Goal: Communication & Community: Answer question/provide support

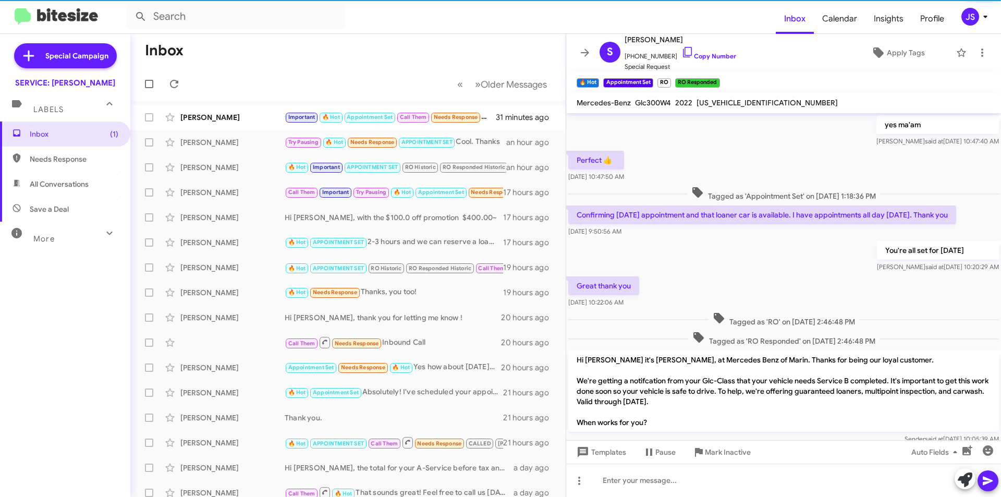
scroll to position [489, 0]
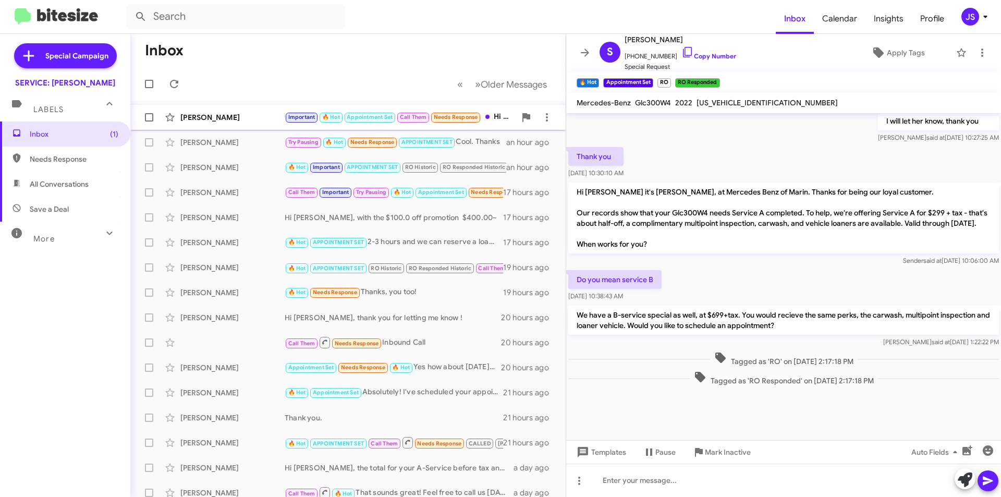
click at [285, 120] on span "Important" at bounding box center [302, 116] width 34 height 9
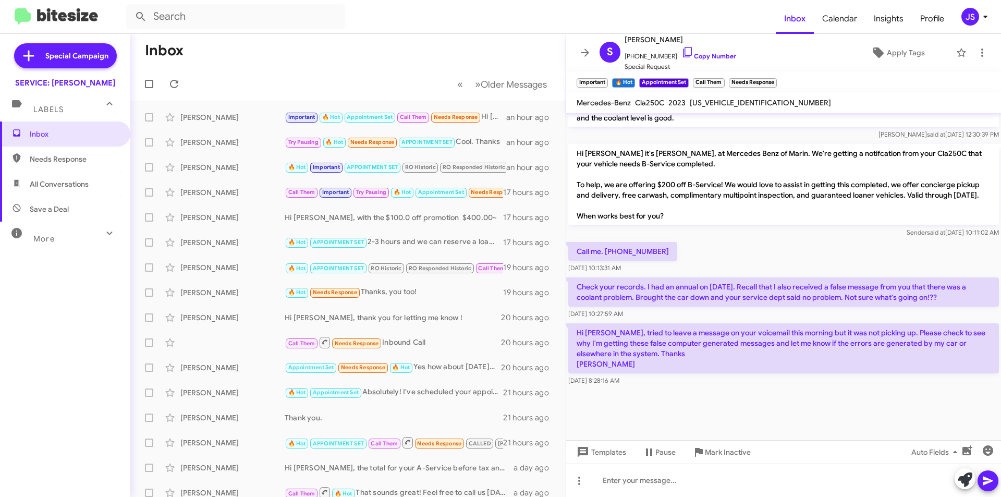
click at [807, 252] on div "Call me. 415-336-2168 Aug 14, 2025, 10:13:31 AM" at bounding box center [783, 257] width 435 height 35
click at [966, 480] on icon at bounding box center [965, 479] width 15 height 15
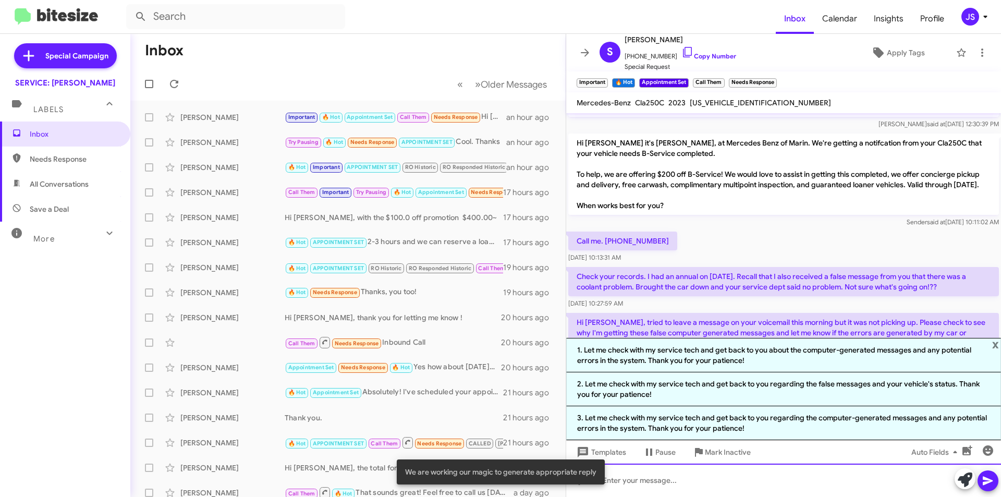
click at [833, 480] on div at bounding box center [783, 480] width 435 height 33
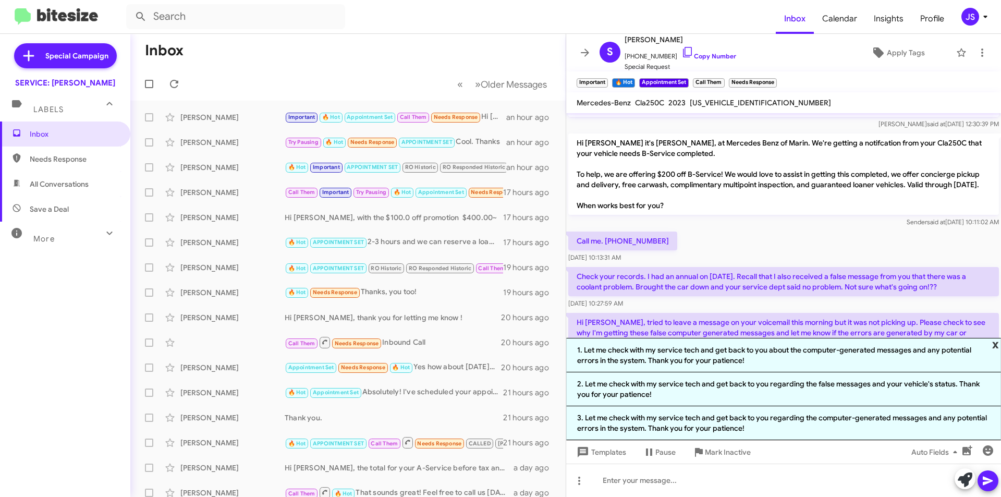
click at [996, 345] on span "x" at bounding box center [995, 344] width 7 height 13
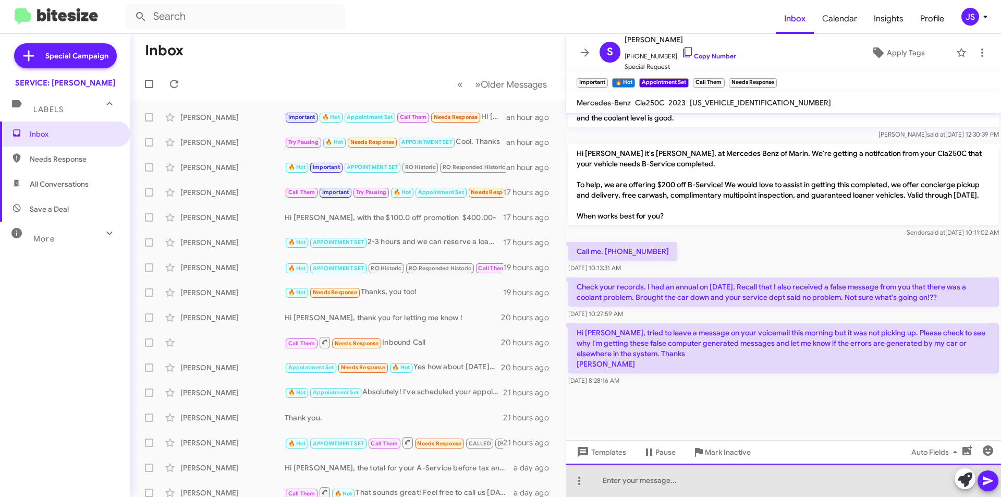
click at [736, 470] on div at bounding box center [783, 480] width 435 height 33
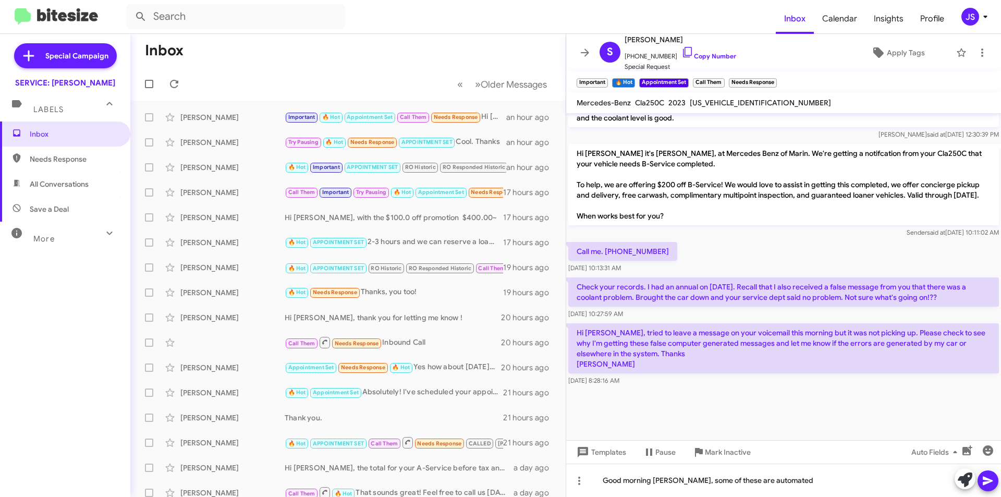
drag, startPoint x: 778, startPoint y: 288, endPoint x: 782, endPoint y: 283, distance: 5.9
click at [779, 482] on div "Good morning Steve, some of these are automated" at bounding box center [783, 480] width 435 height 33
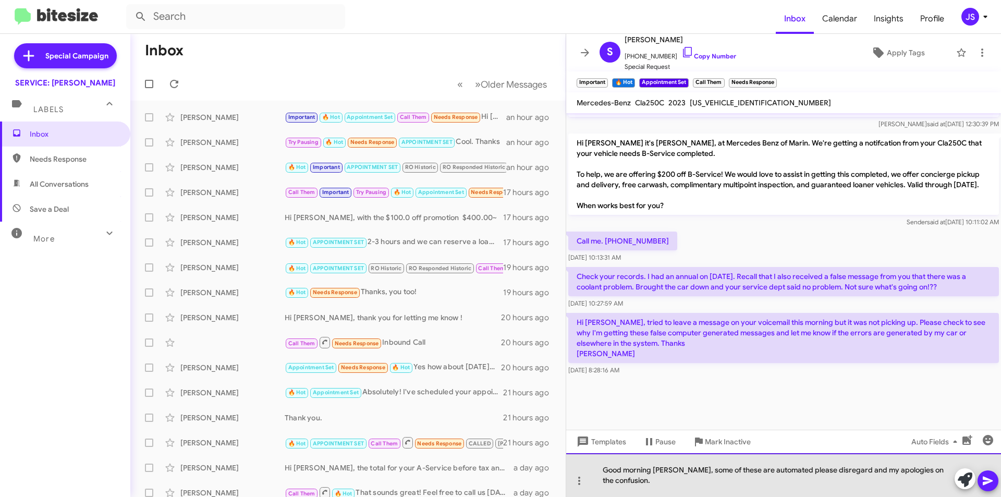
click at [777, 470] on div "Good morning Steve, some of these are automated please disregard and my apologi…" at bounding box center [783, 475] width 435 height 44
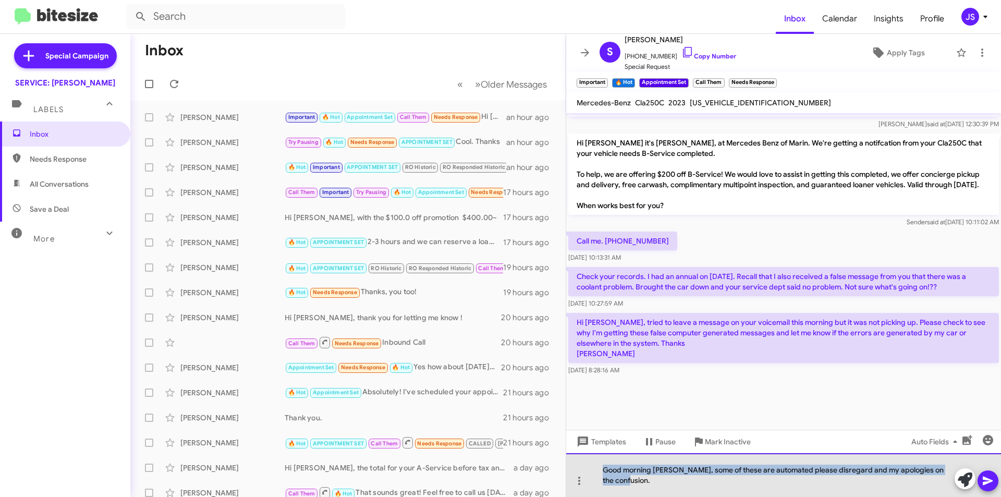
drag, startPoint x: 600, startPoint y: 471, endPoint x: 644, endPoint y: 489, distance: 47.9
click at [644, 489] on div "Good morning Steve, some of these are automated please disregard and my apologi…" at bounding box center [783, 475] width 435 height 44
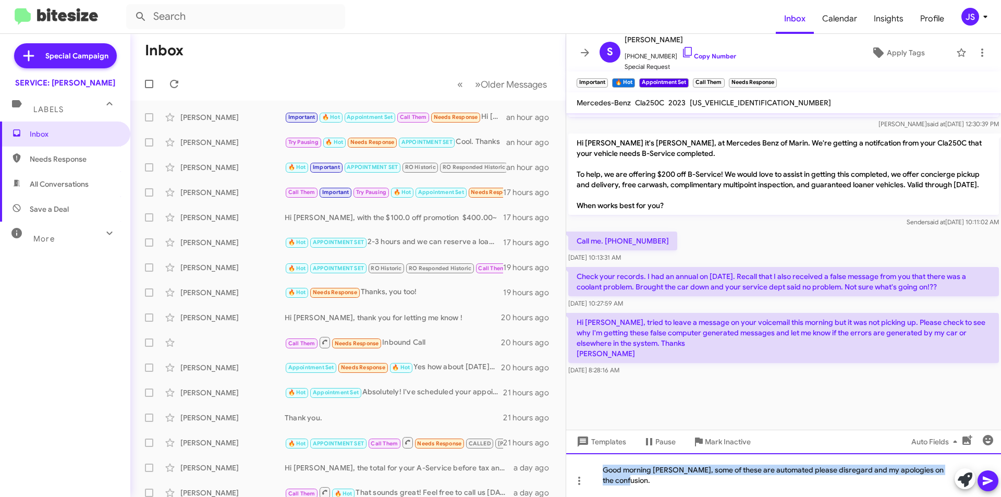
copy div "Good morning Steve, some of these are automated please disregard and my apologi…"
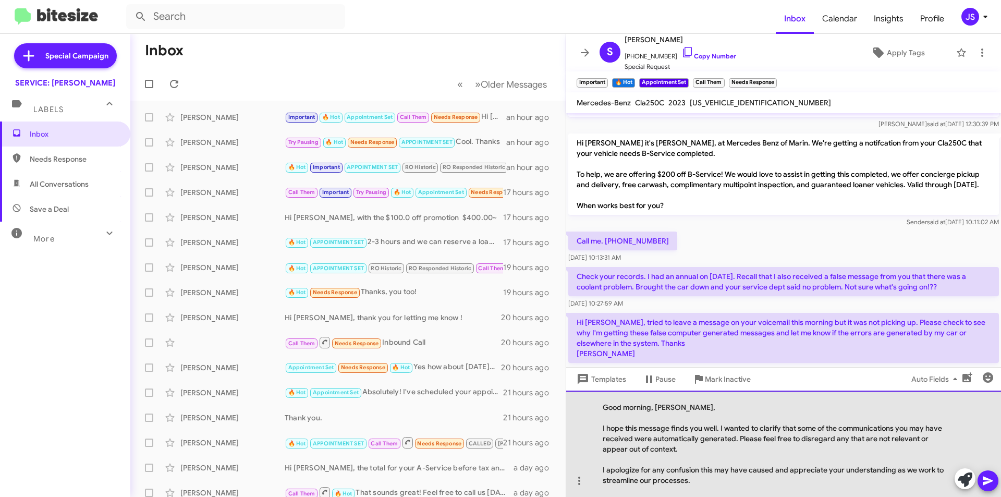
click at [680, 417] on div at bounding box center [778, 417] width 351 height 10
click at [603, 426] on div "I hope this message finds you well. I wanted to clarify that some of the commun…" at bounding box center [778, 438] width 351 height 31
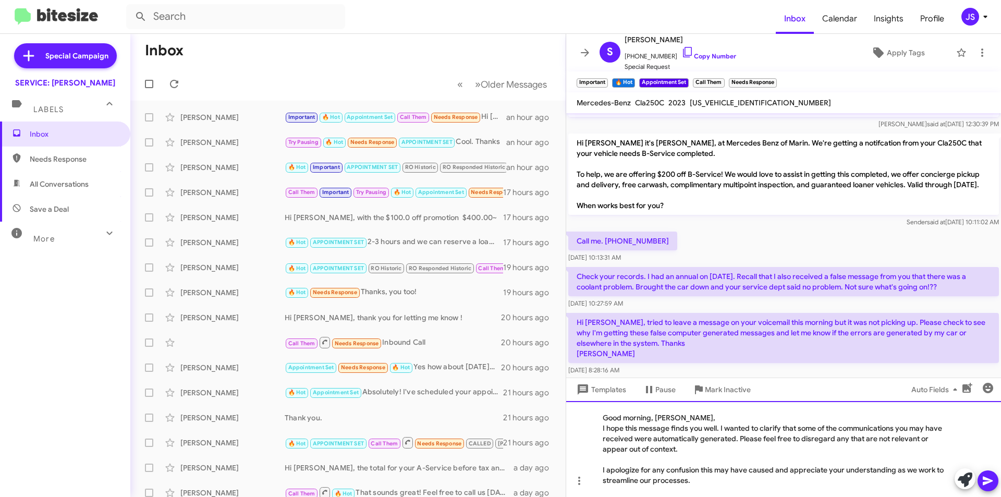
click at [704, 458] on div at bounding box center [778, 459] width 351 height 10
click at [759, 473] on div "I apologize for any confusion this may have caused and appreciate your understa…" at bounding box center [778, 475] width 351 height 21
click at [898, 470] on div "I apologize for any confusion this may have caused and appreciate your understa…" at bounding box center [778, 475] width 351 height 21
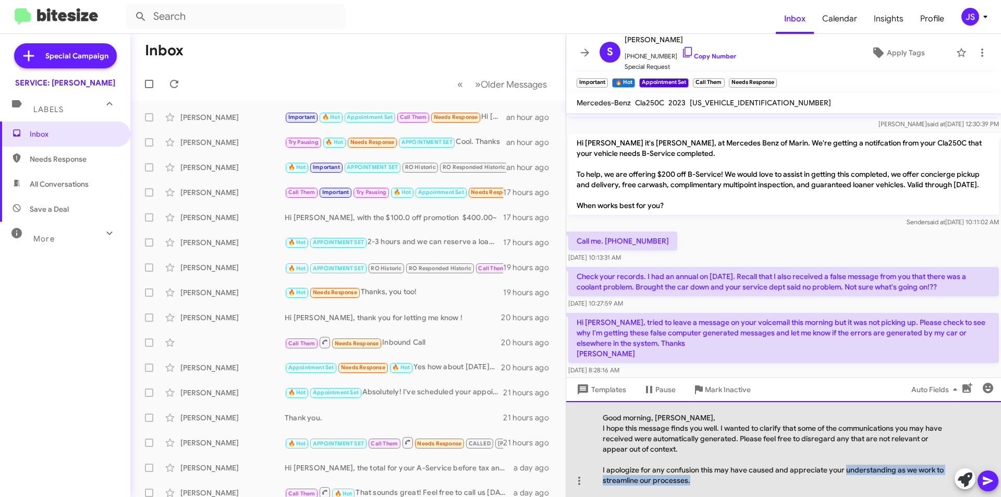
drag, startPoint x: 846, startPoint y: 470, endPoint x: 851, endPoint y: 485, distance: 16.7
click at [851, 485] on div "Good morning, Steve, I hope this message finds you well. I wanted to clarify th…" at bounding box center [783, 449] width 435 height 96
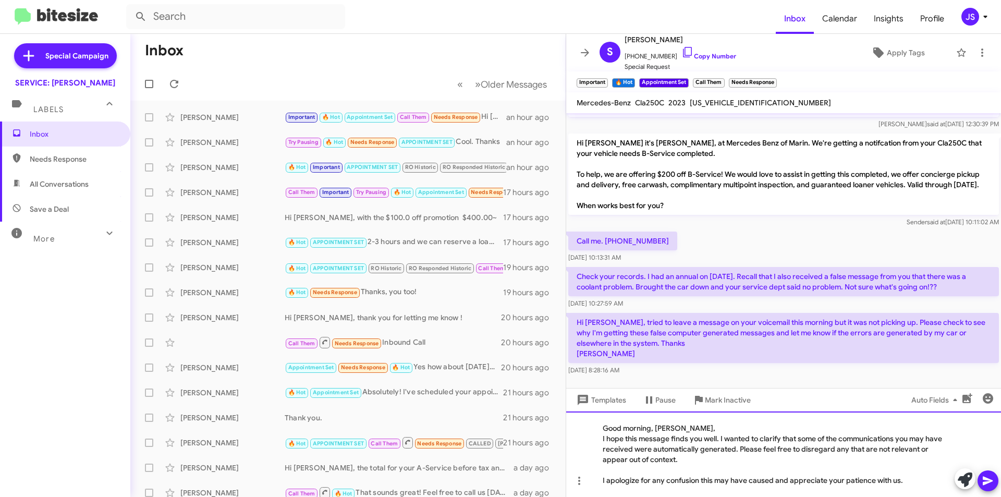
click at [672, 469] on div at bounding box center [778, 470] width 351 height 10
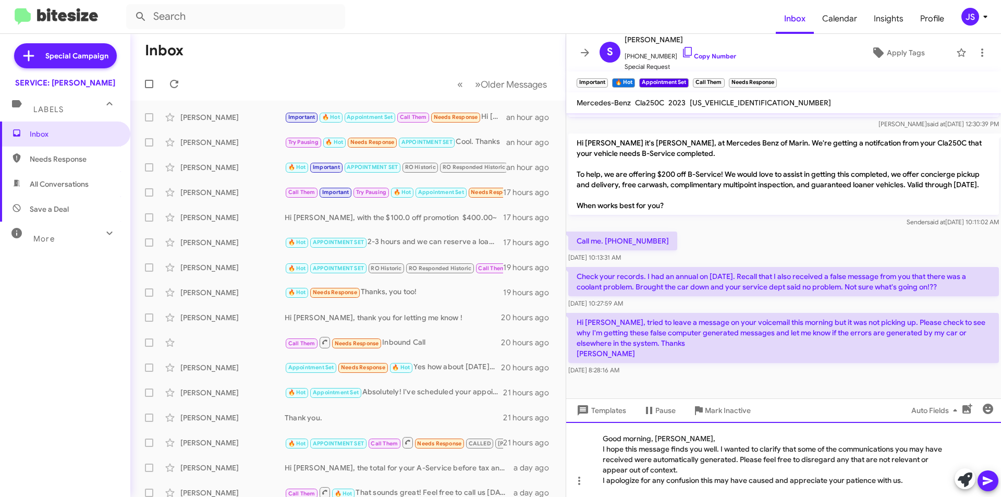
scroll to position [877, 0]
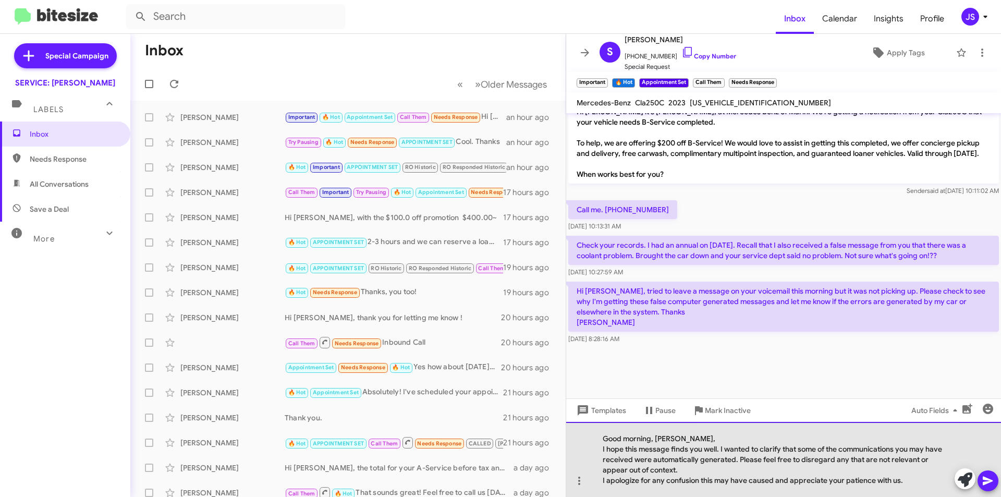
click at [809, 466] on div "I hope this message finds you well. I wanted to clarify that some of the commun…" at bounding box center [778, 459] width 351 height 31
drag, startPoint x: 901, startPoint y: 447, endPoint x: 840, endPoint y: 450, distance: 61.1
click at [840, 450] on div "I hope this message finds you well. I wanted to clarify that some of the commun…" at bounding box center [778, 459] width 351 height 31
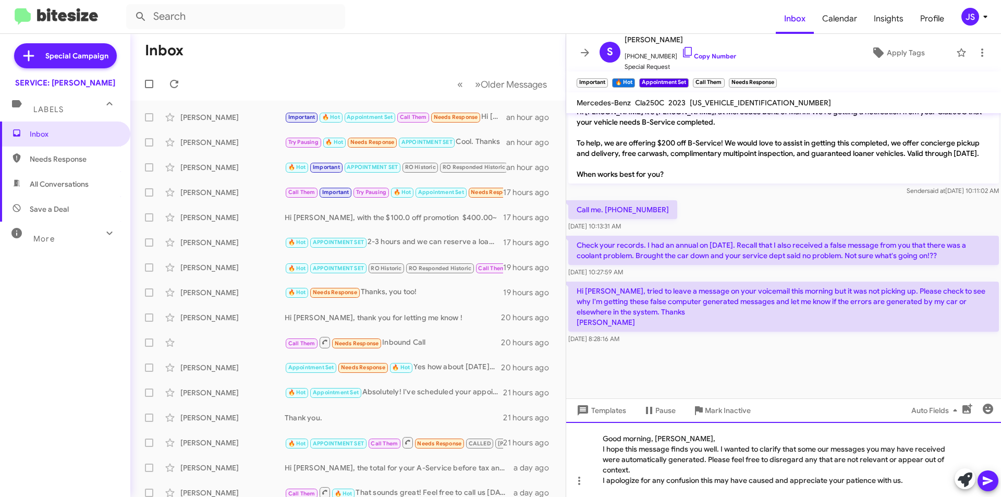
click at [828, 465] on div "I hope this message finds you well. I wanted to clarify that some our messages …" at bounding box center [778, 459] width 351 height 31
click at [910, 471] on div "I hope this message finds you well. I wanted to clarify that some our messages …" at bounding box center [778, 459] width 351 height 31
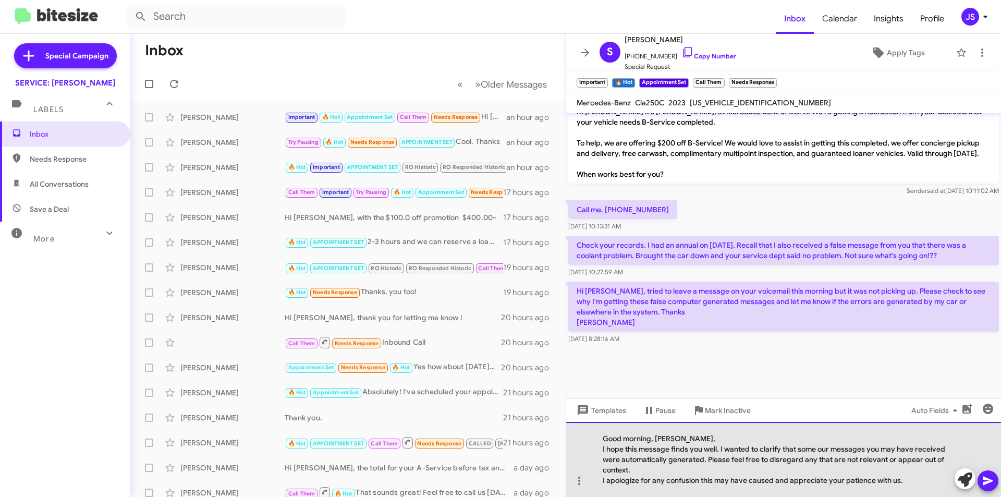
click at [911, 476] on div "I apologize for any confusion this may have caused and appreciate your patience…" at bounding box center [778, 480] width 351 height 10
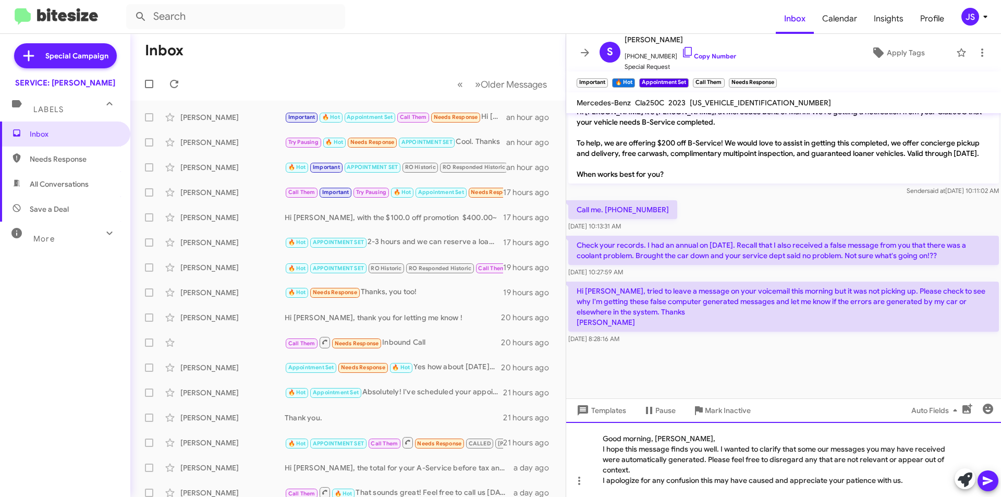
click at [630, 472] on div "I hope this message finds you well. I wanted to clarify that some our messages …" at bounding box center [778, 459] width 351 height 31
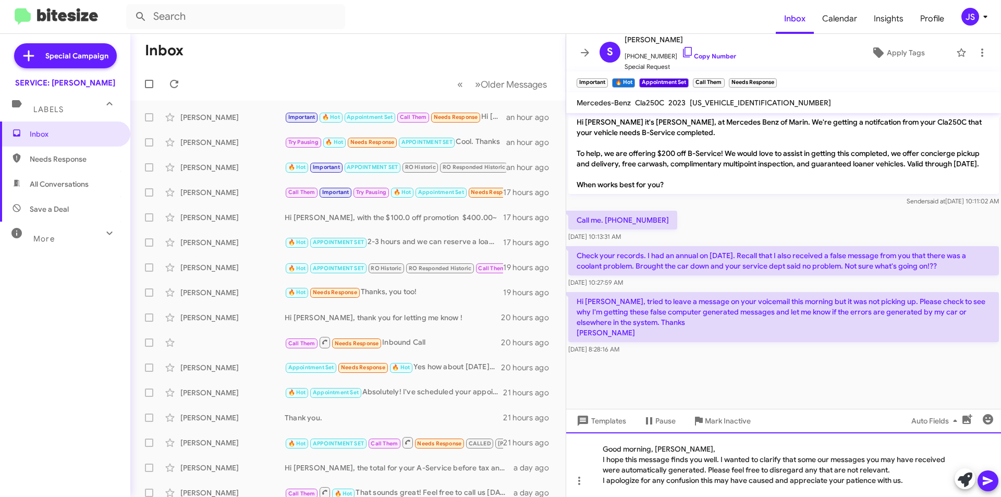
click at [601, 481] on div "Good morning, Steve, I hope this message finds you well. I wanted to clarify th…" at bounding box center [783, 464] width 435 height 65
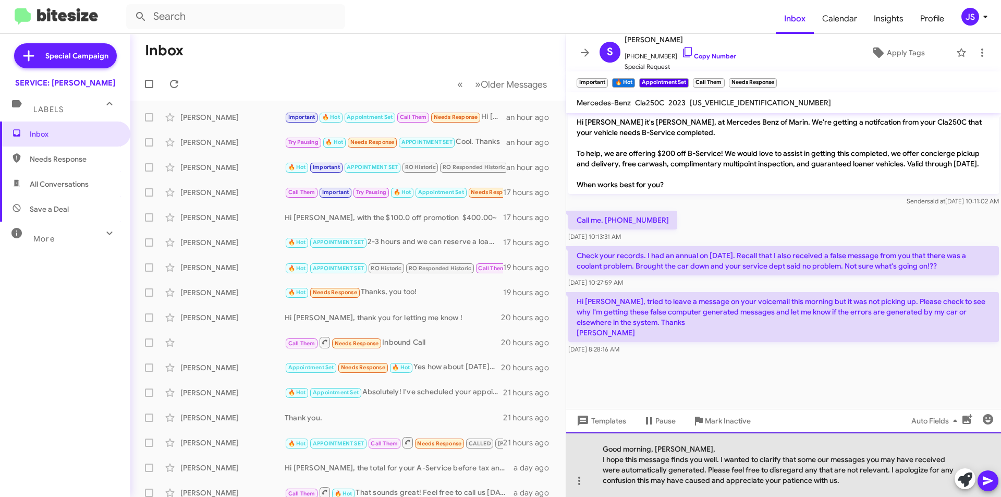
click at [865, 483] on div "I hope this message finds you well. I wanted to clarify that some our messages …" at bounding box center [778, 469] width 351 height 31
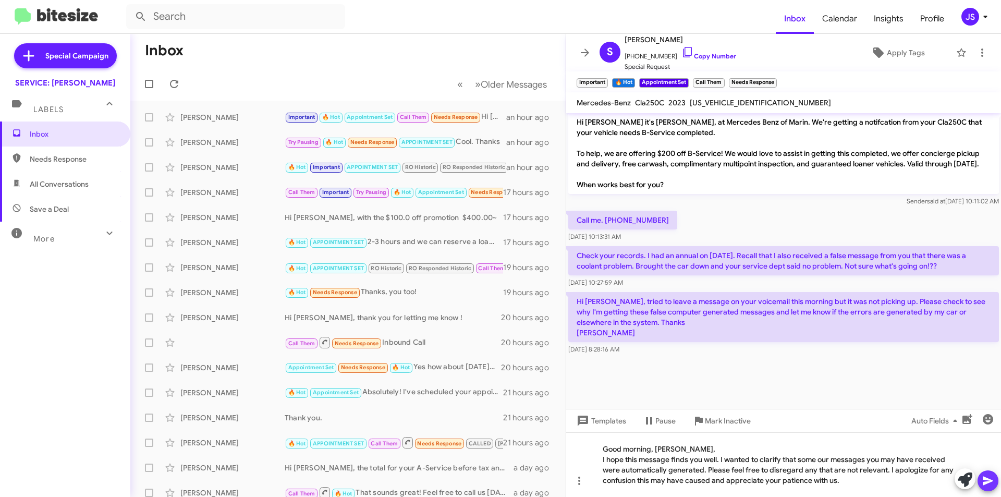
click at [989, 480] on icon at bounding box center [988, 481] width 10 height 9
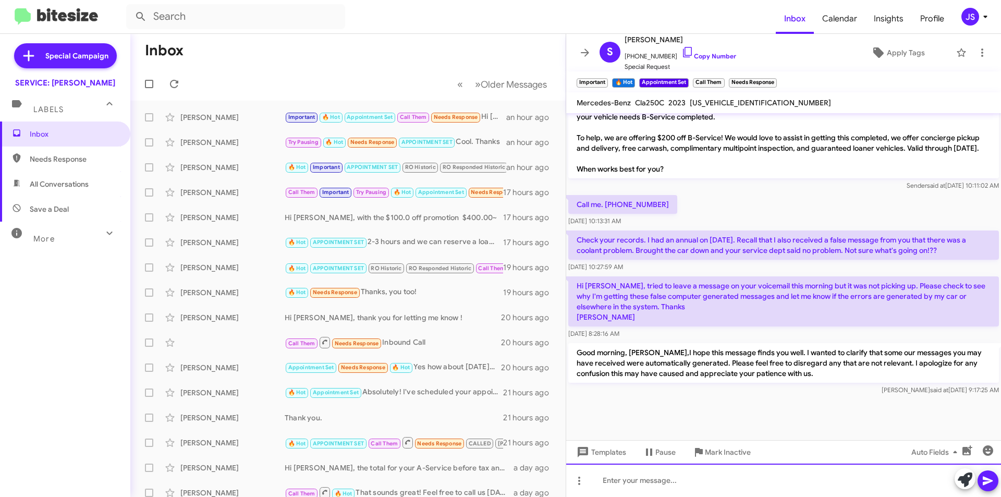
scroll to position [1185, 0]
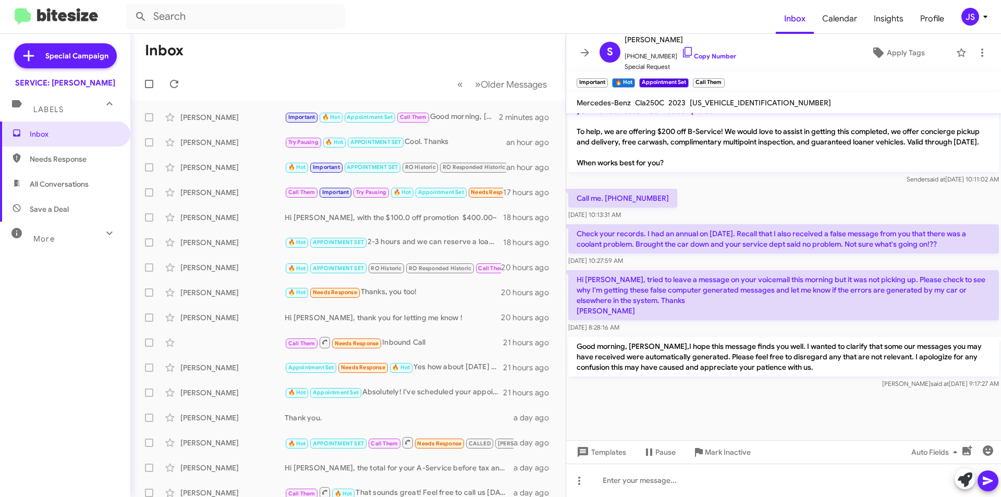
scroll to position [856, 0]
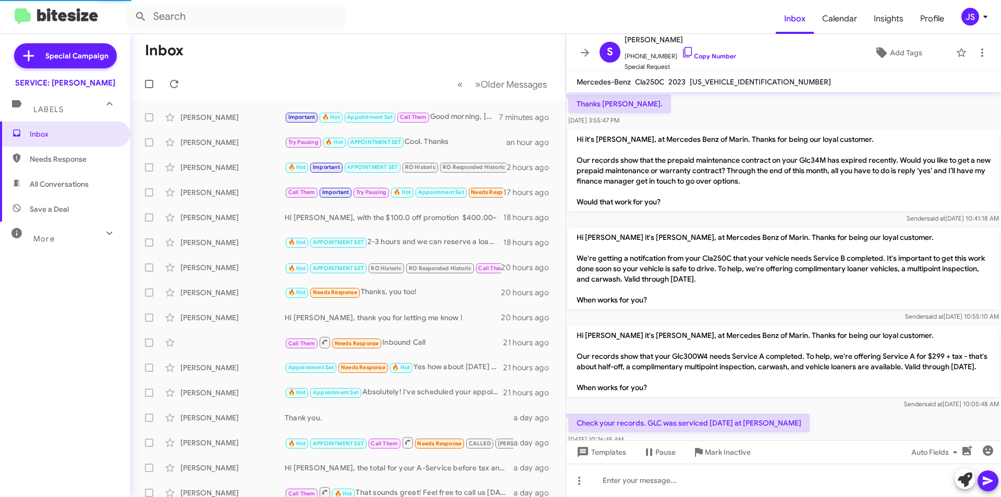
scroll to position [835, 0]
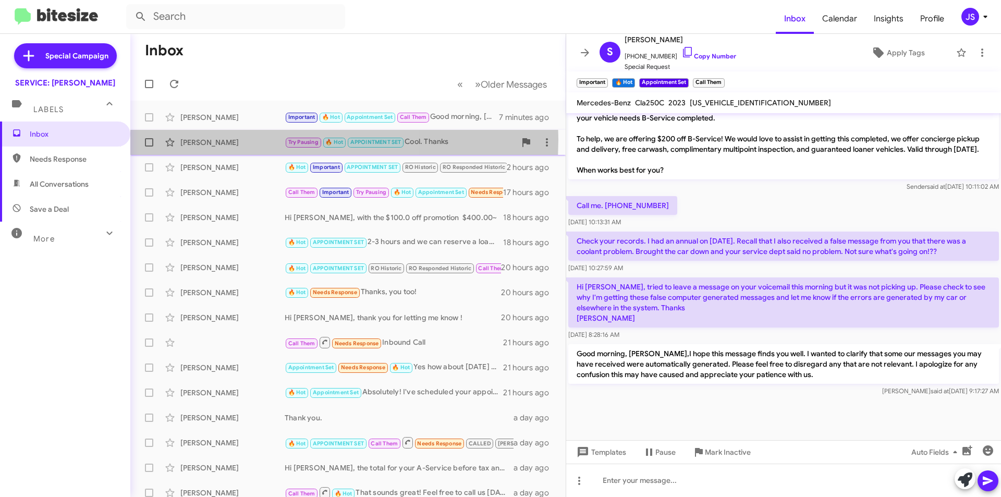
click at [224, 139] on div "[PERSON_NAME]" at bounding box center [232, 142] width 104 height 10
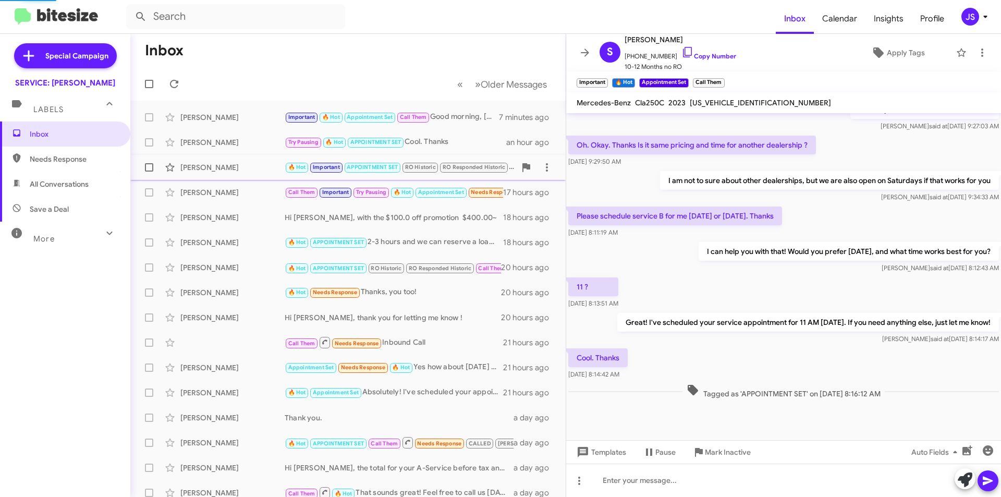
scroll to position [259, 0]
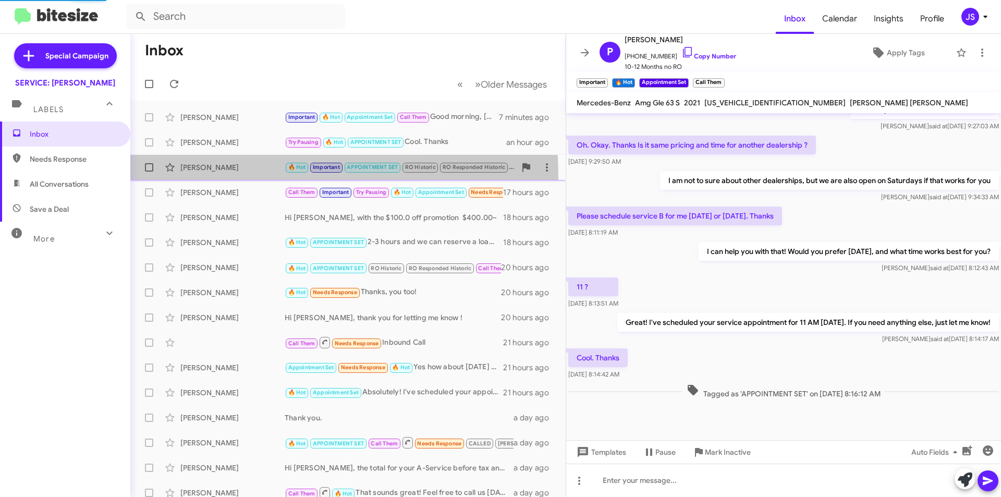
click at [227, 176] on div "Marc Rankin 🔥 Hot Important APPOINTMENT SET RO Historic RO Responded Historic G…" at bounding box center [348, 167] width 419 height 21
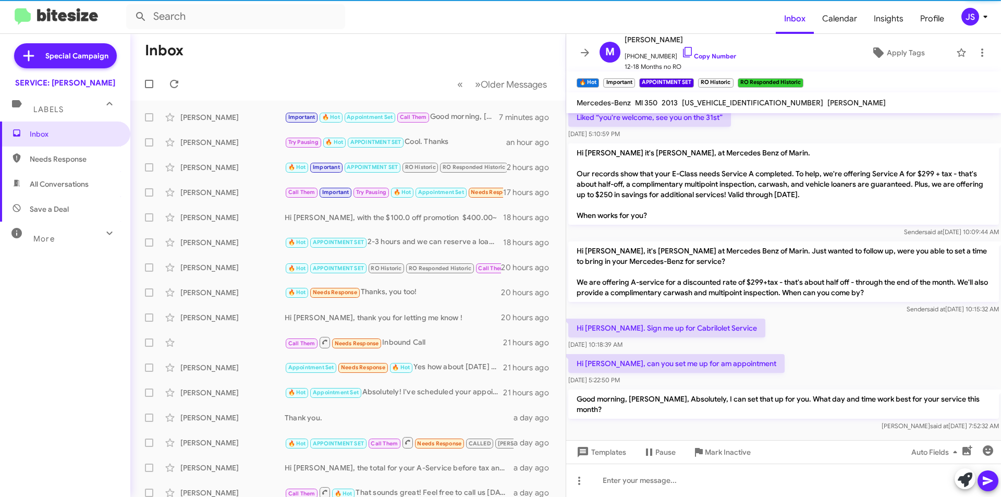
scroll to position [812, 0]
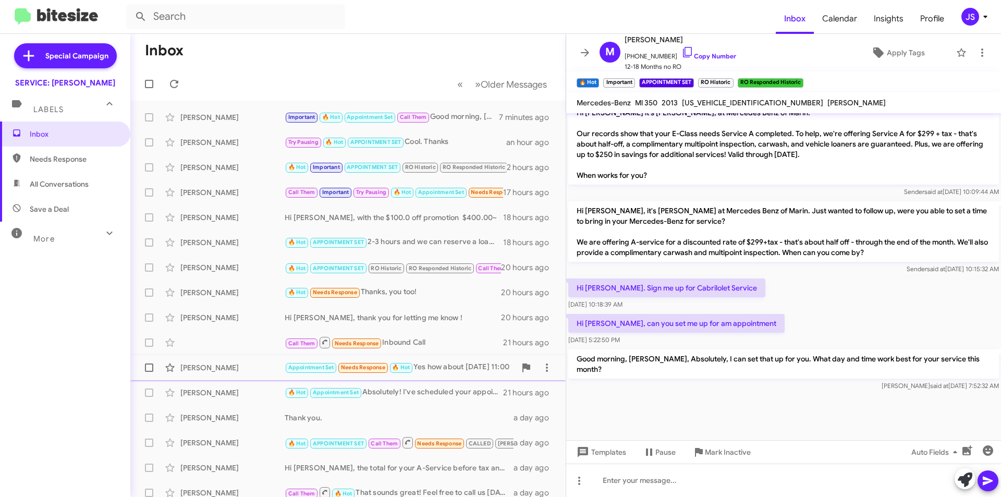
click at [243, 362] on div "[PERSON_NAME]" at bounding box center [232, 367] width 104 height 10
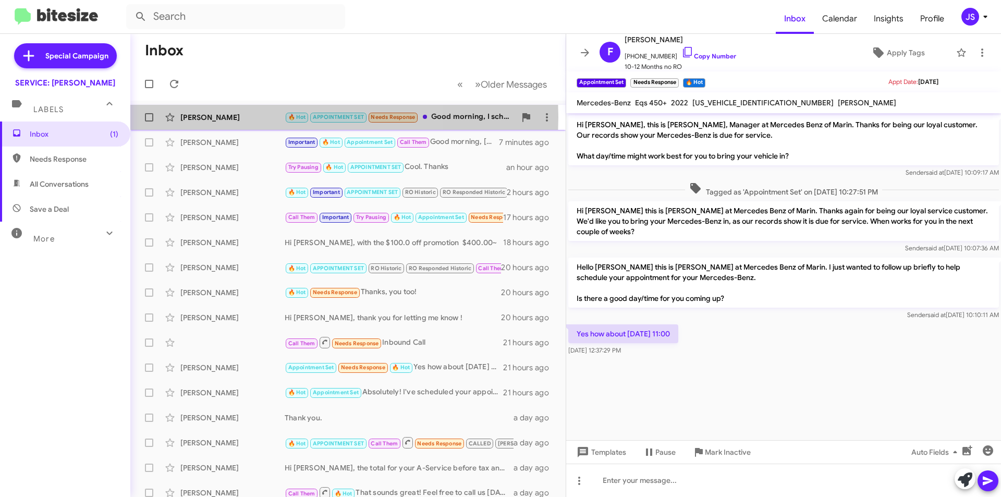
click at [235, 117] on div "[PERSON_NAME]" at bounding box center [232, 117] width 104 height 10
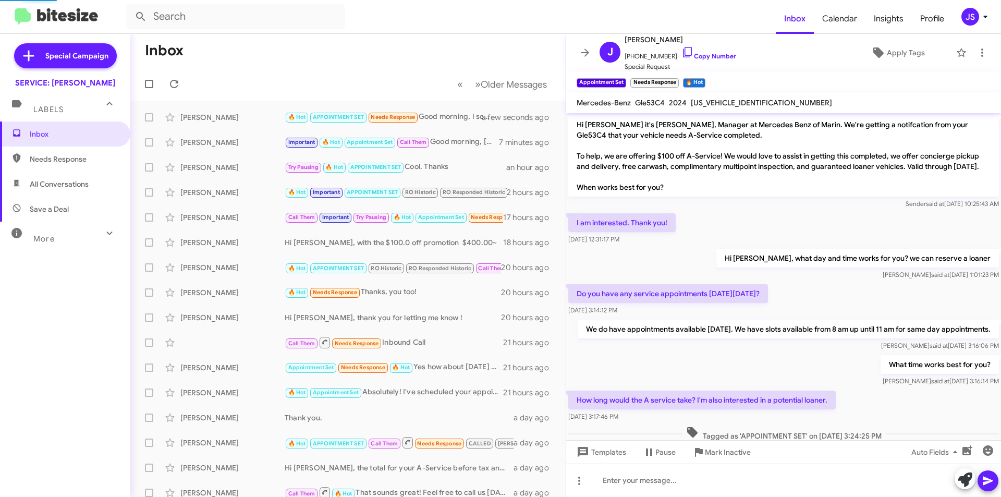
scroll to position [111, 0]
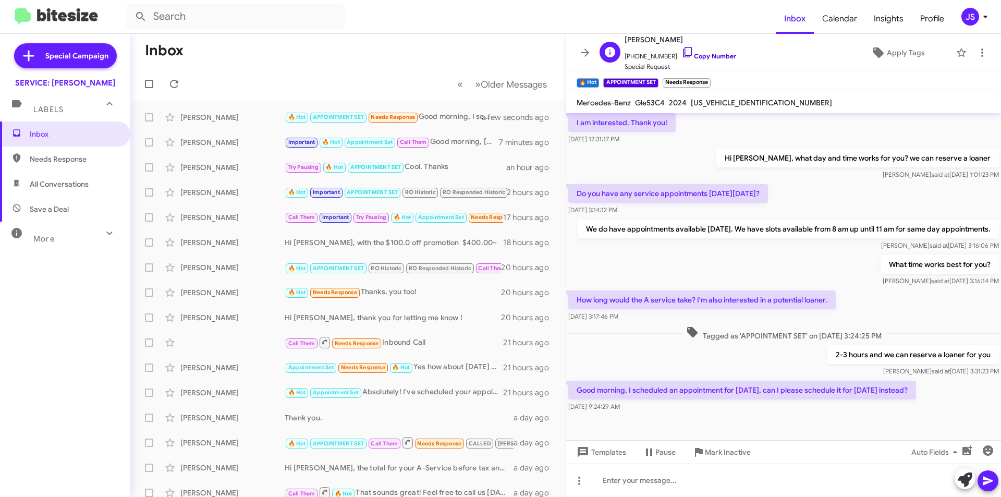
click at [681, 52] on icon at bounding box center [687, 52] width 13 height 13
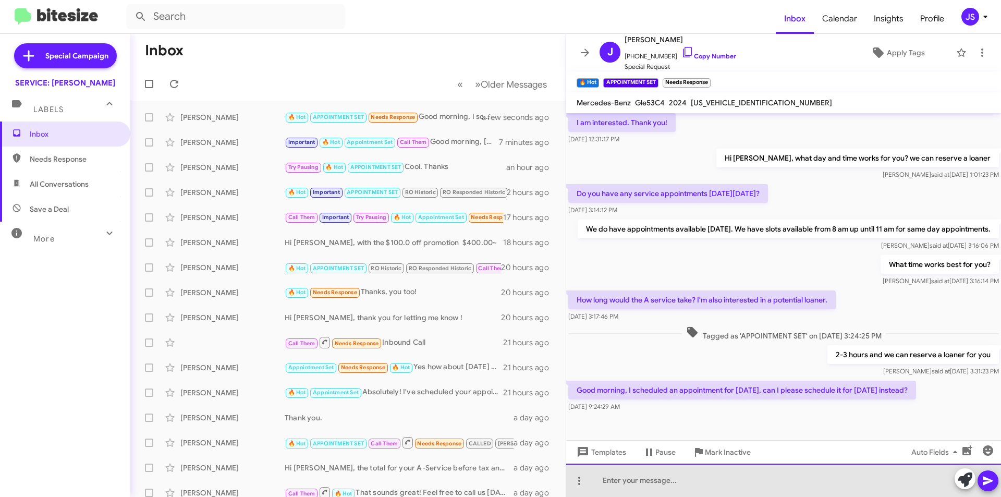
click at [775, 467] on div at bounding box center [783, 480] width 435 height 33
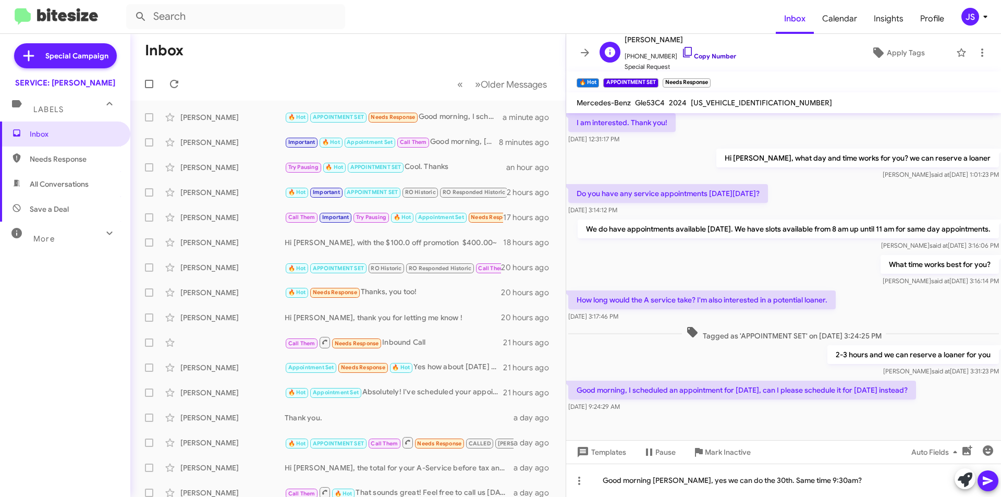
click at [681, 55] on icon at bounding box center [687, 52] width 13 height 13
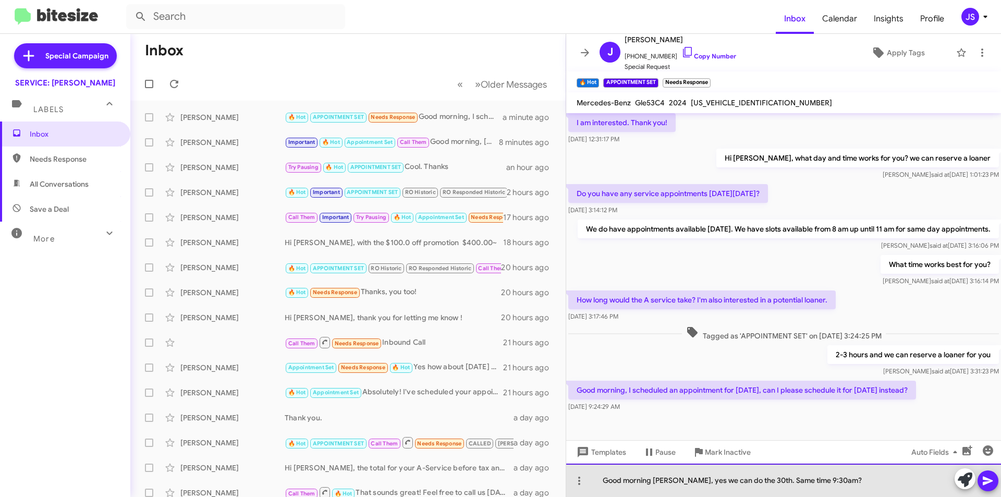
click at [898, 484] on div "Good morning Jennifer, yes we can do the 30th. Same time 9:30am?" at bounding box center [783, 480] width 435 height 33
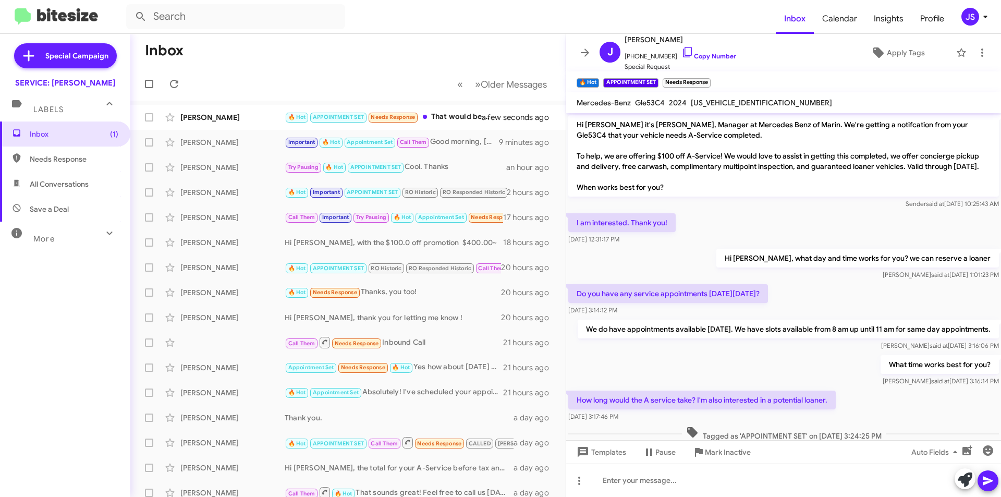
scroll to position [187, 0]
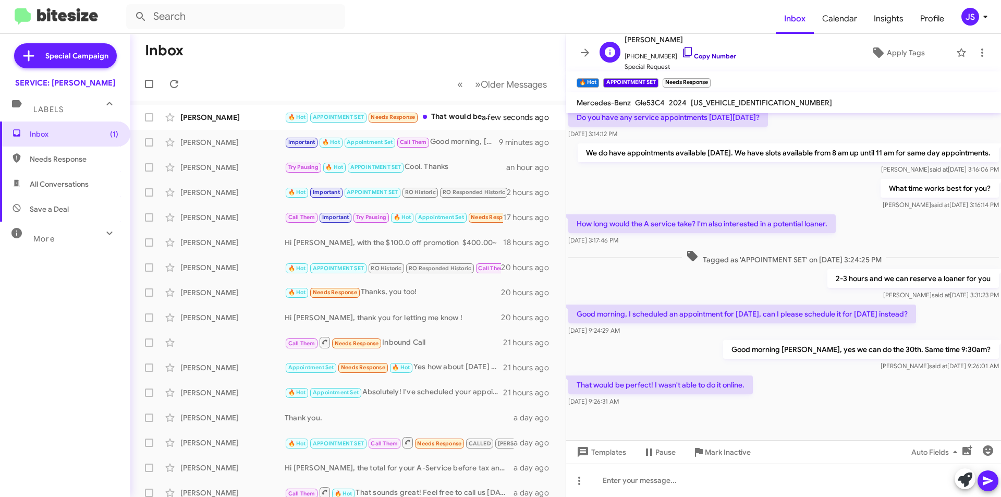
click at [681, 54] on icon at bounding box center [687, 52] width 13 height 13
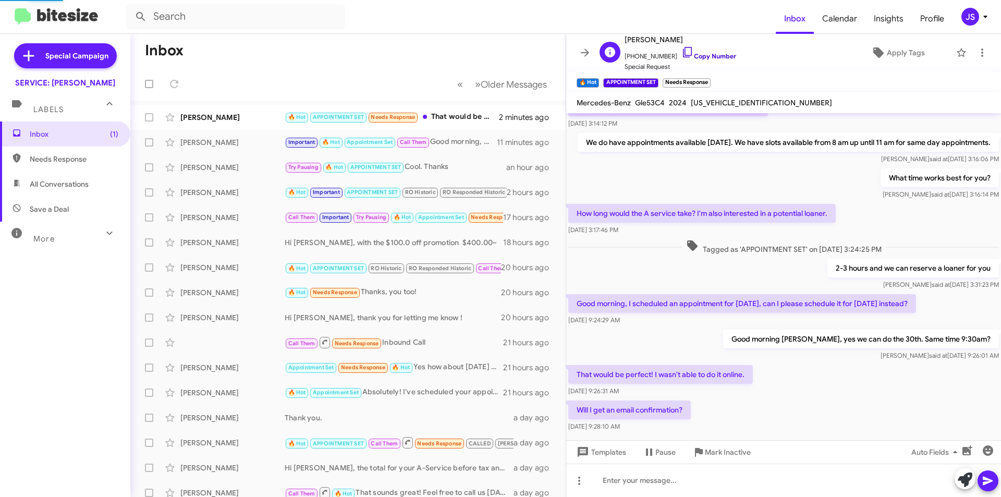
scroll to position [225, 0]
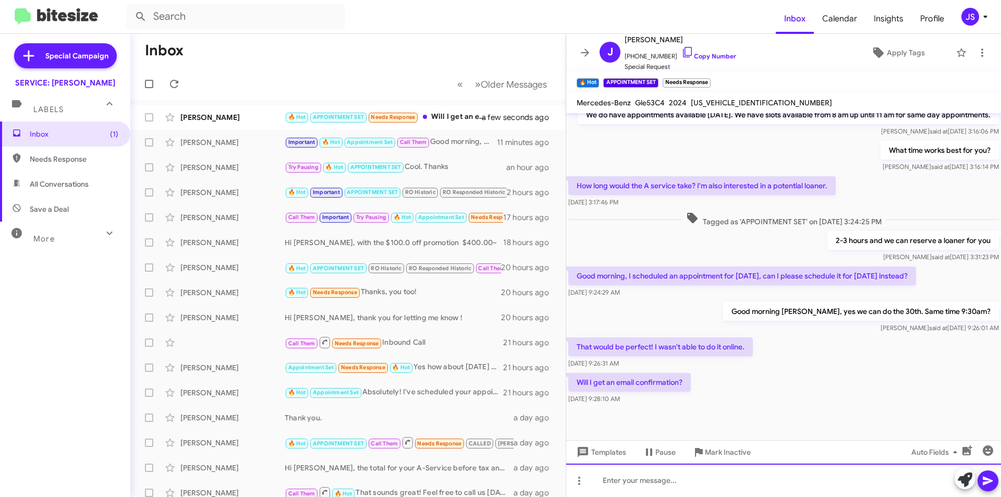
click at [753, 486] on div at bounding box center [783, 480] width 435 height 33
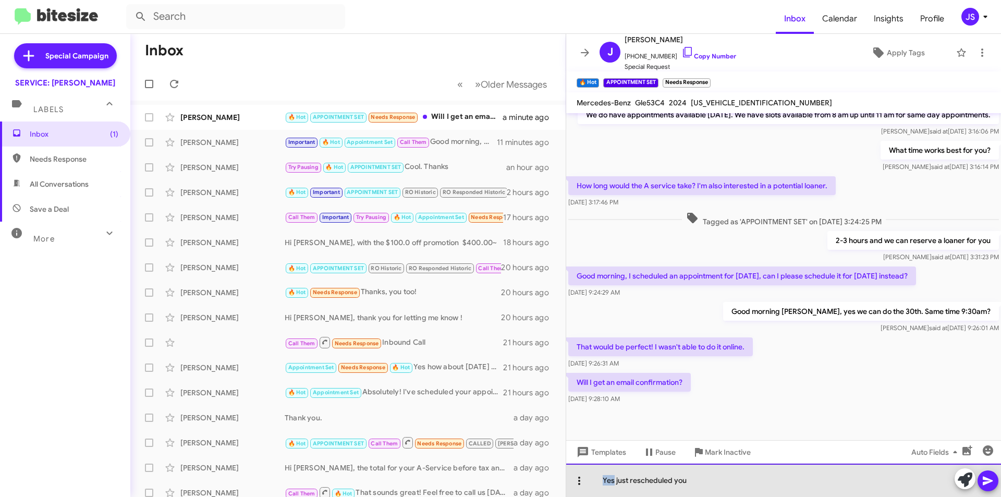
drag, startPoint x: 615, startPoint y: 483, endPoint x: 586, endPoint y: 485, distance: 29.3
click at [586, 485] on div "Yes just rescheduled you" at bounding box center [783, 480] width 435 height 33
click at [607, 480] on div "just rescheduled you" at bounding box center [783, 480] width 435 height 33
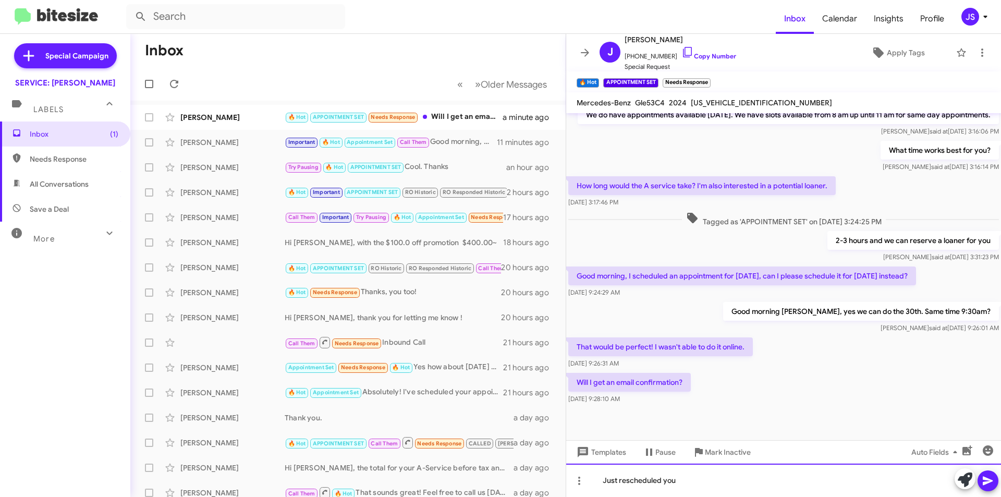
click at [693, 481] on div "Just rescheduled you" at bounding box center [783, 480] width 435 height 33
click at [990, 479] on icon at bounding box center [988, 480] width 13 height 13
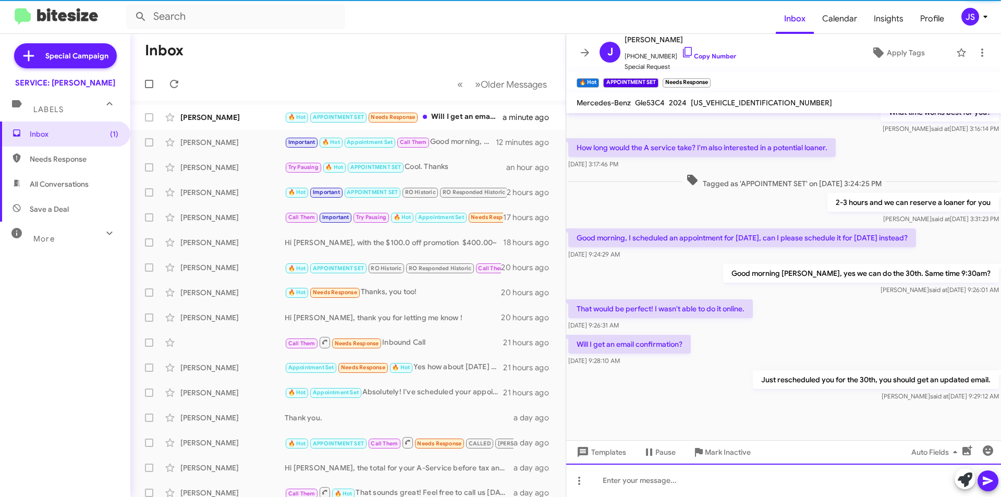
scroll to position [263, 0]
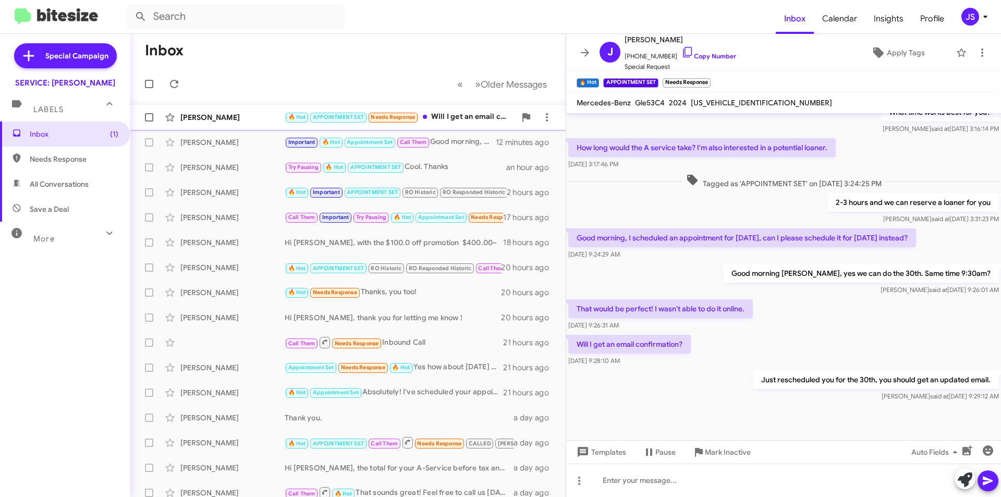
click at [266, 117] on div "[PERSON_NAME]" at bounding box center [232, 117] width 104 height 10
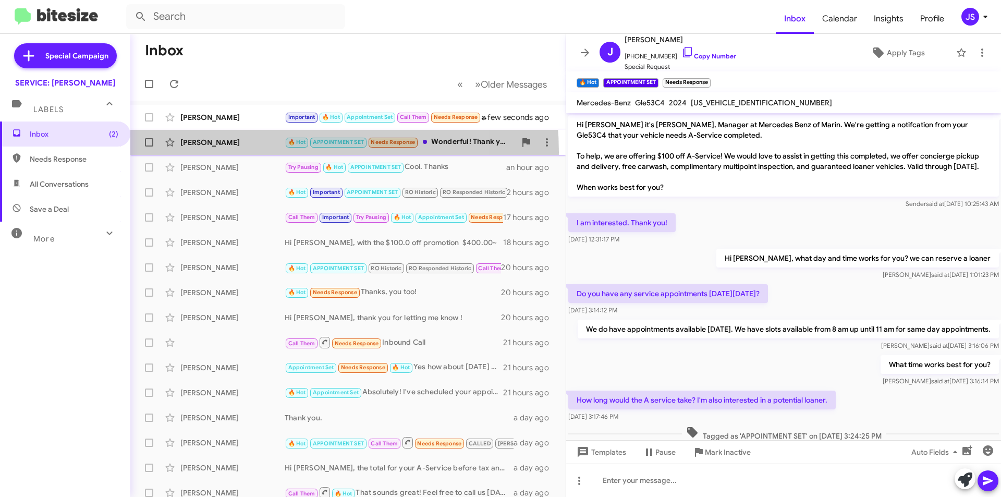
click at [259, 152] on div "Jennifer Montero 🔥 Hot APPOINTMENT SET Needs Response Wonderful! Thank you so m…" at bounding box center [348, 142] width 419 height 21
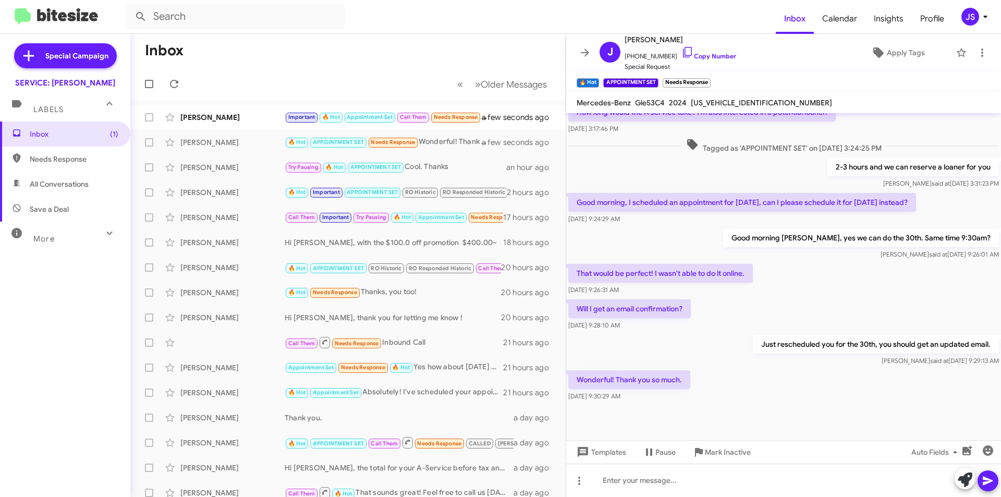
scroll to position [301, 0]
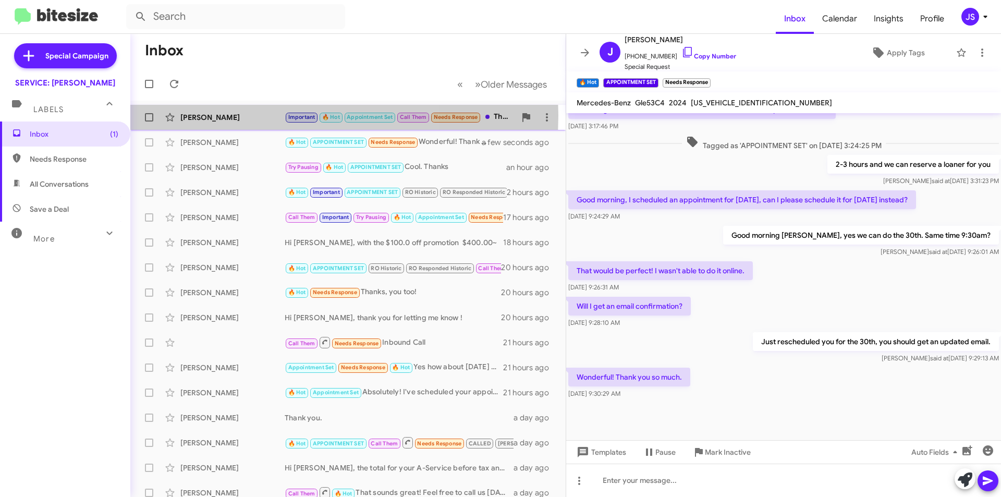
click at [234, 115] on div "Steve Lovette" at bounding box center [232, 117] width 104 height 10
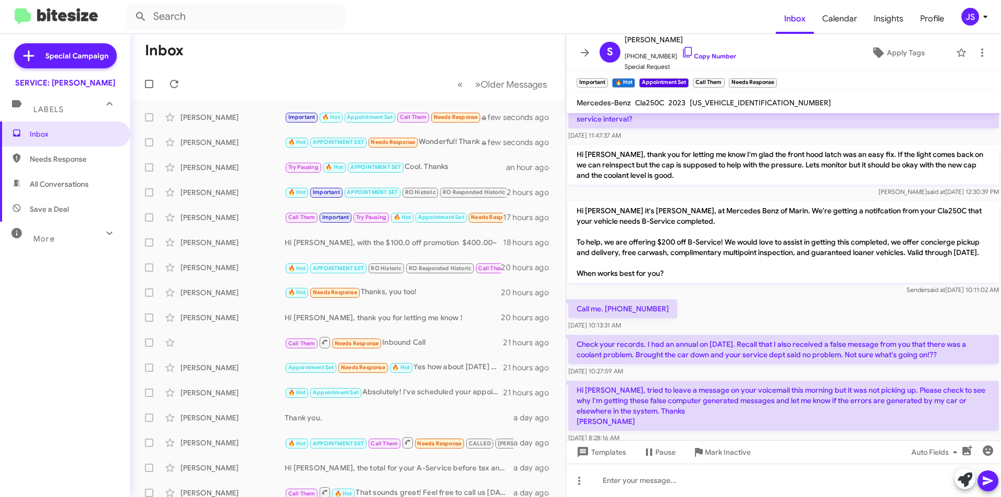
scroll to position [1275, 0]
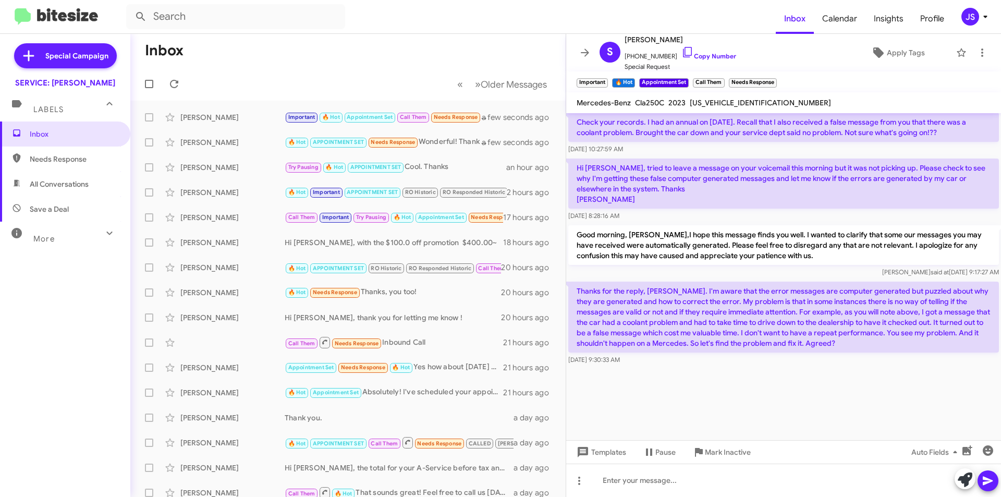
click at [806, 370] on div at bounding box center [783, 403] width 435 height 73
click at [846, 338] on p "Thanks for the reply, Omar. I'm aware that the error messages are computer gene…" at bounding box center [783, 317] width 431 height 71
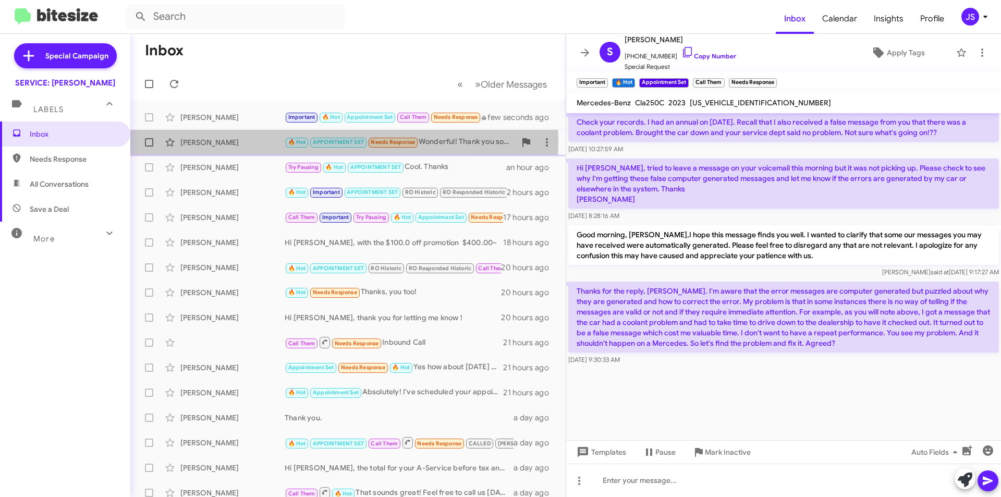
click at [251, 142] on div "[PERSON_NAME]" at bounding box center [232, 142] width 104 height 10
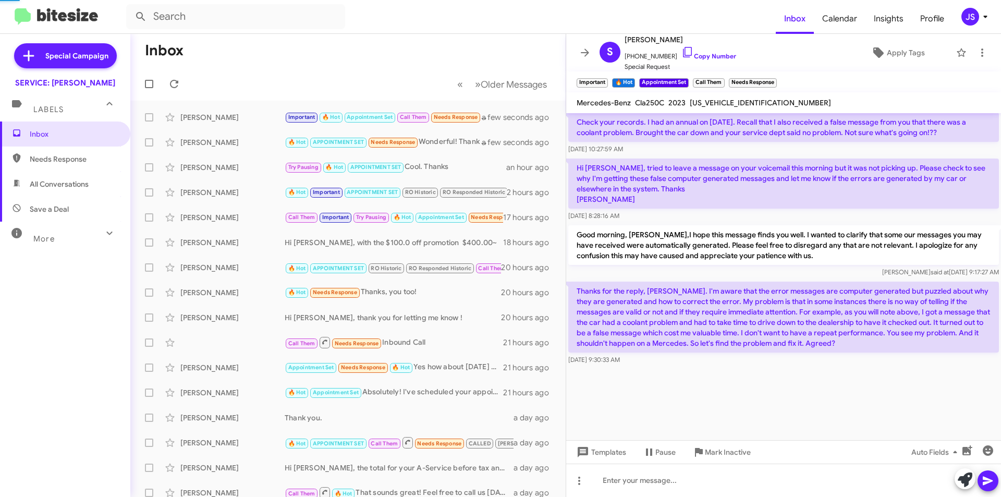
scroll to position [301, 0]
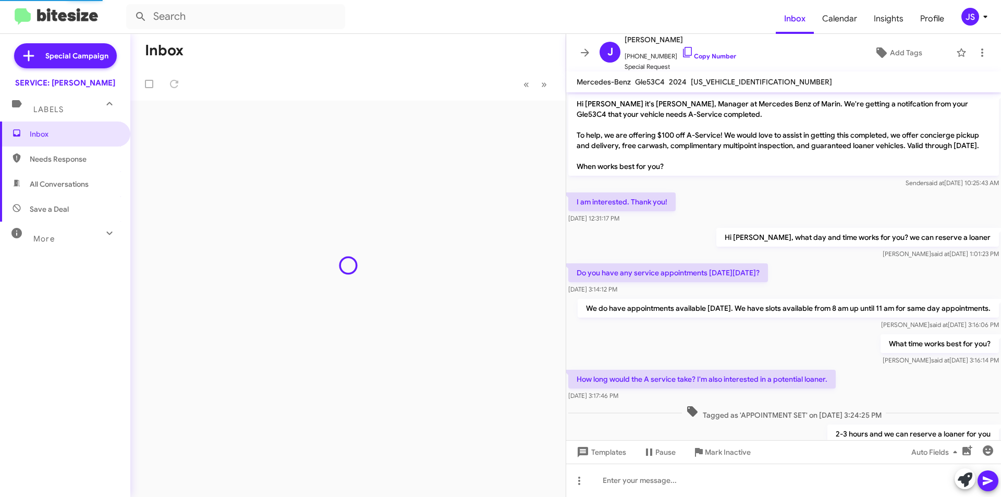
scroll to position [280, 0]
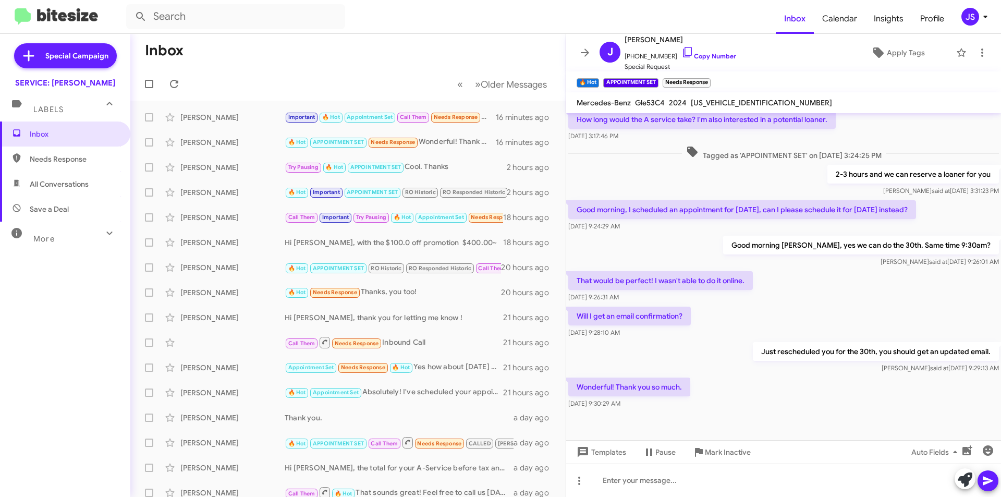
scroll to position [301, 0]
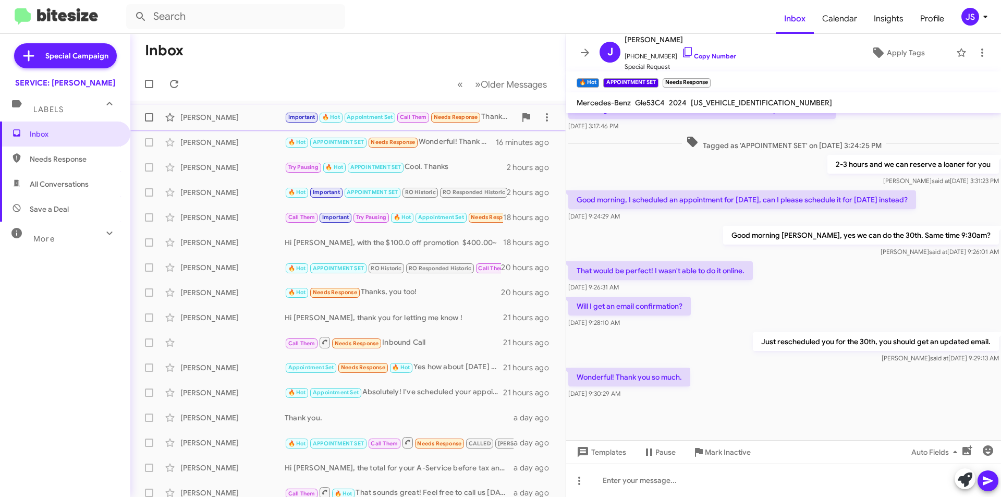
click at [248, 112] on div "Steve Lovette Important 🔥 Hot Appointment Set Call Them Needs Response Thanks f…" at bounding box center [348, 117] width 419 height 21
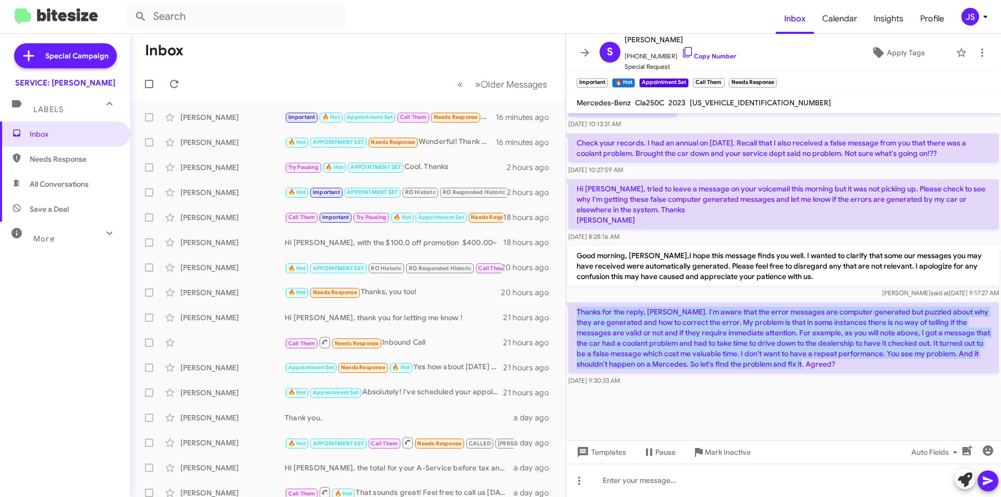
drag, startPoint x: 577, startPoint y: 310, endPoint x: 851, endPoint y: 369, distance: 280.5
click at [851, 369] on p "Thanks for the reply, Omar. I'm aware that the error messages are computer gene…" at bounding box center [783, 337] width 431 height 71
copy p "Thanks for the reply, Omar. I'm aware that the error messages are computer gene…"
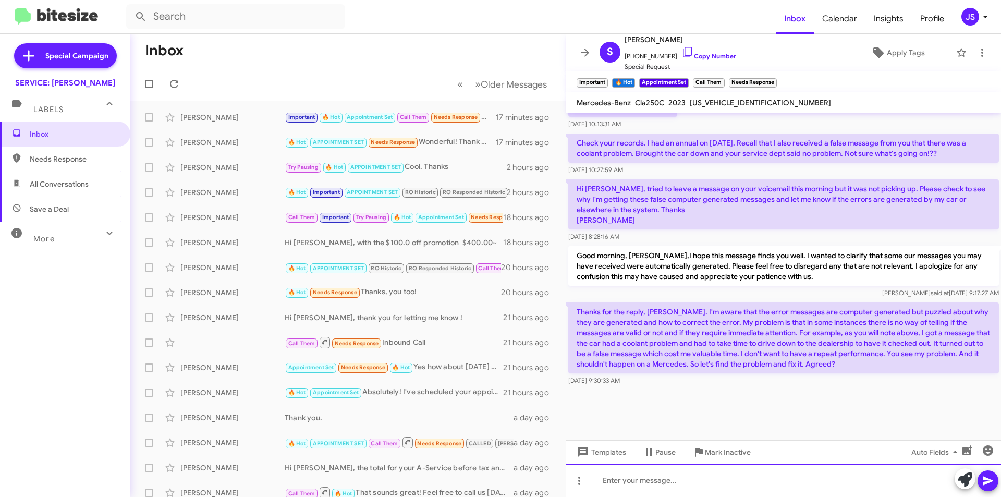
click at [694, 476] on div at bounding box center [783, 480] width 435 height 33
paste div
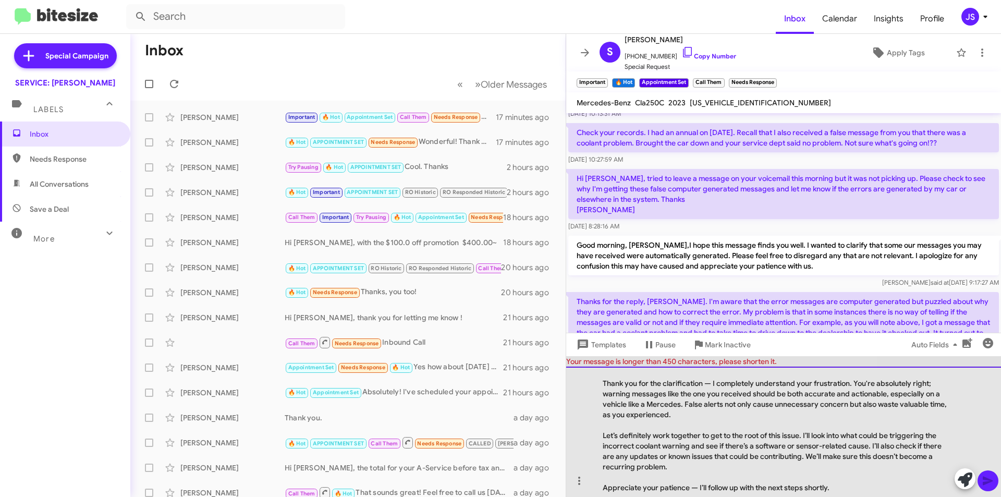
click at [746, 424] on div at bounding box center [778, 425] width 351 height 10
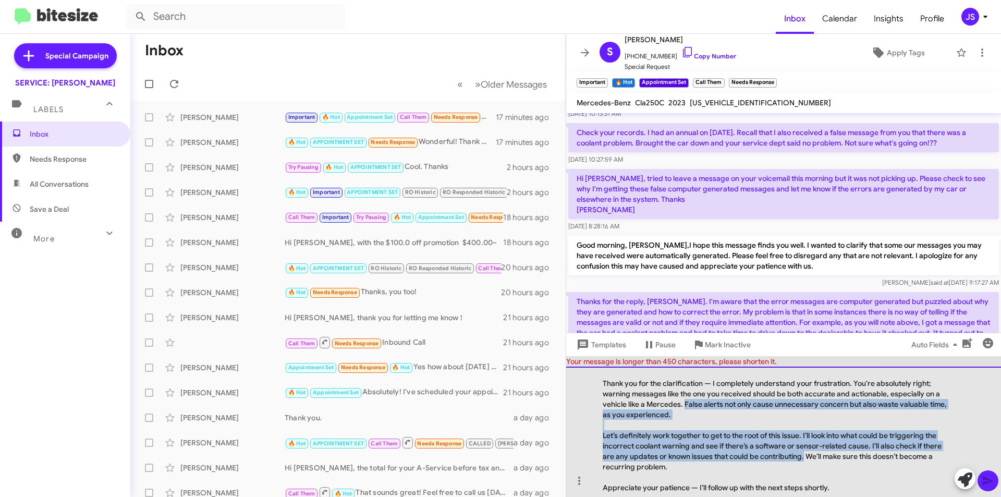
drag, startPoint x: 684, startPoint y: 403, endPoint x: 803, endPoint y: 455, distance: 130.0
click at [803, 455] on div "Thank you for the clarification — I completely understand your frustration. You…" at bounding box center [783, 432] width 435 height 130
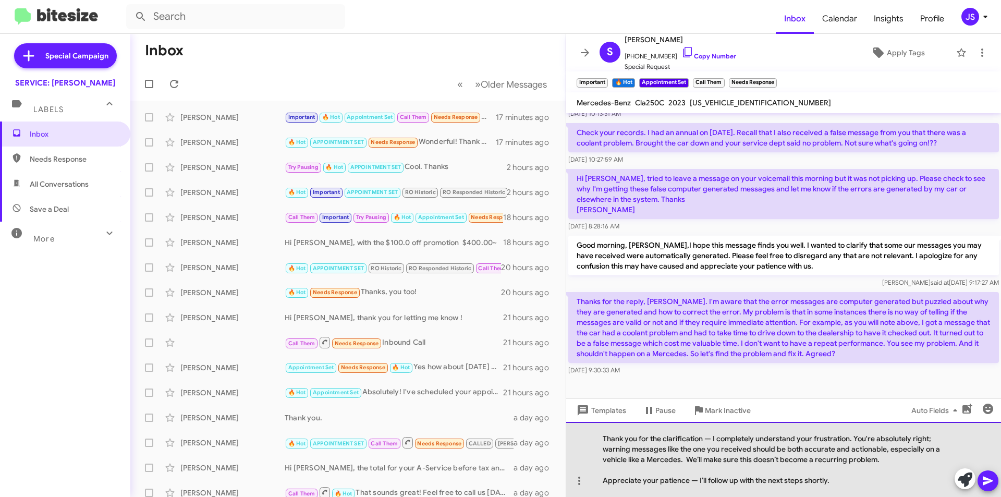
click at [678, 472] on div at bounding box center [778, 470] width 351 height 10
drag, startPoint x: 603, startPoint y: 479, endPoint x: 859, endPoint y: 477, distance: 255.5
click at [859, 477] on div "Appreciate your patience — I’ll follow up with the next steps shortly." at bounding box center [778, 480] width 351 height 10
click at [712, 438] on div "Thank you for the clarification — I completely understand your frustration. You…" at bounding box center [783, 459] width 435 height 75
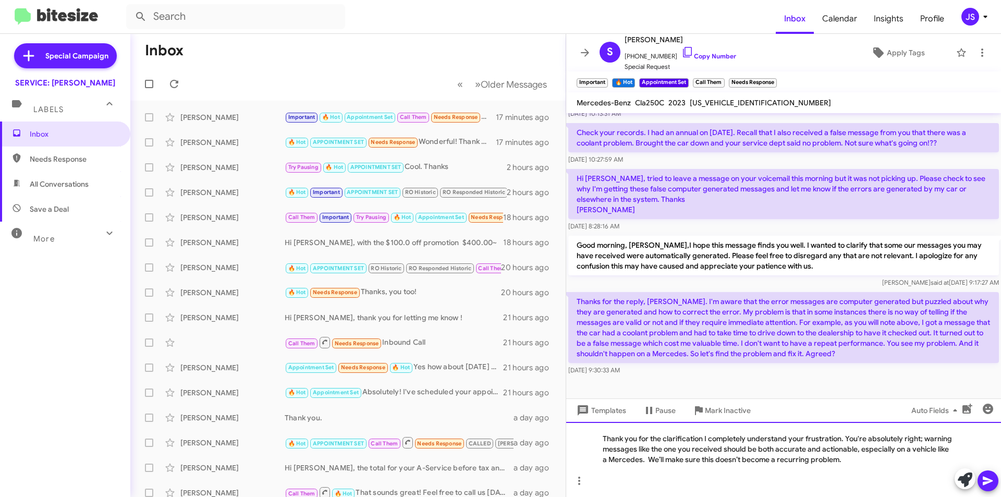
click at [872, 453] on div "Thank you for the clarification I completely understand your frustration. You'r…" at bounding box center [783, 459] width 435 height 75
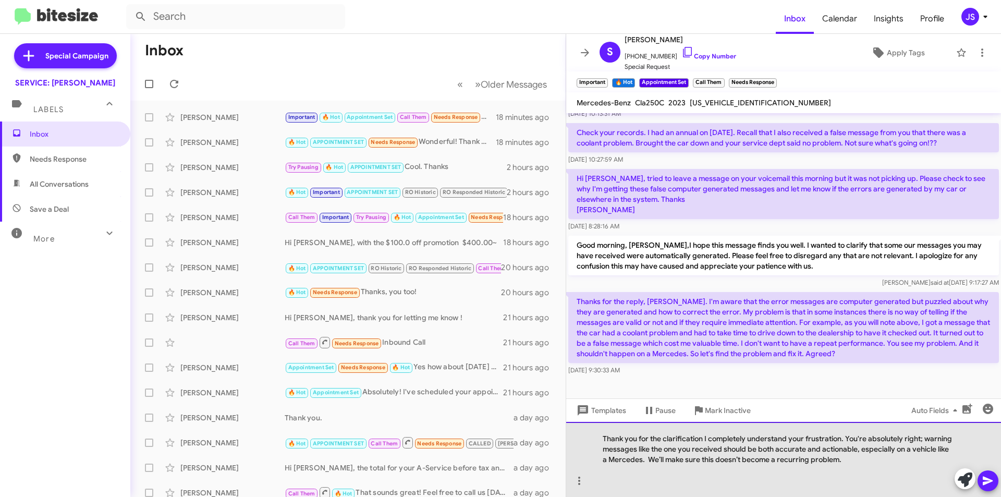
click at [704, 440] on div "Thank you for the clarification I completely understand your frustration. You'r…" at bounding box center [783, 459] width 435 height 75
click at [874, 467] on div at bounding box center [778, 470] width 351 height 10
drag, startPoint x: 742, startPoint y: 459, endPoint x: 848, endPoint y: 458, distance: 105.8
click at [848, 458] on div "Thank you for the clarification, I completely understand your frustration. You'…" at bounding box center [783, 459] width 435 height 75
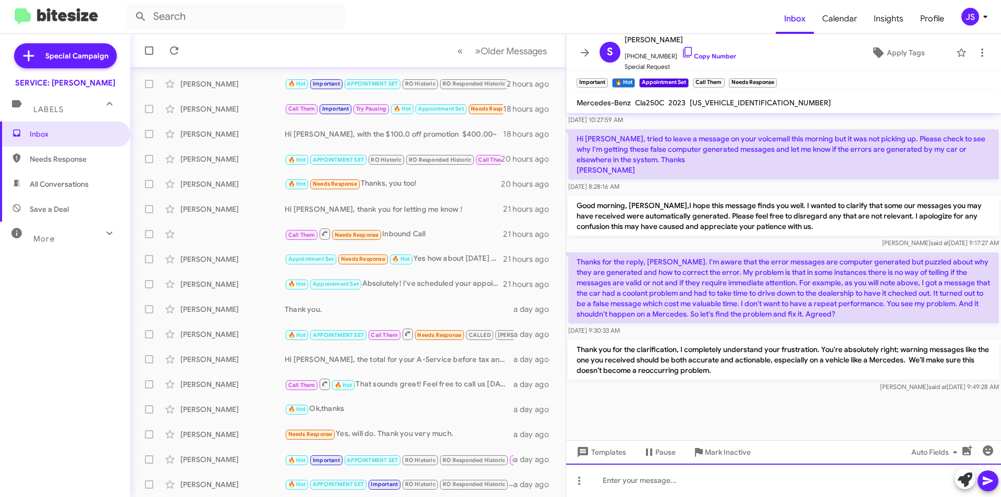
scroll to position [1334, 0]
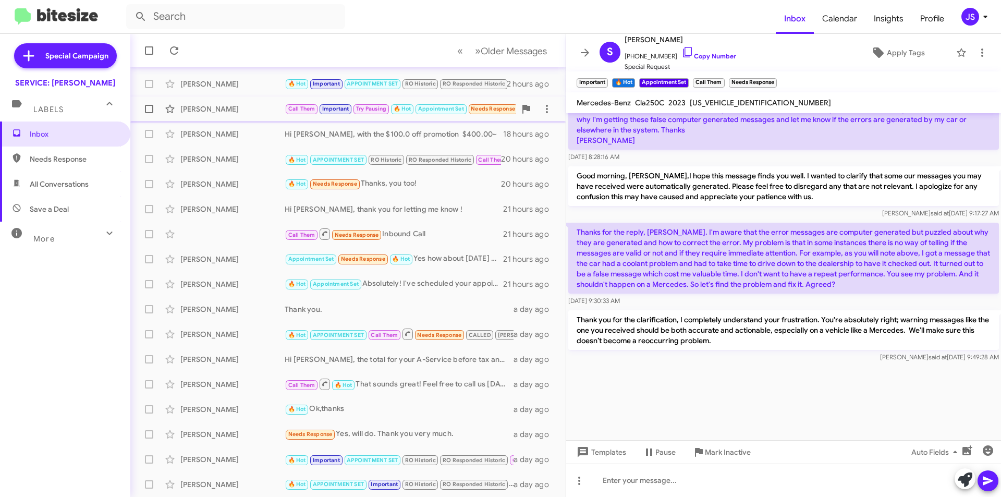
click at [213, 112] on div "[PERSON_NAME]" at bounding box center [232, 109] width 104 height 10
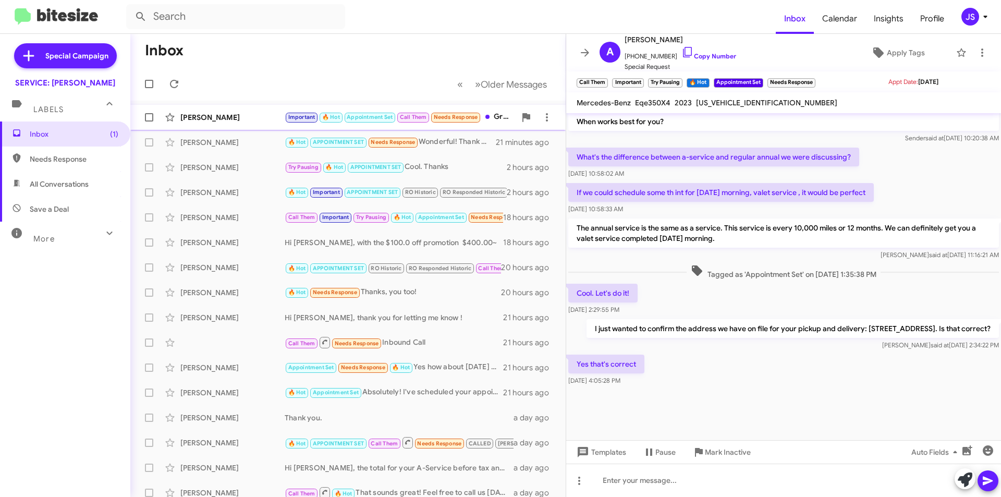
click at [229, 116] on div "Steve Lovette" at bounding box center [232, 117] width 104 height 10
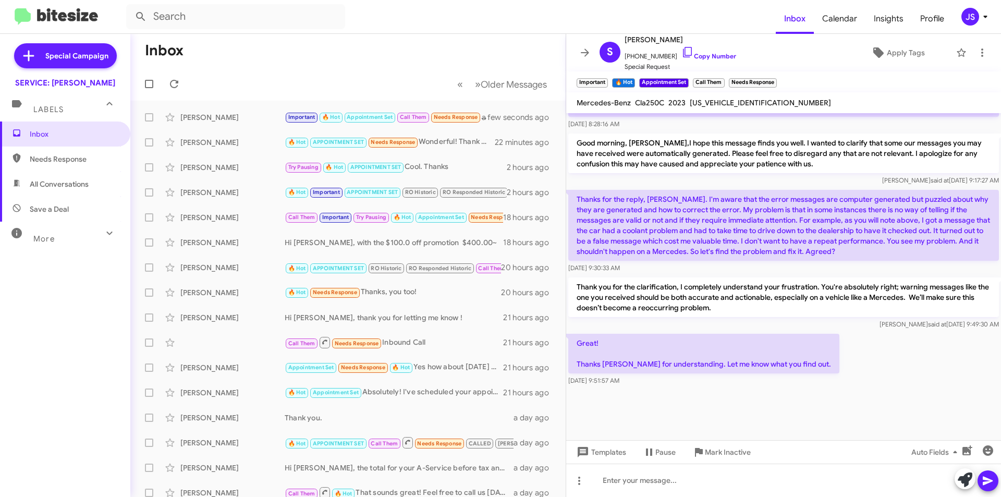
click at [837, 356] on div "Great! Thanks Omar for understanding. Let me know what you find out. Aug 15, 20…" at bounding box center [783, 360] width 435 height 56
click at [891, 47] on span "Apply Tags" at bounding box center [906, 52] width 38 height 19
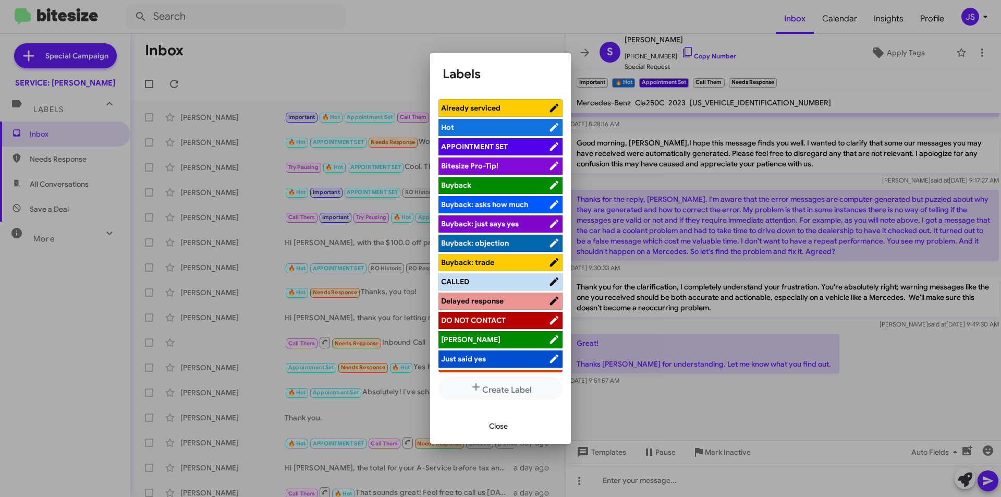
click at [506, 423] on span "Close" at bounding box center [498, 426] width 19 height 19
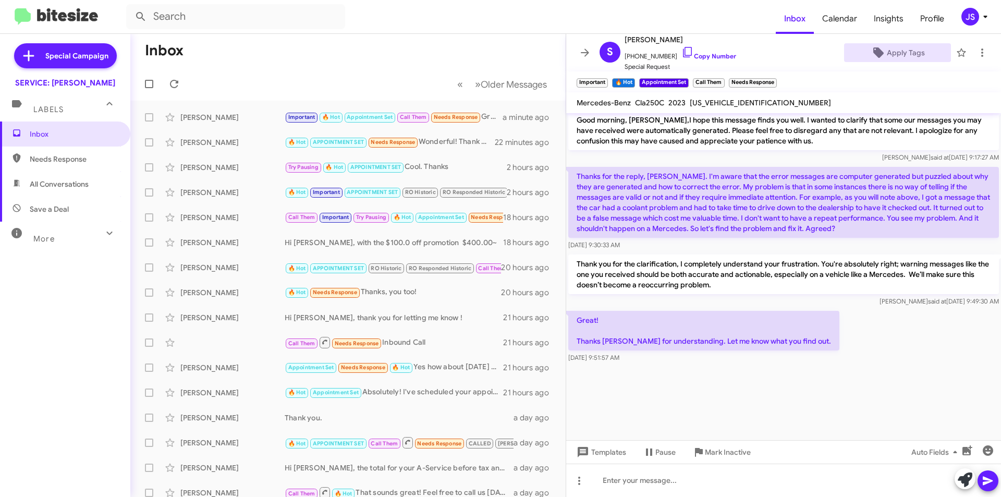
scroll to position [1393, 0]
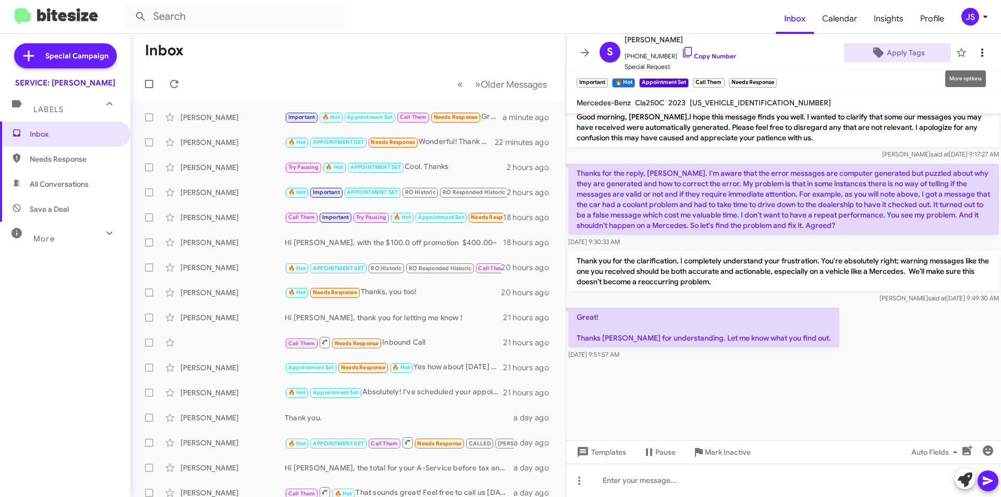
click at [972, 55] on span at bounding box center [982, 52] width 21 height 13
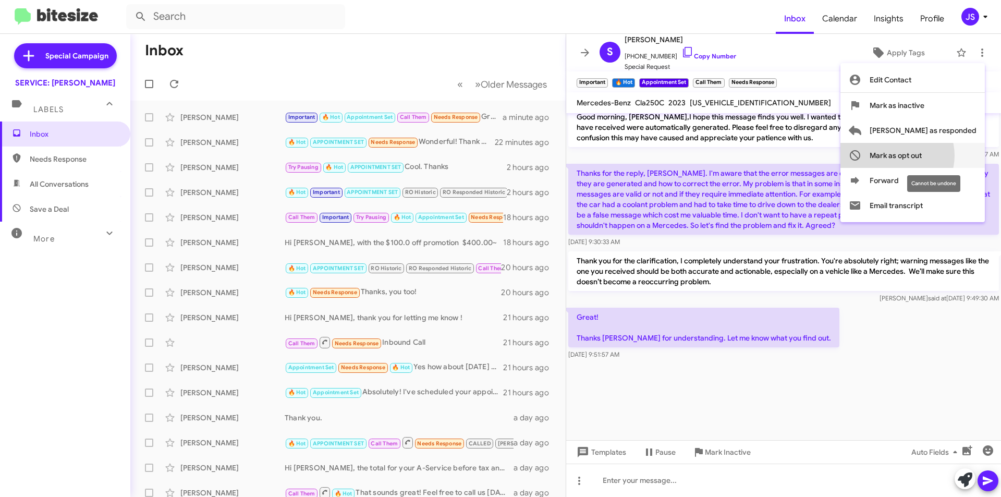
click at [922, 155] on span "Mark as opt out" at bounding box center [896, 155] width 52 height 25
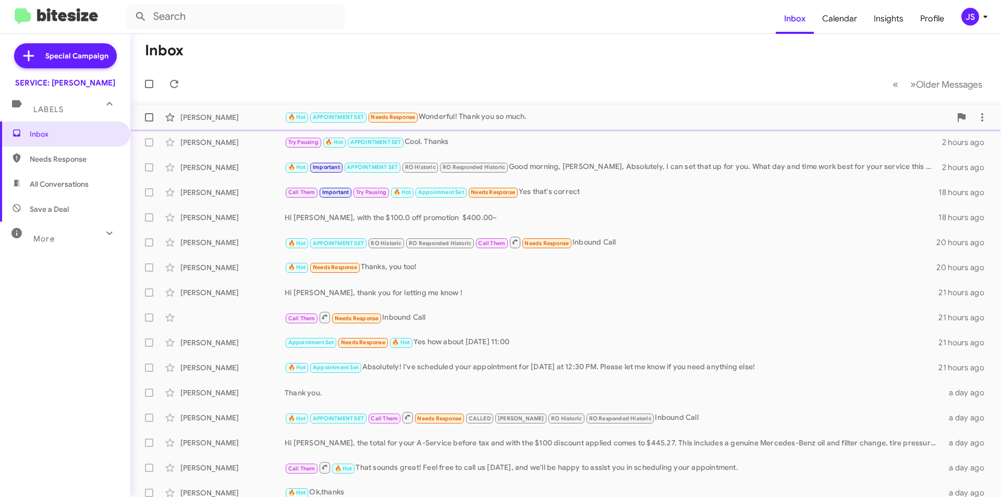
click at [551, 109] on div "Jennifer Montero 🔥 Hot APPOINTMENT SET Needs Response Wonderful! Thank you so m…" at bounding box center [566, 117] width 854 height 21
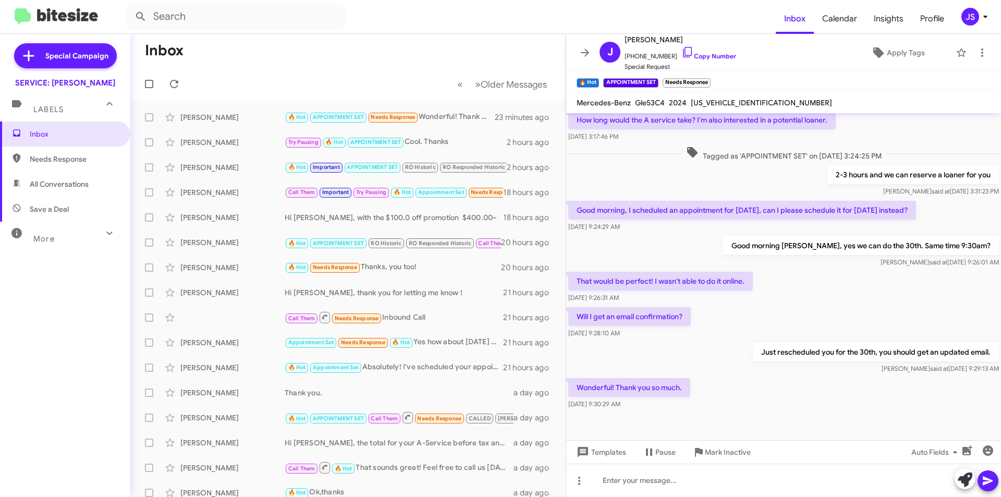
scroll to position [301, 0]
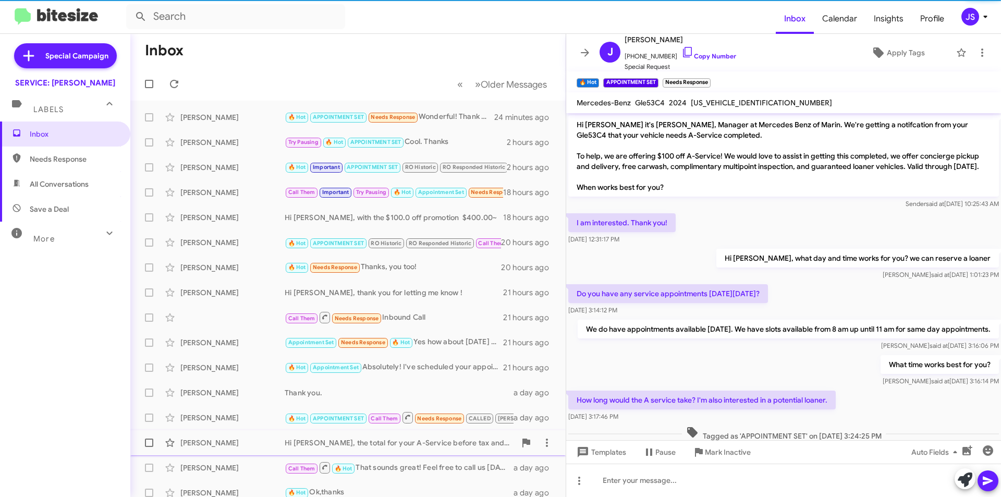
scroll to position [301, 0]
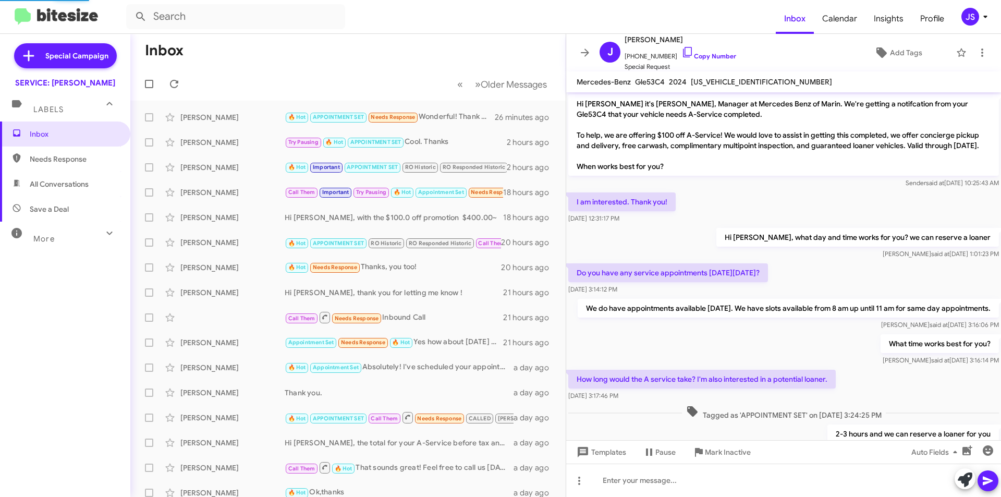
scroll to position [280, 0]
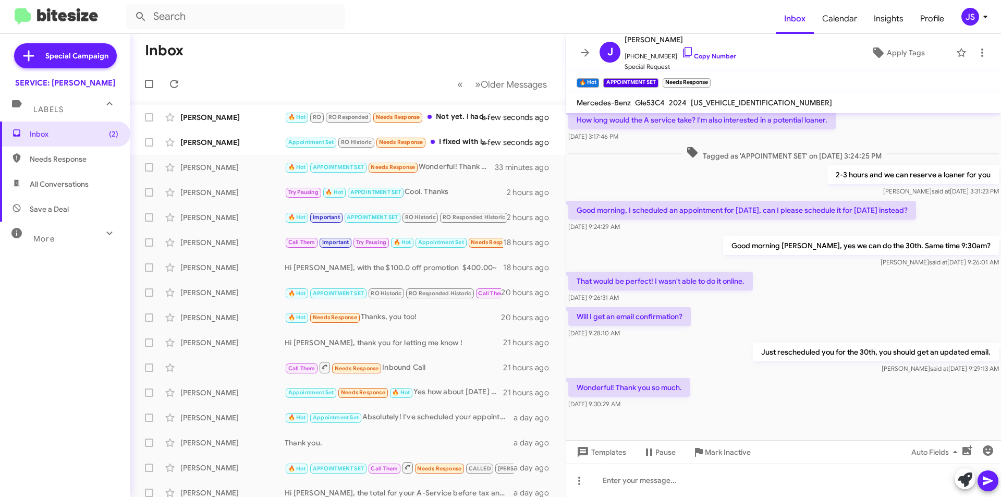
scroll to position [301, 0]
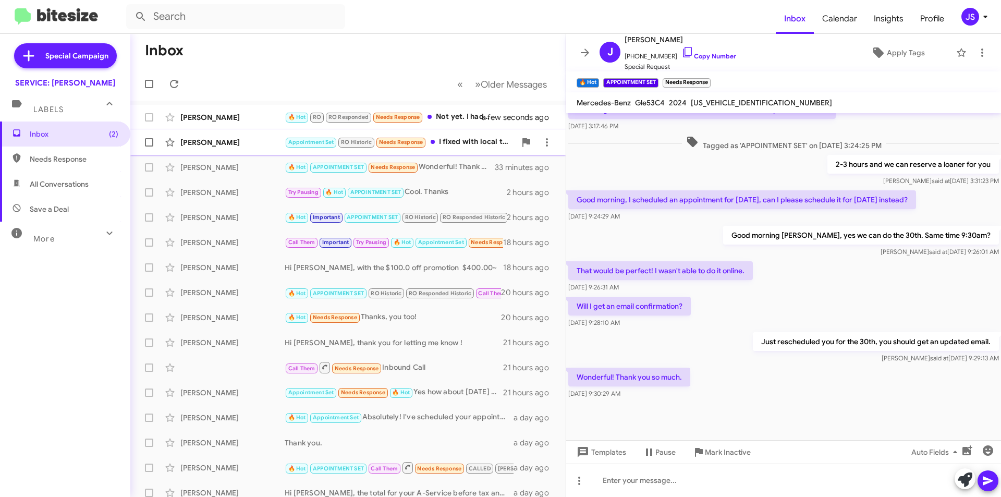
click at [271, 145] on div "[PERSON_NAME]" at bounding box center [232, 142] width 104 height 10
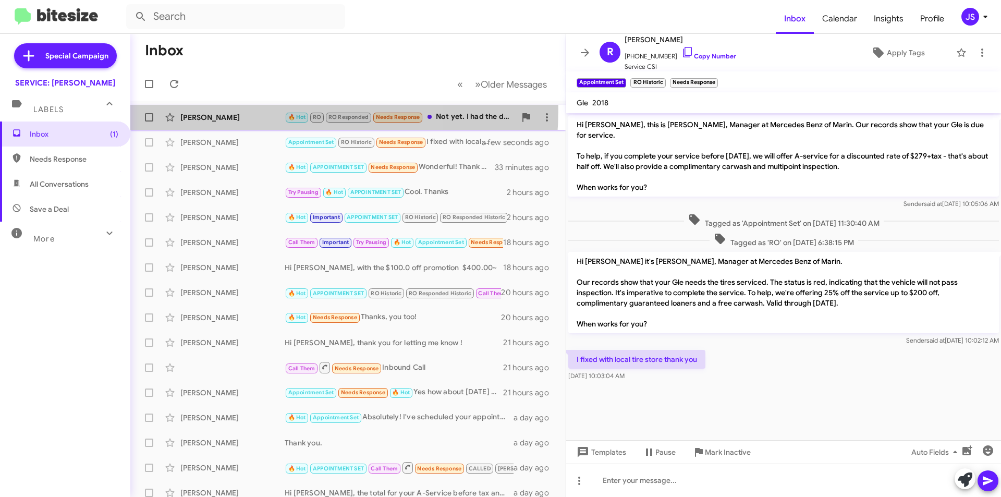
click at [236, 109] on div "Jeff Johnson 🔥 Hot RO RO Responded Needs Response Not yet. I had the drivers do…" at bounding box center [348, 117] width 419 height 21
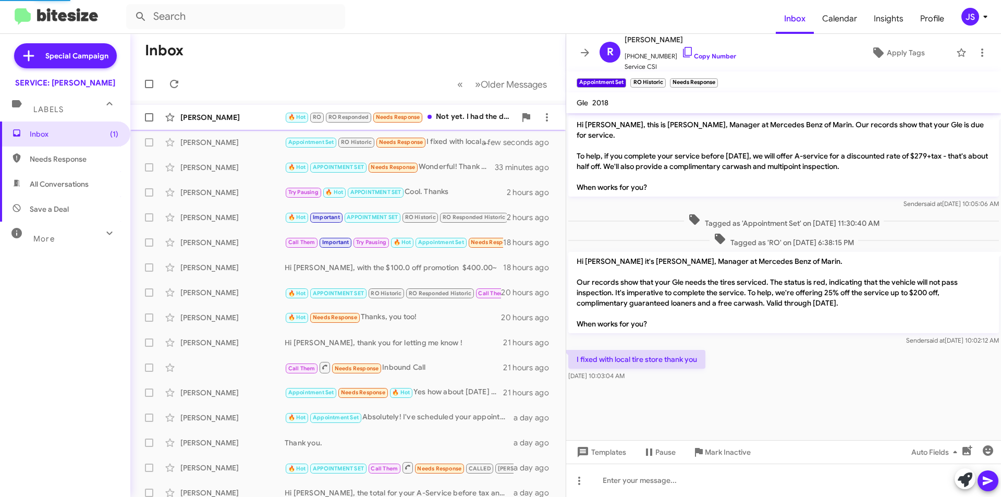
scroll to position [91, 0]
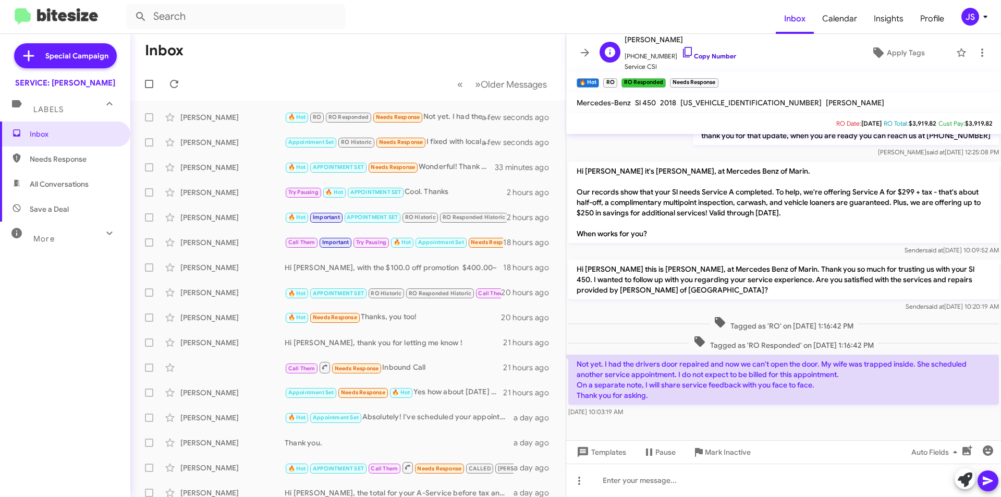
click at [682, 54] on icon at bounding box center [687, 52] width 13 height 13
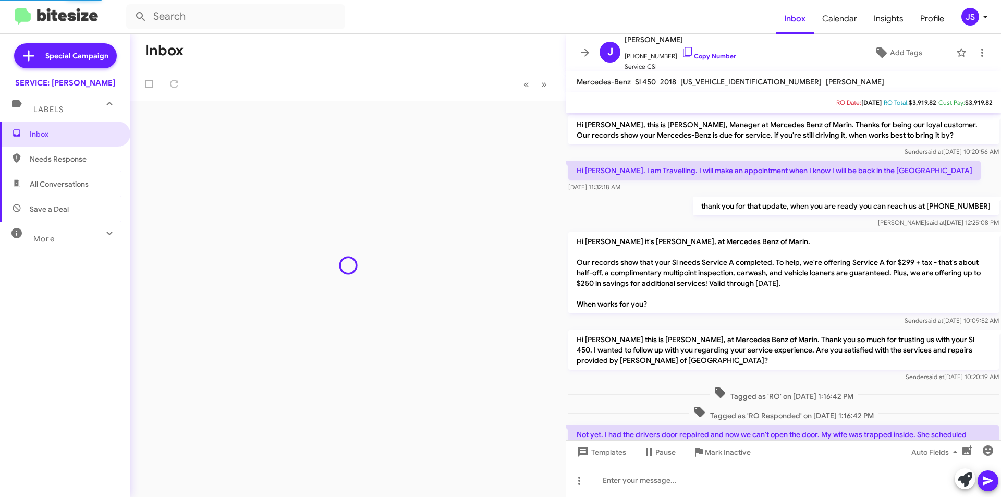
scroll to position [29, 0]
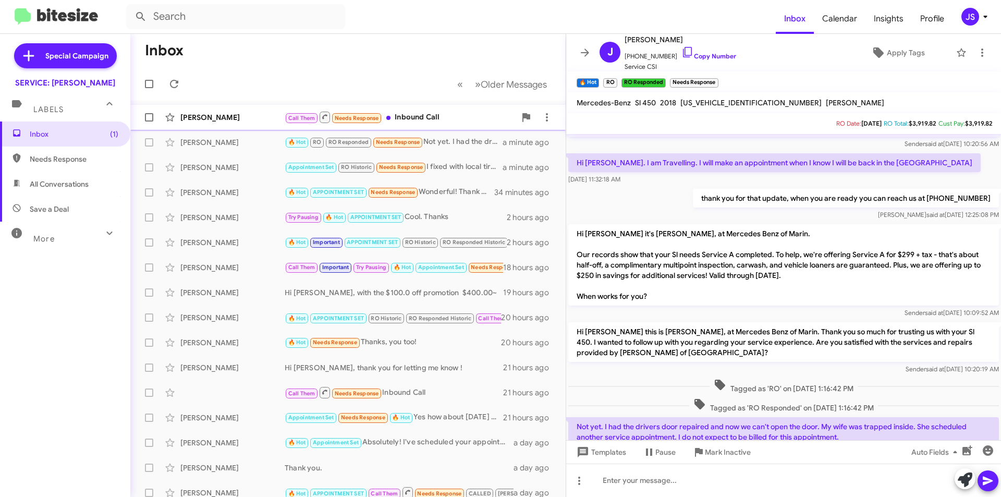
click at [198, 108] on div "[PERSON_NAME] Call Them Needs Response Inbound Call a few seconds ago" at bounding box center [348, 117] width 419 height 21
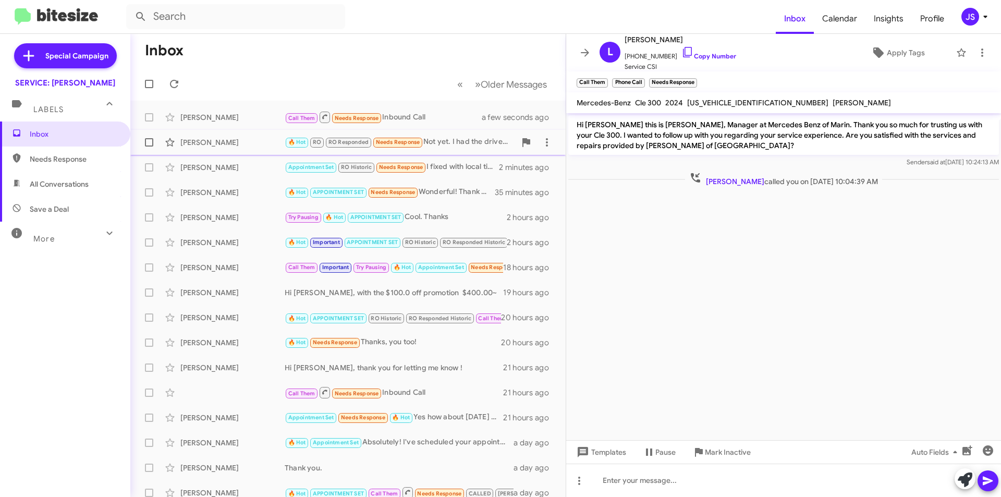
click at [254, 150] on div "[PERSON_NAME] 🔥 Hot RO RO Responded Needs Response Not yet. I had the drivers d…" at bounding box center [348, 142] width 419 height 21
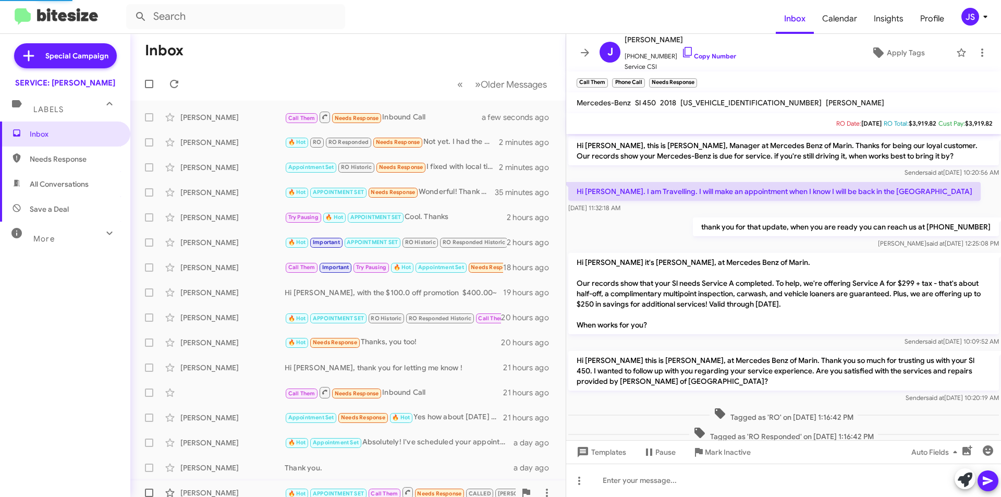
scroll to position [91, 0]
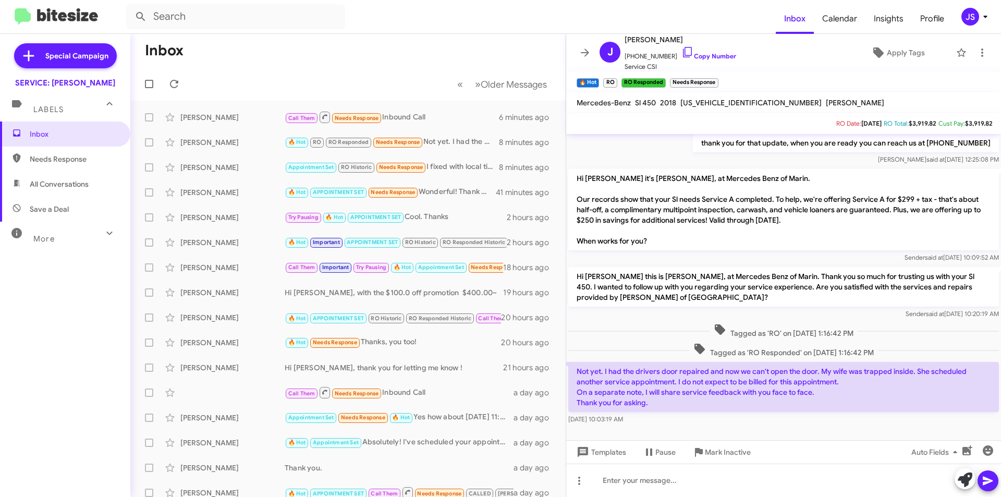
scroll to position [91, 0]
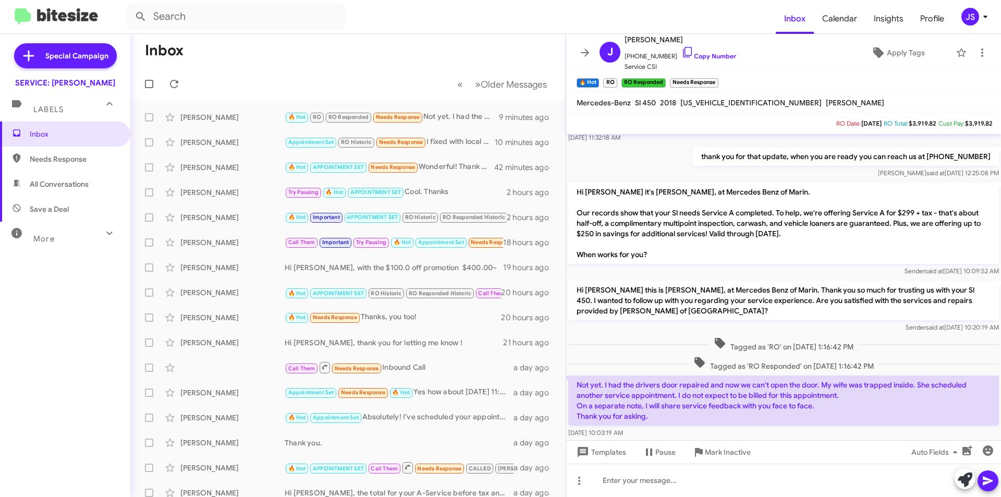
scroll to position [91, 0]
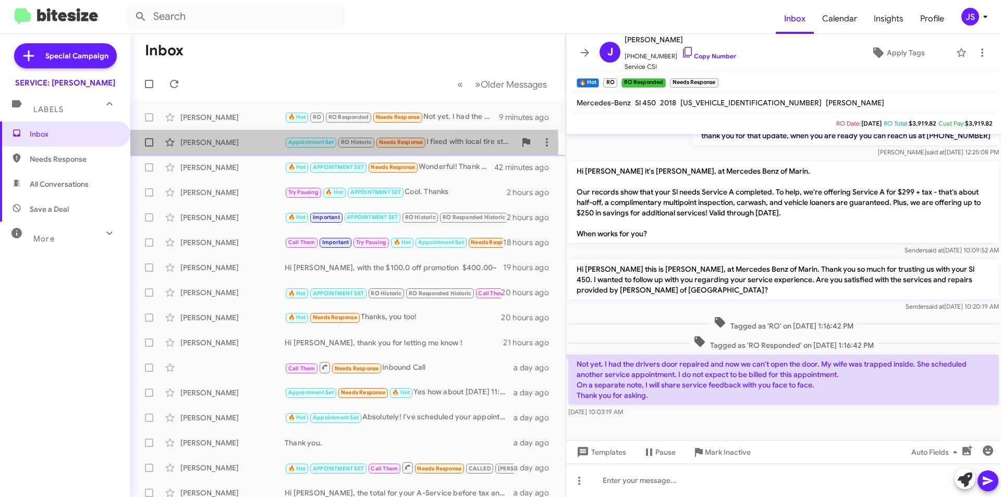
click at [240, 144] on div "[PERSON_NAME]" at bounding box center [232, 142] width 104 height 10
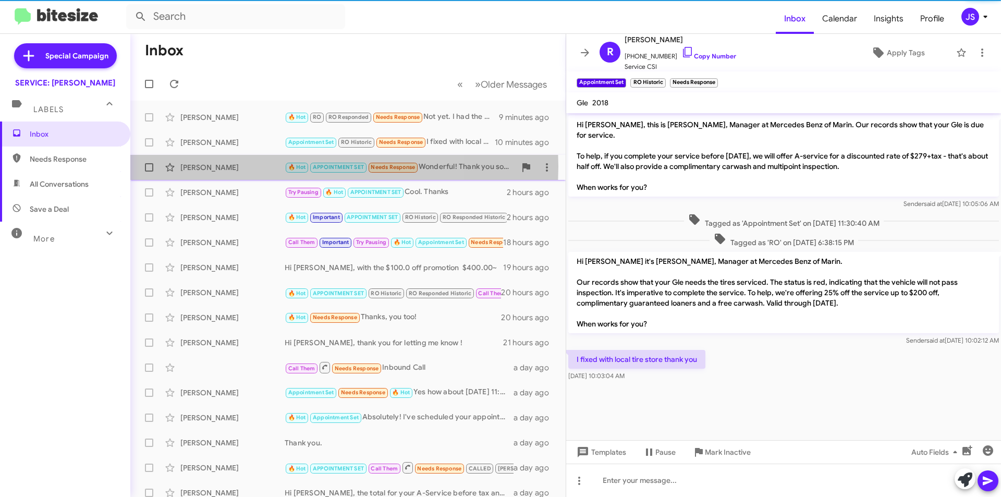
click at [246, 166] on div "[PERSON_NAME]" at bounding box center [232, 167] width 104 height 10
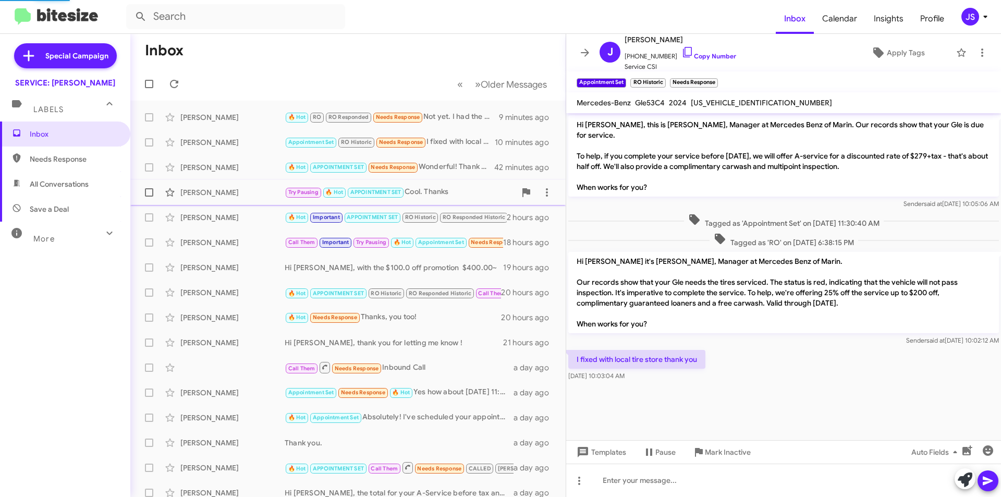
scroll to position [301, 0]
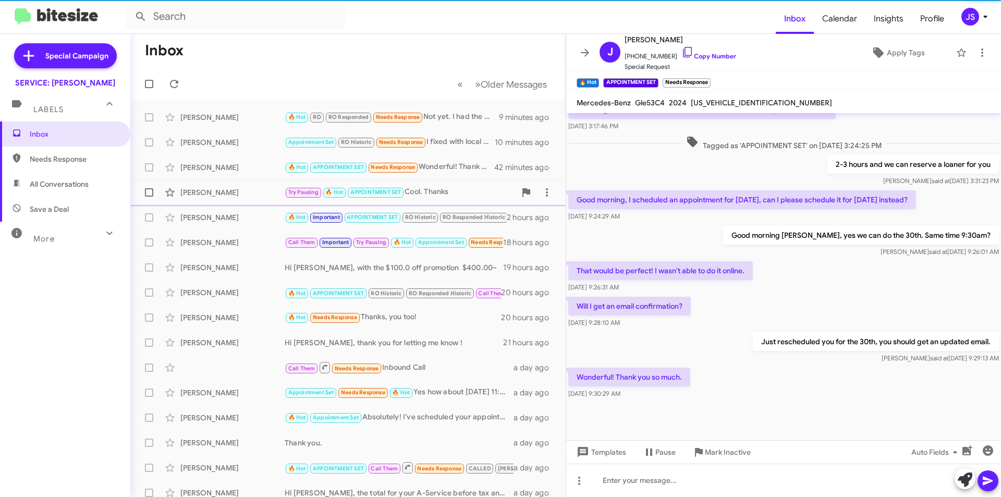
click at [246, 189] on div "[PERSON_NAME]" at bounding box center [232, 192] width 104 height 10
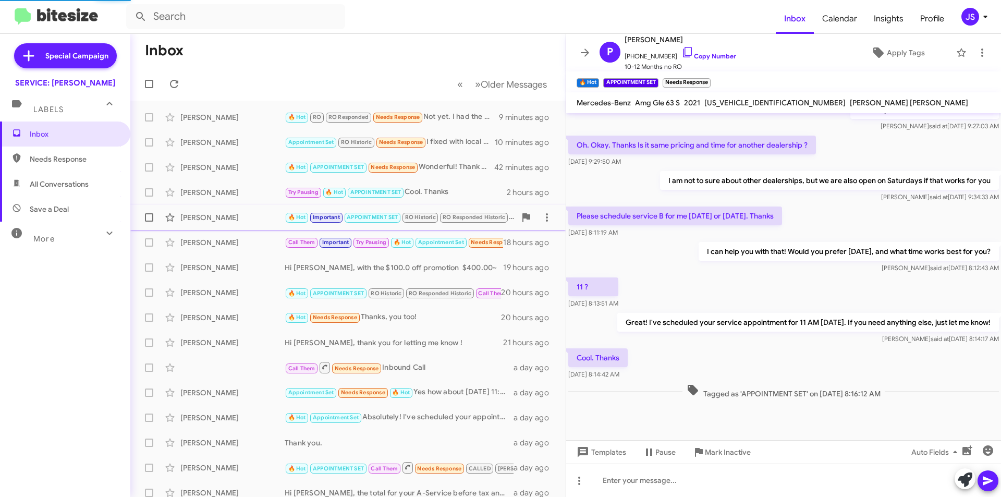
scroll to position [259, 0]
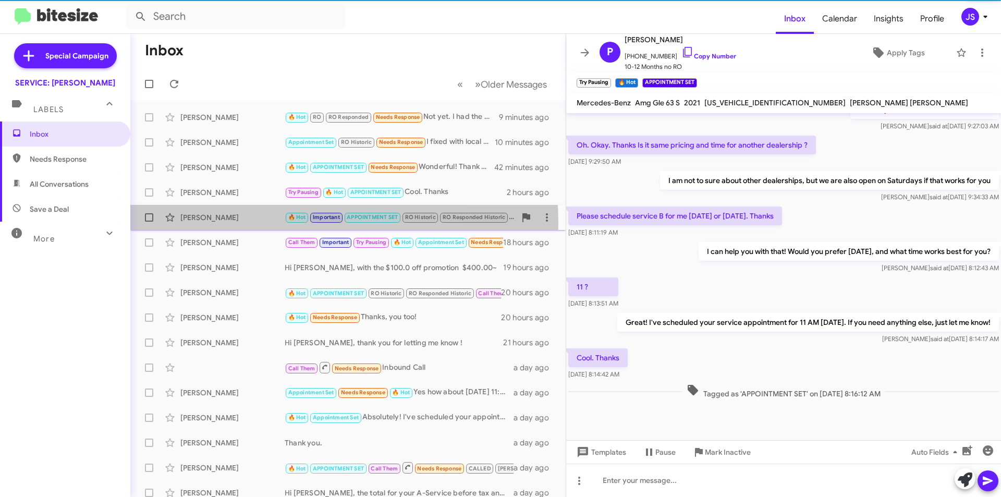
click at [246, 224] on div "Marc Rankin 🔥 Hot Important APPOINTMENT SET RO Historic RO Responded Historic G…" at bounding box center [348, 217] width 419 height 21
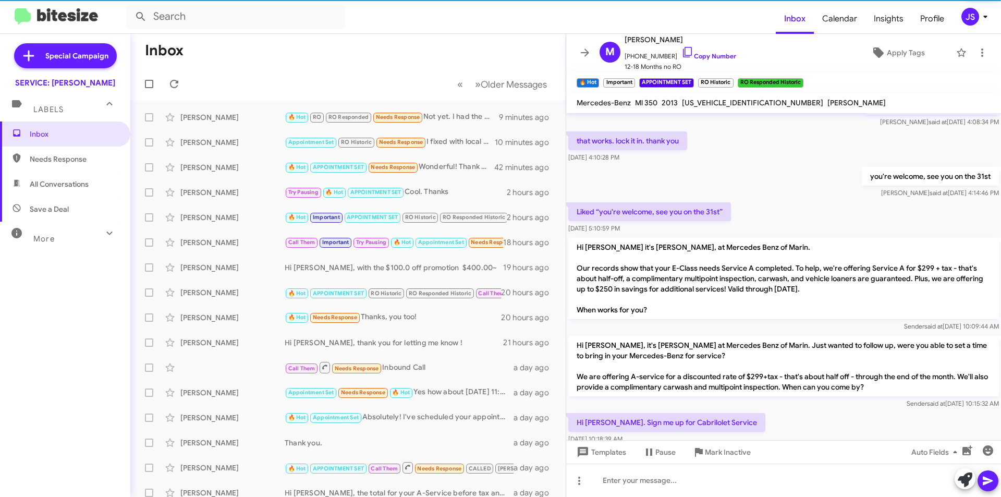
scroll to position [812, 0]
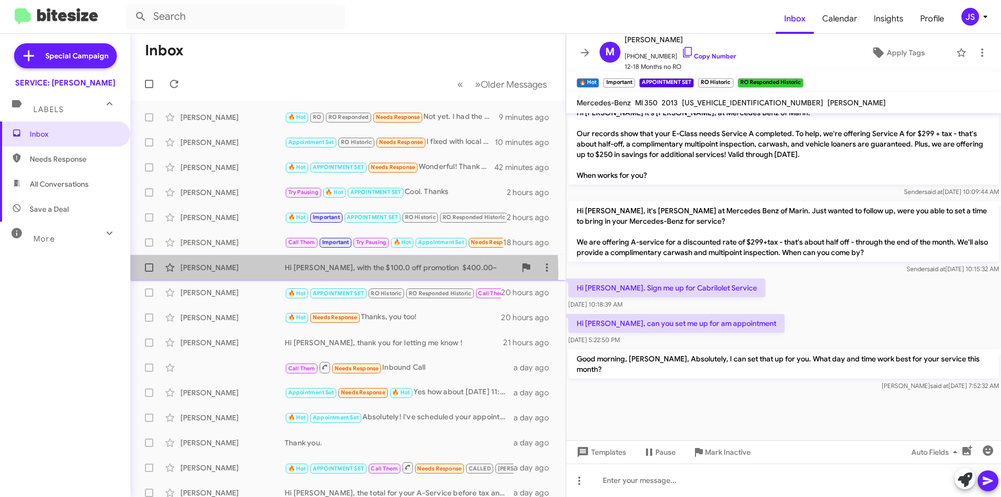
click at [258, 273] on div "Susan Breen Hi Susan, with the $100.0 off promotion $400.00~ 19 hours ago" at bounding box center [348, 267] width 419 height 21
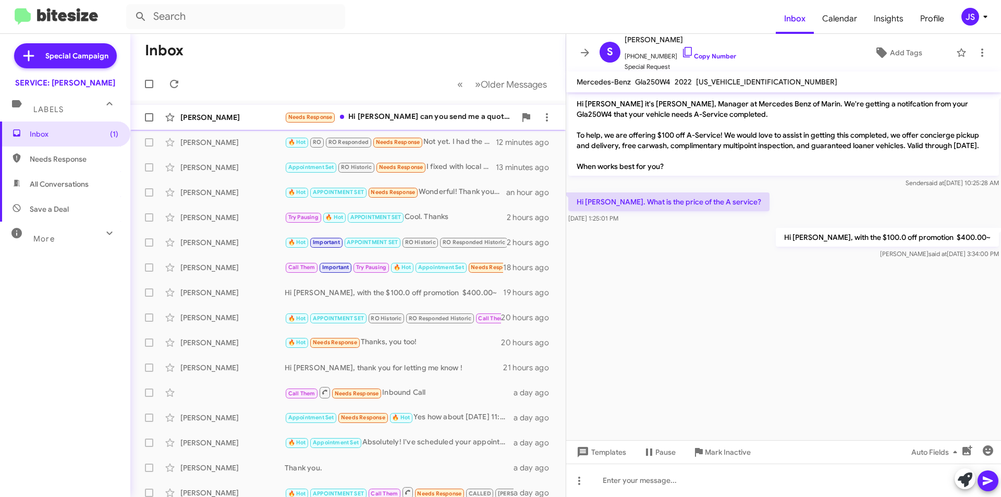
click at [221, 118] on div "[PERSON_NAME]" at bounding box center [232, 117] width 104 height 10
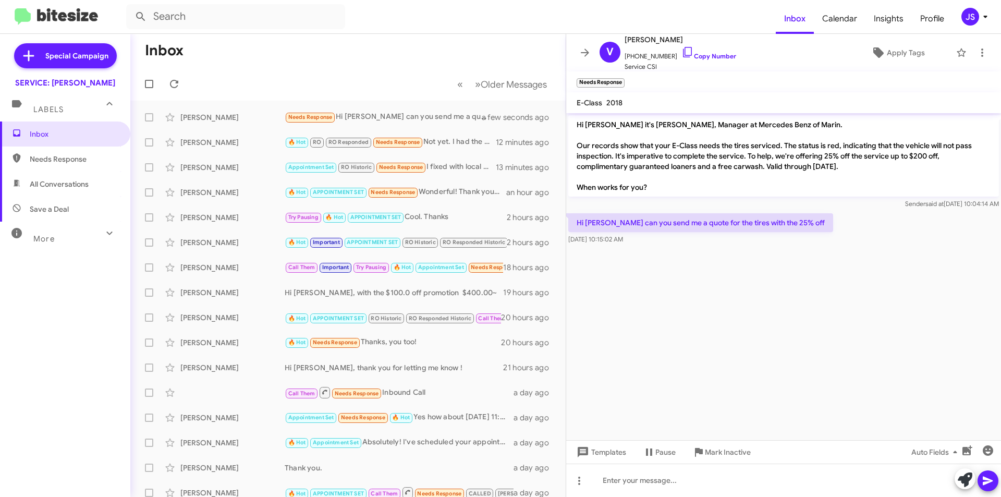
click at [746, 284] on cdk-virtual-scroll-viewport "Hi Vanessa it's Omar Ibrahimi, Manager at Mercedes Benz of Marin. Our records s…" at bounding box center [783, 276] width 435 height 327
click at [224, 16] on input "text" at bounding box center [235, 16] width 219 height 25
type input "tanya"
click at [130, 6] on button at bounding box center [140, 16] width 21 height 21
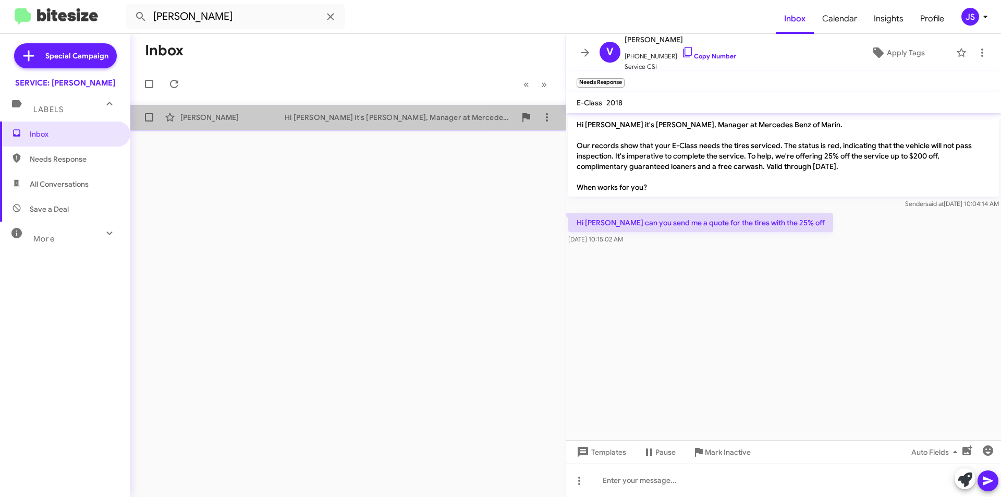
click at [262, 119] on div "Tanya Musgrave" at bounding box center [232, 117] width 104 height 10
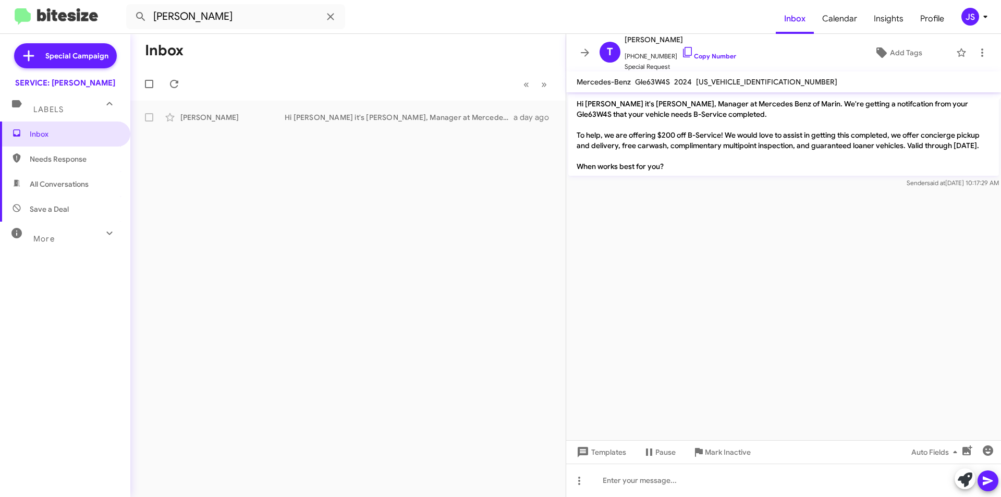
click at [908, 243] on cdk-virtual-scroll-viewport "Hi Tanya it's Omar Ibrahimi, Manager at Mercedes Benz of Marin. We're getting a…" at bounding box center [783, 266] width 435 height 348
click at [327, 25] on button at bounding box center [330, 16] width 21 height 21
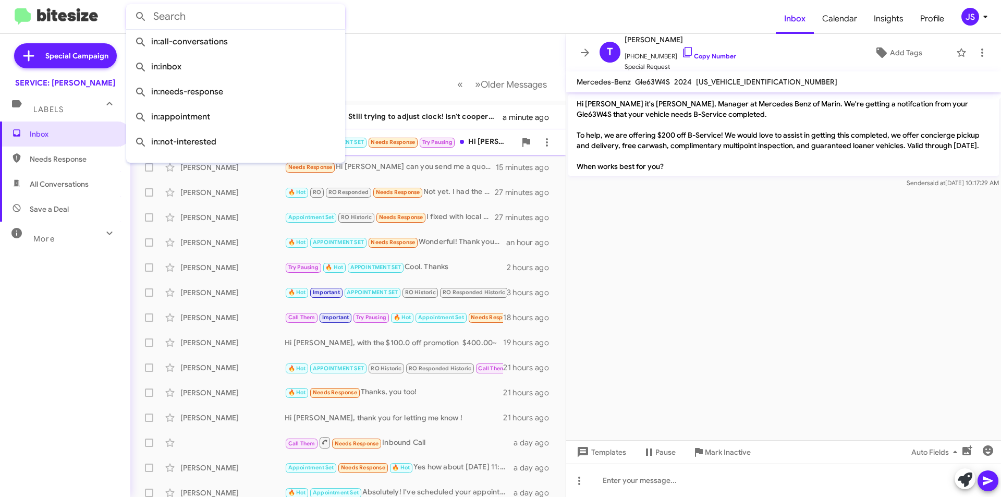
click at [481, 146] on div "🔥 Hot APPOINTMENT SET Needs Response Try Pausing Hi Omar, does next Thursday mo…" at bounding box center [400, 142] width 231 height 12
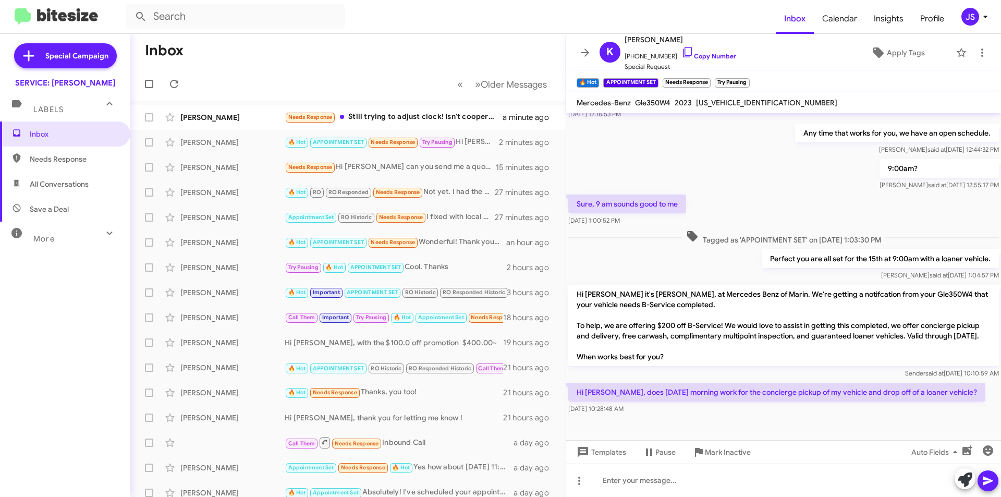
scroll to position [249, 0]
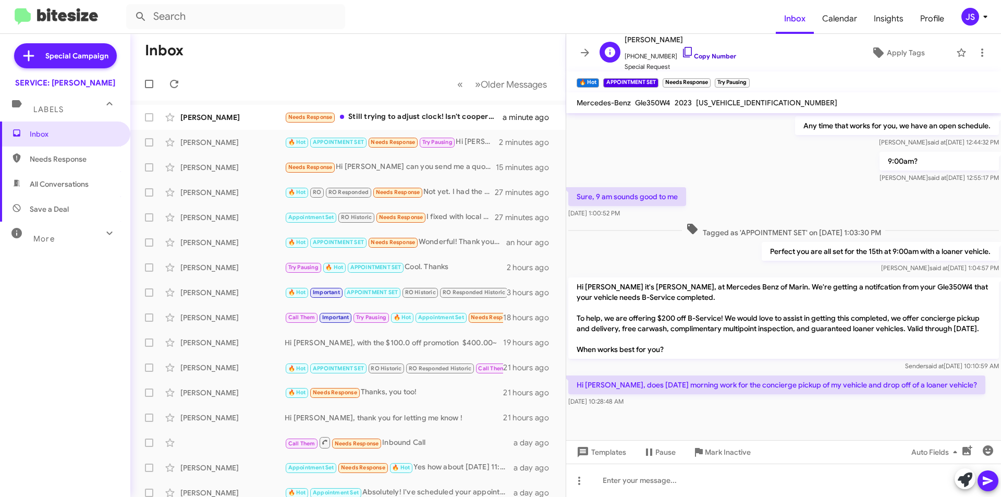
click at [681, 56] on icon at bounding box center [687, 52] width 13 height 13
click at [771, 465] on div at bounding box center [783, 480] width 435 height 33
click at [839, 465] on div at bounding box center [783, 480] width 435 height 33
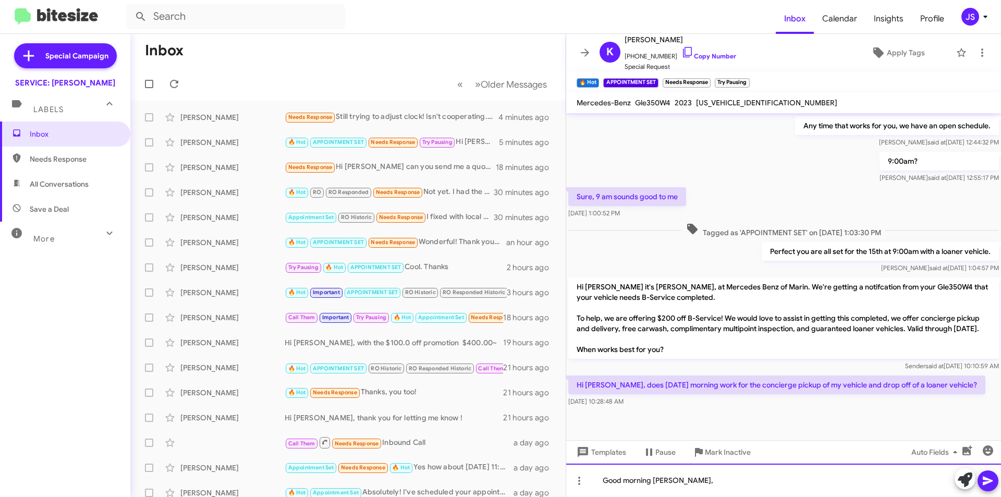
click at [700, 478] on div "Good morning Kevin," at bounding box center [783, 480] width 435 height 33
click at [851, 482] on div "Good morning Kevin, my apologies looks like we did you service in April" at bounding box center [783, 480] width 435 height 33
click at [858, 479] on div "Good morning Kevin, my apologies looks like we did you service in April at" at bounding box center [783, 480] width 435 height 33
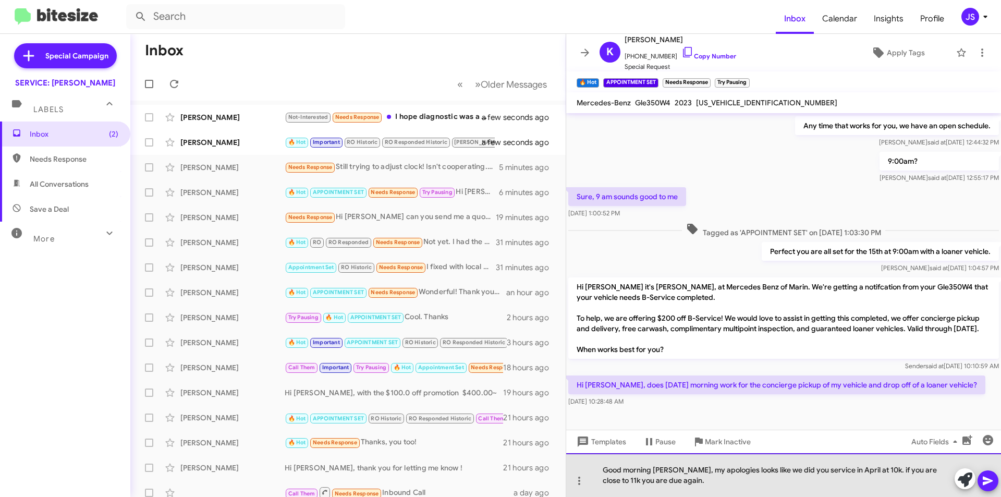
click at [871, 472] on div "Good morning Kevin, my apologies looks like we did you service in April at 10k.…" at bounding box center [783, 475] width 435 height 44
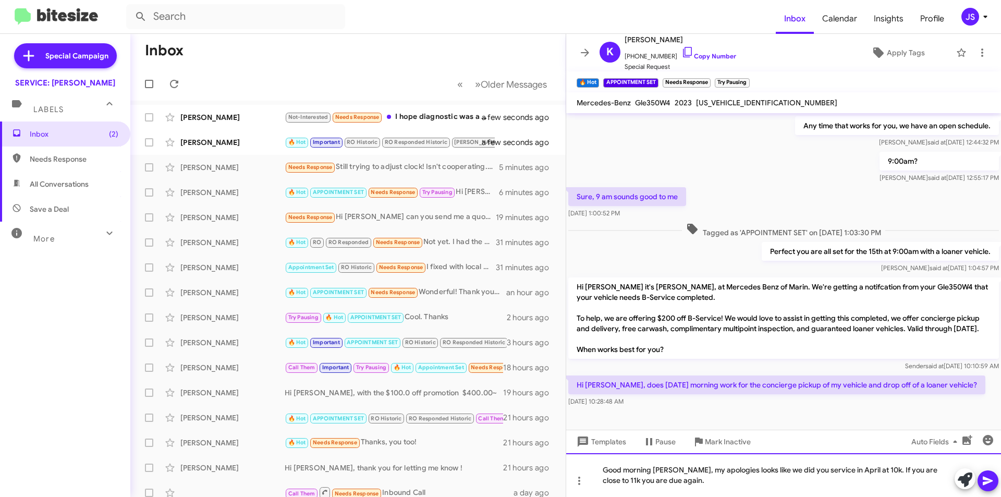
click at [802, 484] on div "Good morning Kevin, my apologies looks like we did you service in April at 10k.…" at bounding box center [783, 475] width 435 height 44
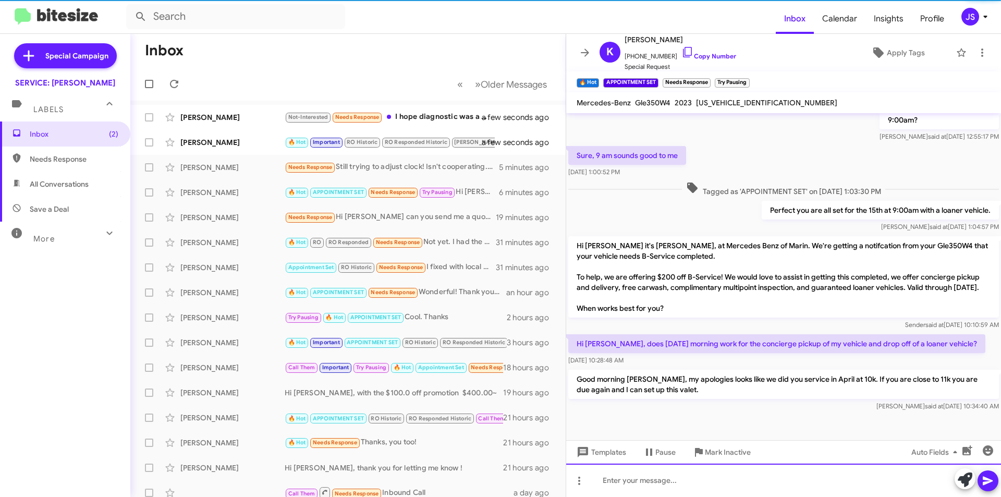
scroll to position [298, 0]
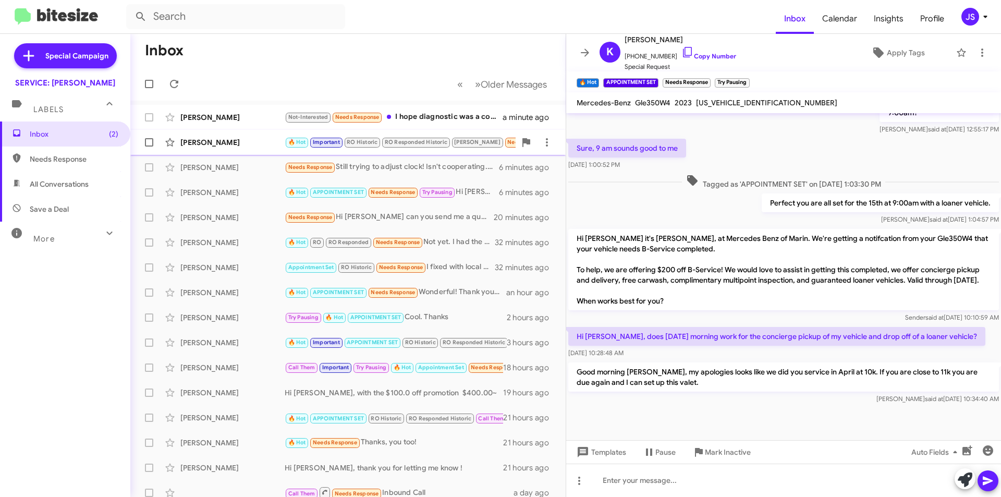
click at [229, 140] on div "[PERSON_NAME]" at bounding box center [232, 142] width 104 height 10
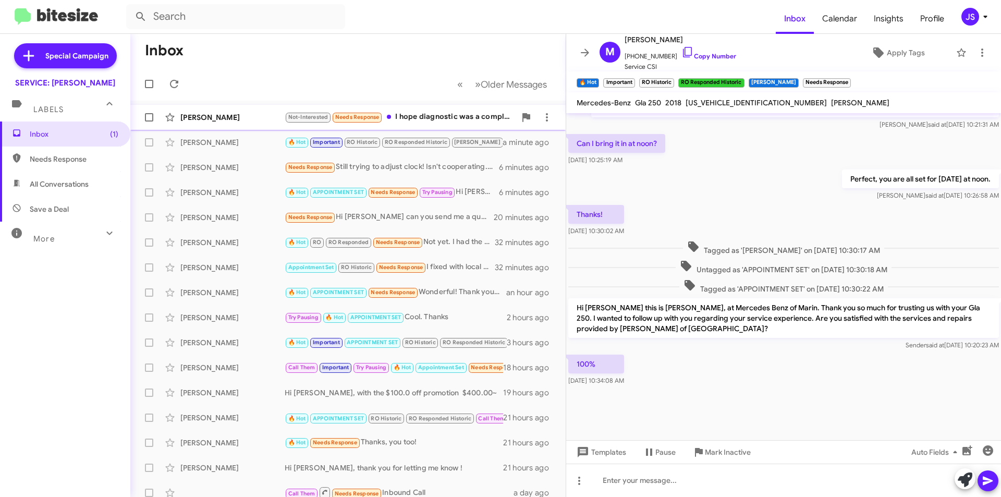
click at [224, 119] on div "[PERSON_NAME]" at bounding box center [232, 117] width 104 height 10
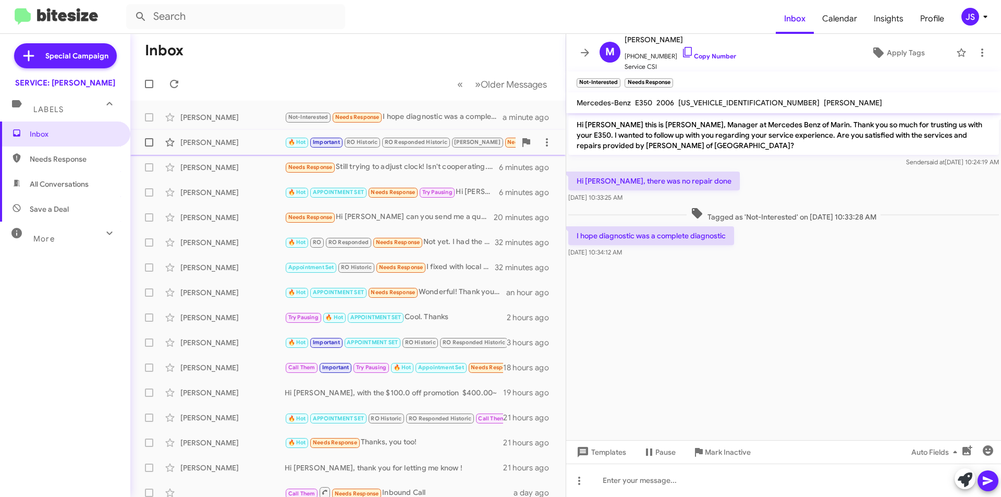
click at [254, 145] on div "[PERSON_NAME]" at bounding box center [232, 142] width 104 height 10
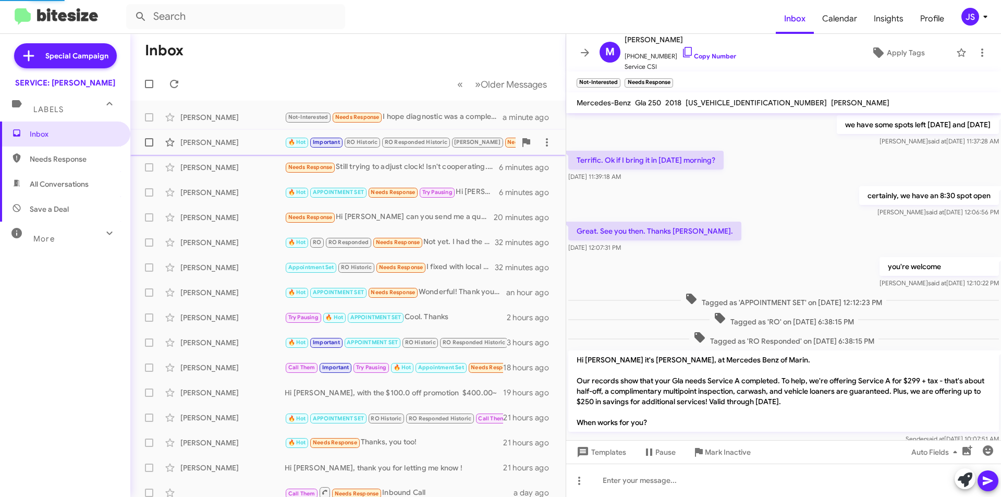
scroll to position [462, 0]
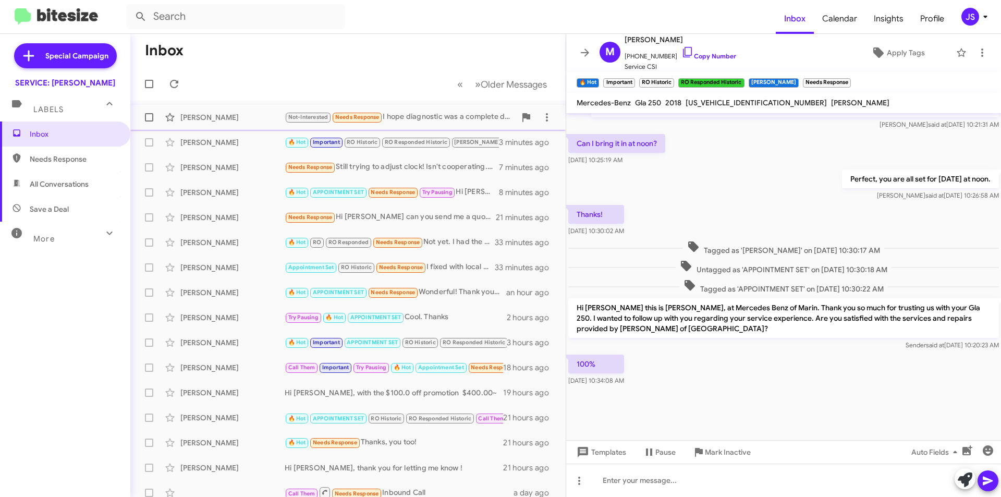
click at [264, 119] on div "[PERSON_NAME]" at bounding box center [232, 117] width 104 height 10
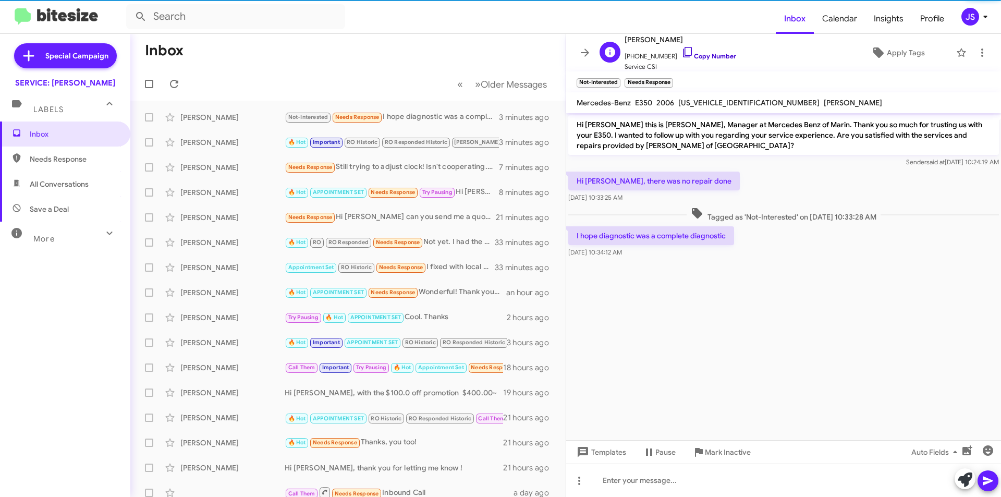
click at [683, 51] on icon at bounding box center [687, 52] width 13 height 13
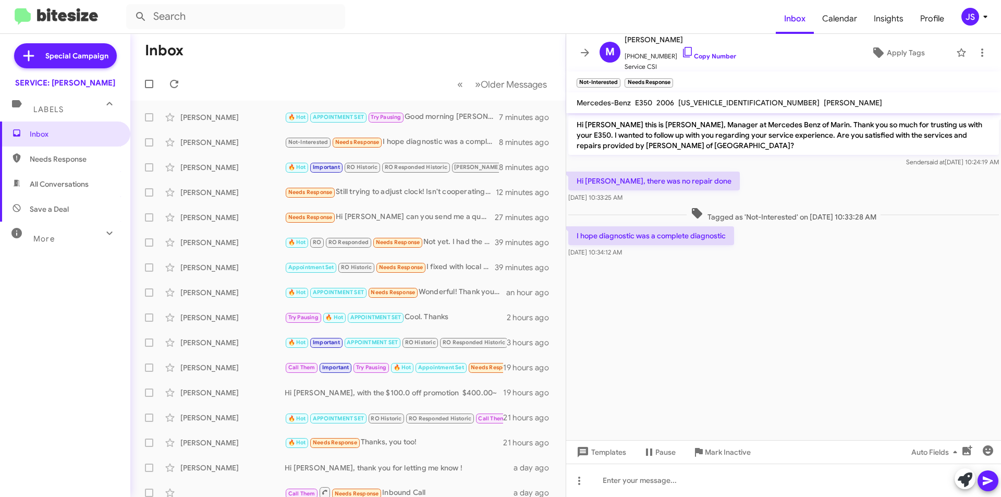
click at [65, 183] on span "All Conversations" at bounding box center [59, 184] width 59 height 10
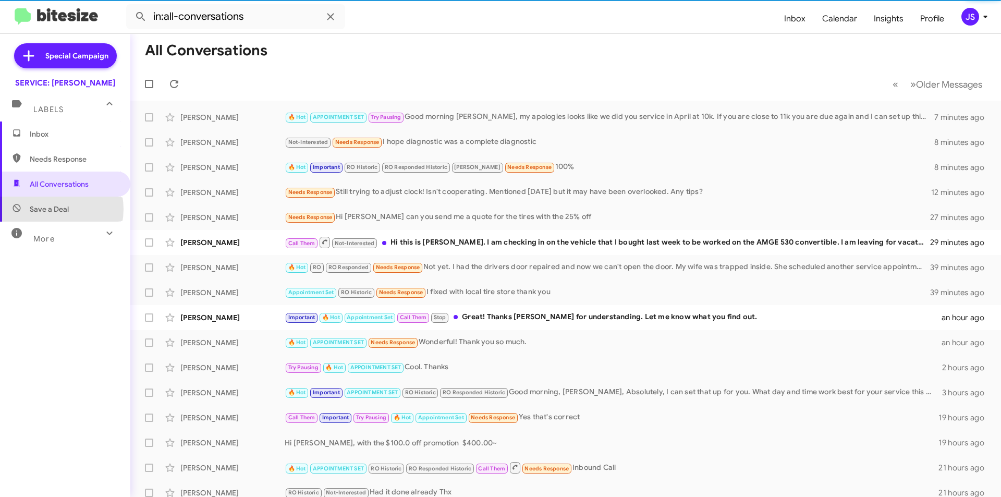
click at [52, 209] on span "Save a Deal" at bounding box center [49, 209] width 39 height 10
type input "in:not-interested"
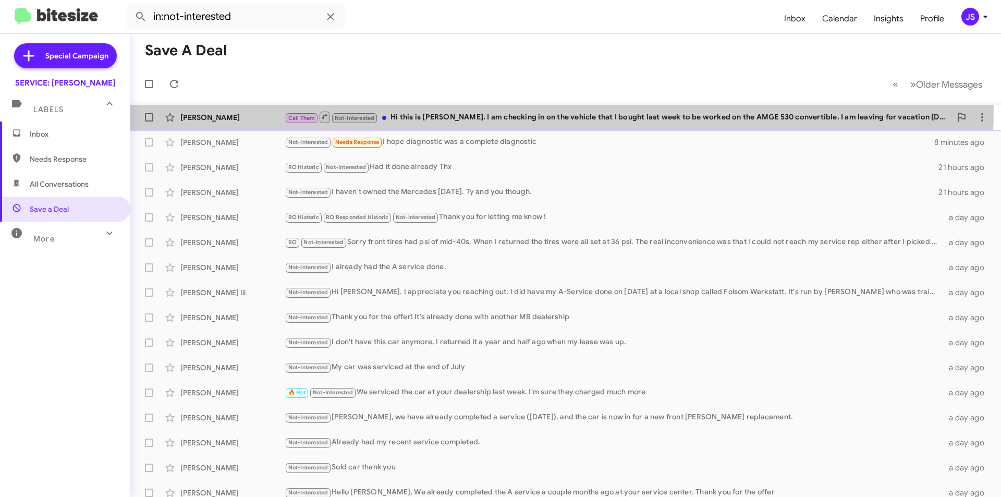
click at [428, 108] on div "[PERSON_NAME] Call Them Not-Interested Hi this is [PERSON_NAME]. I am checking …" at bounding box center [566, 117] width 854 height 21
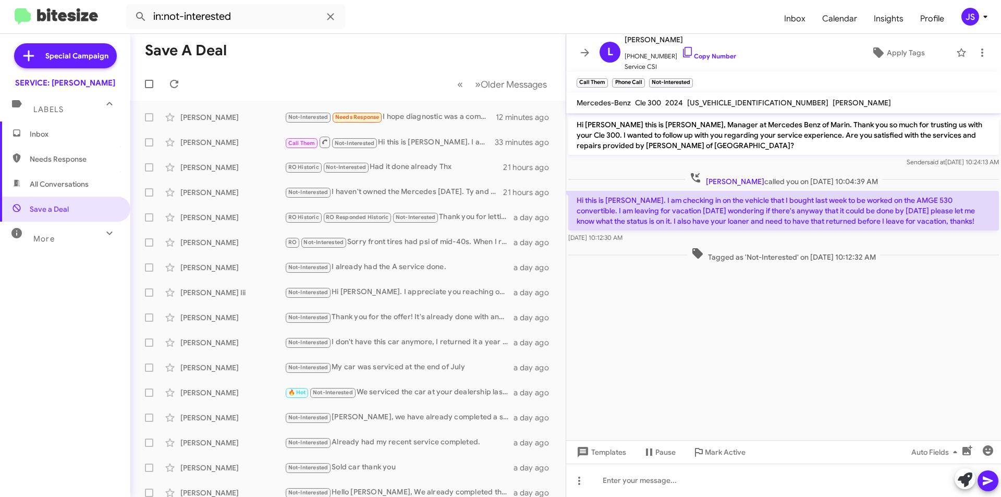
click at [615, 314] on cdk-virtual-scroll-viewport "Hi Lori this is Omar Ibrahimi, Manager at Mercedes Benz of Marin. Thank you so …" at bounding box center [783, 276] width 435 height 327
click at [49, 143] on span "Inbox (1)" at bounding box center [65, 133] width 130 height 25
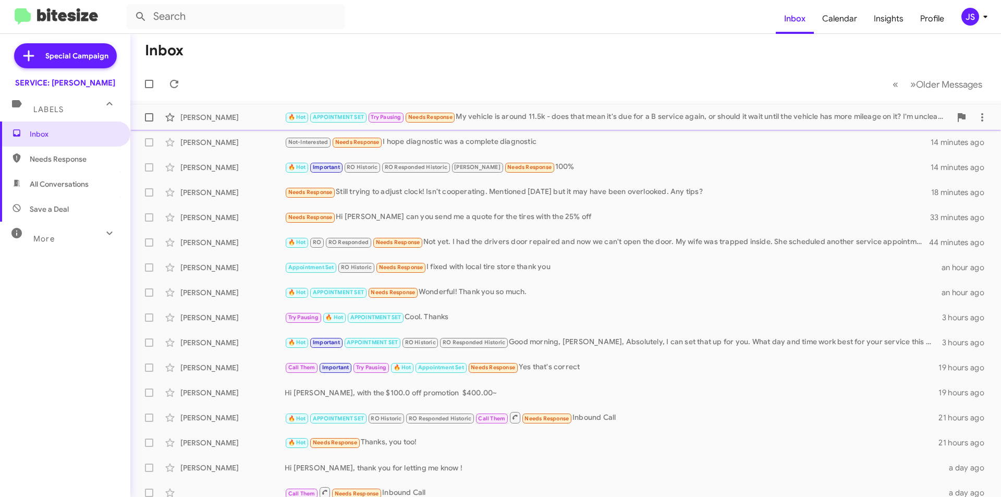
click at [256, 120] on div "[PERSON_NAME]" at bounding box center [232, 117] width 104 height 10
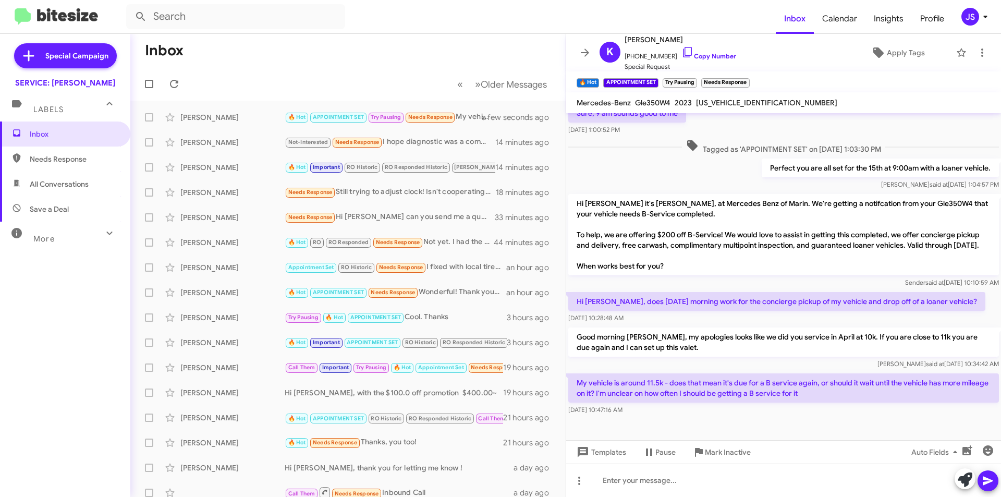
scroll to position [346, 0]
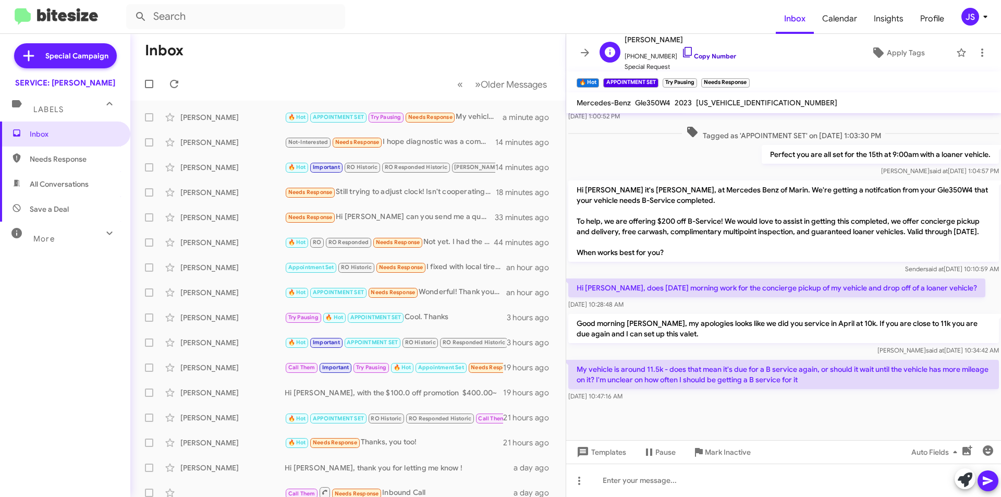
click at [683, 49] on icon at bounding box center [687, 52] width 9 height 10
click at [806, 480] on div at bounding box center [783, 480] width 435 height 33
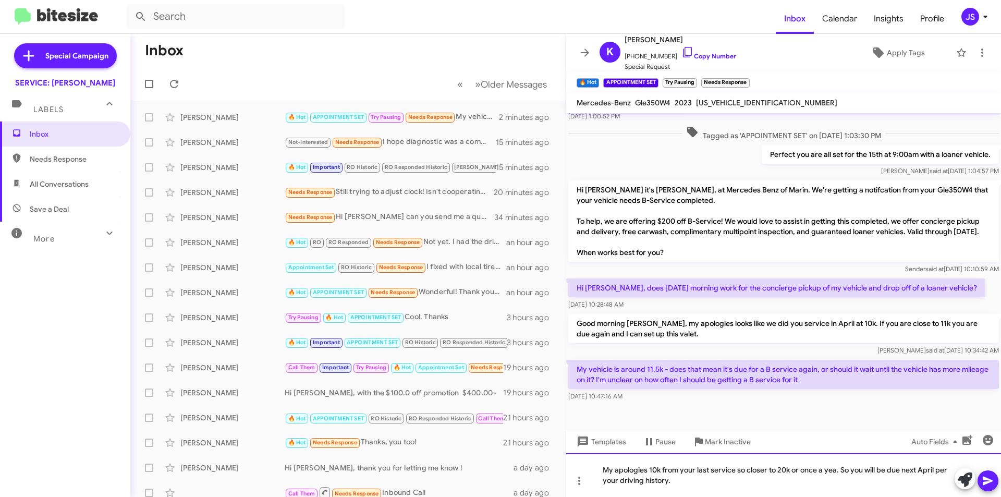
click at [650, 471] on div "My apologies 10k from your last service so closer to 20k or once a yea. So you …" at bounding box center [783, 475] width 435 height 44
click at [713, 480] on div "My apologies !10k from your last service so closer to 20k or once a yea. So you…" at bounding box center [783, 475] width 435 height 44
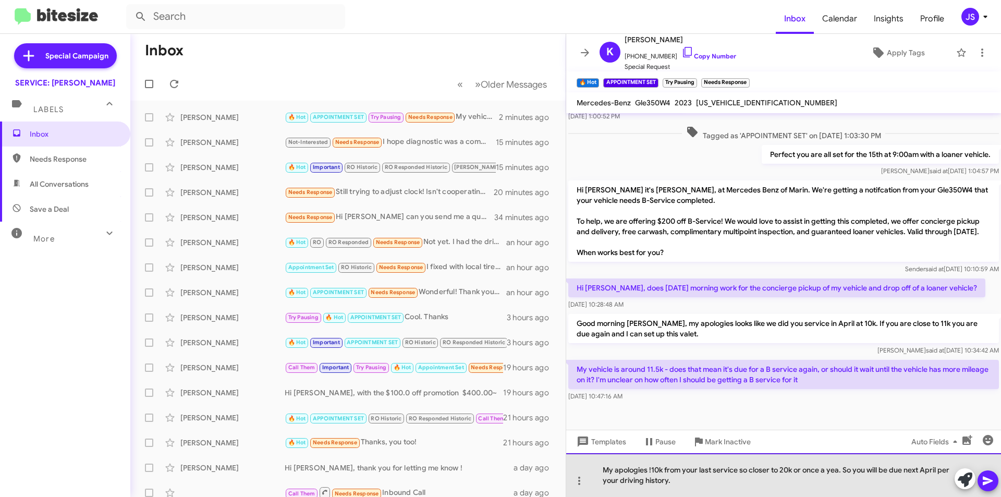
click at [839, 473] on div "My apologies !10k from your last service so closer to 20k or once a yea. So you…" at bounding box center [783, 475] width 435 height 44
click at [849, 482] on div "My apologies !10k from your last service so closer to 20k or once a year. So yo…" at bounding box center [783, 475] width 435 height 44
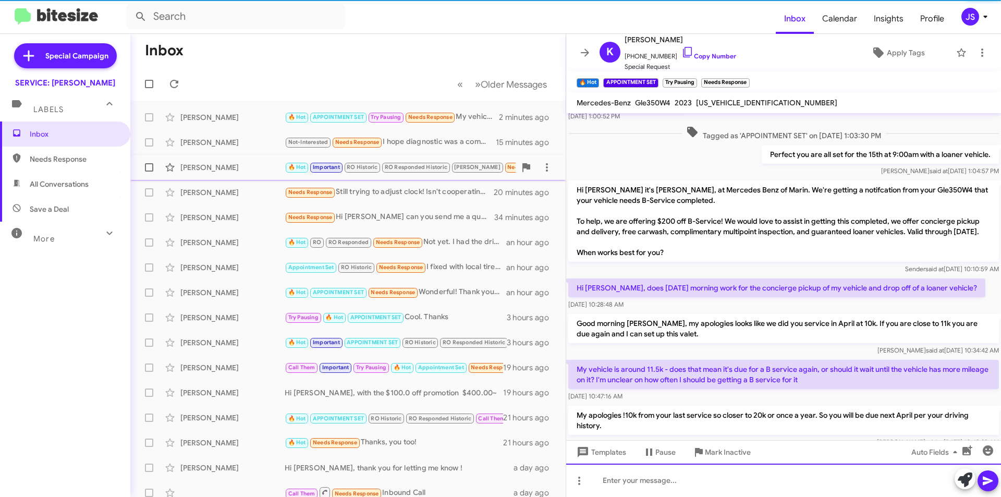
scroll to position [0, 0]
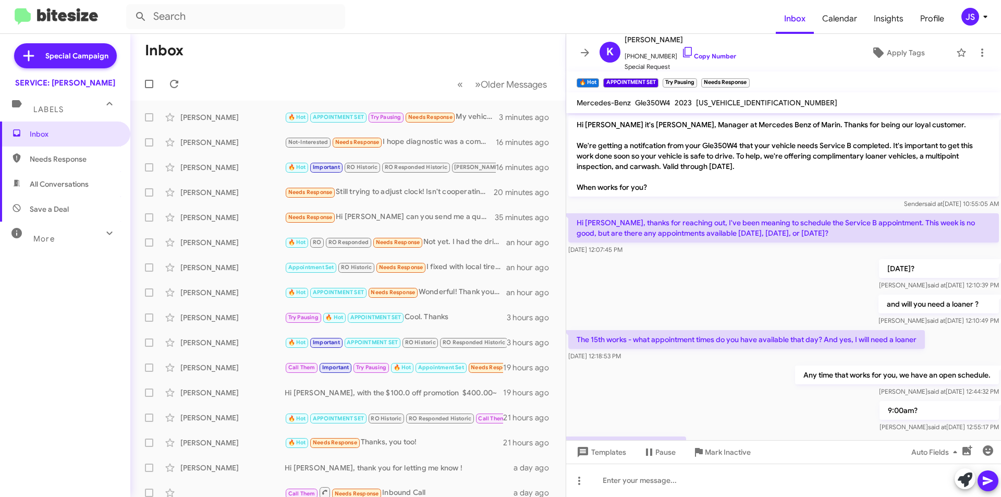
click at [62, 208] on span "Save a Deal" at bounding box center [49, 209] width 39 height 10
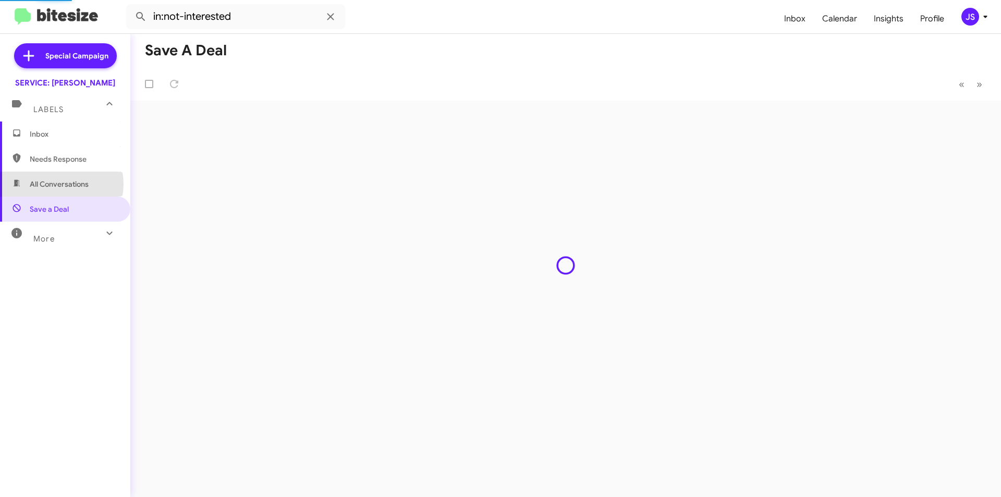
click at [57, 184] on span "All Conversations" at bounding box center [59, 184] width 59 height 10
type input "in:all-conversations"
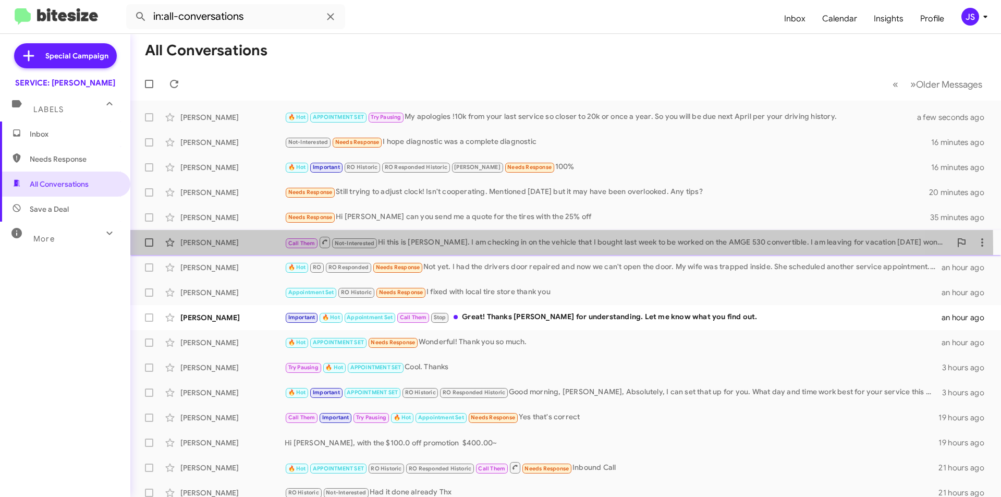
click at [230, 249] on div "Lori Kline Call Them Not-Interested Hi this is lori kline. I am checking in on …" at bounding box center [566, 242] width 854 height 21
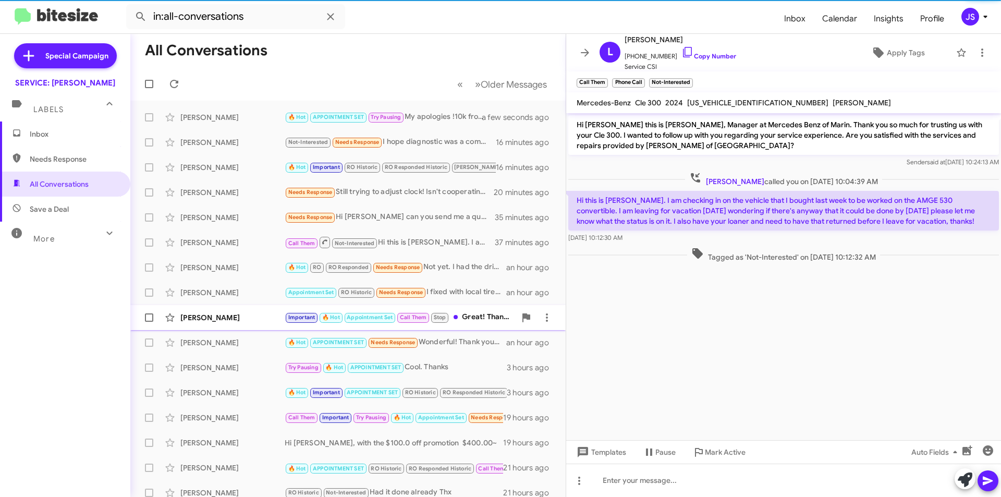
click at [234, 325] on div "Steve Lovette Important 🔥 Hot Appointment Set Call Them Stop Great! Thanks Omar…" at bounding box center [348, 317] width 419 height 21
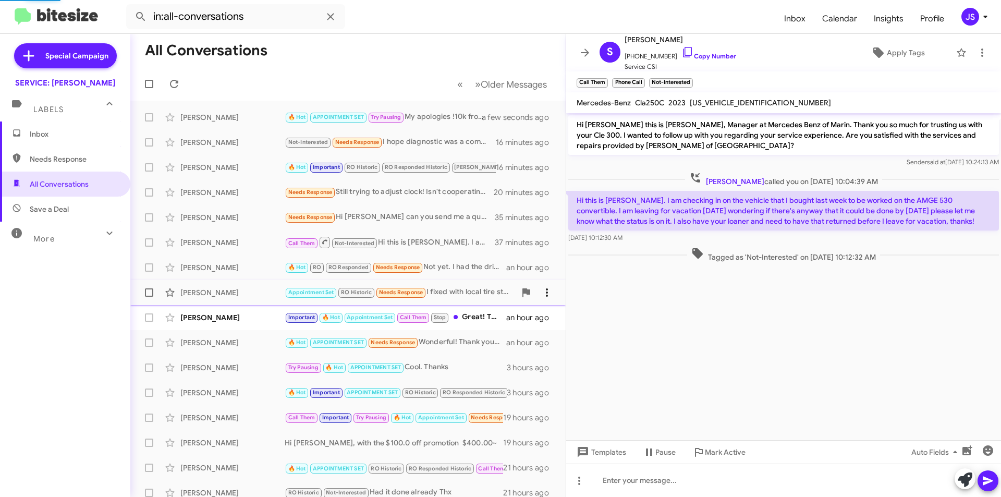
scroll to position [746, 0]
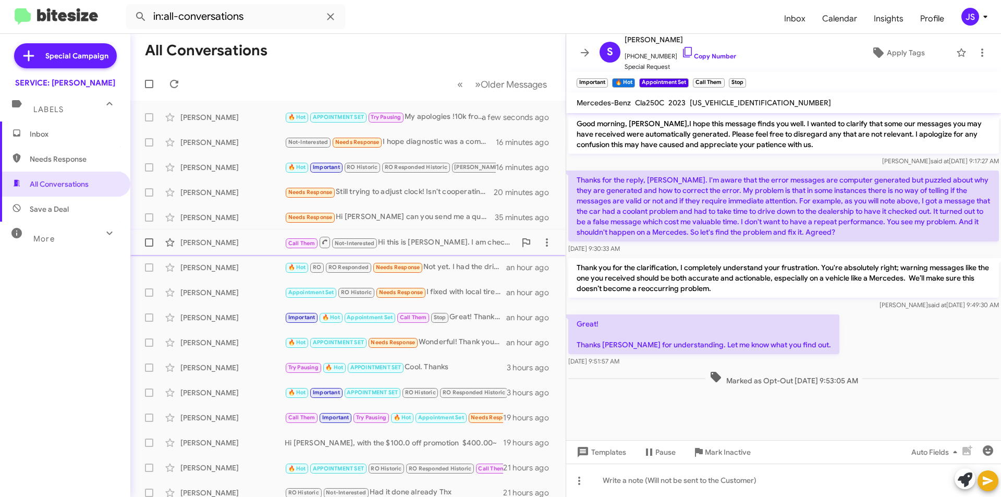
click at [226, 241] on div "[PERSON_NAME]" at bounding box center [232, 242] width 104 height 10
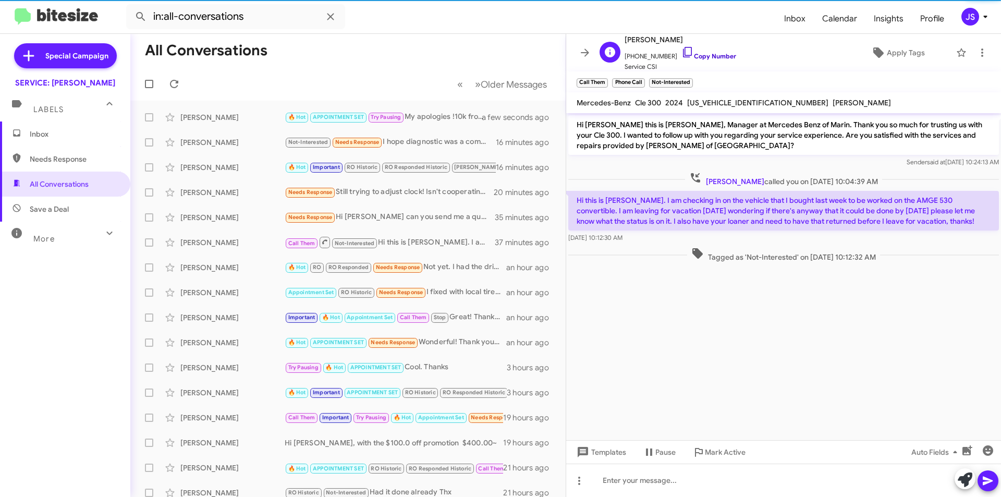
click at [681, 51] on icon at bounding box center [687, 52] width 13 height 13
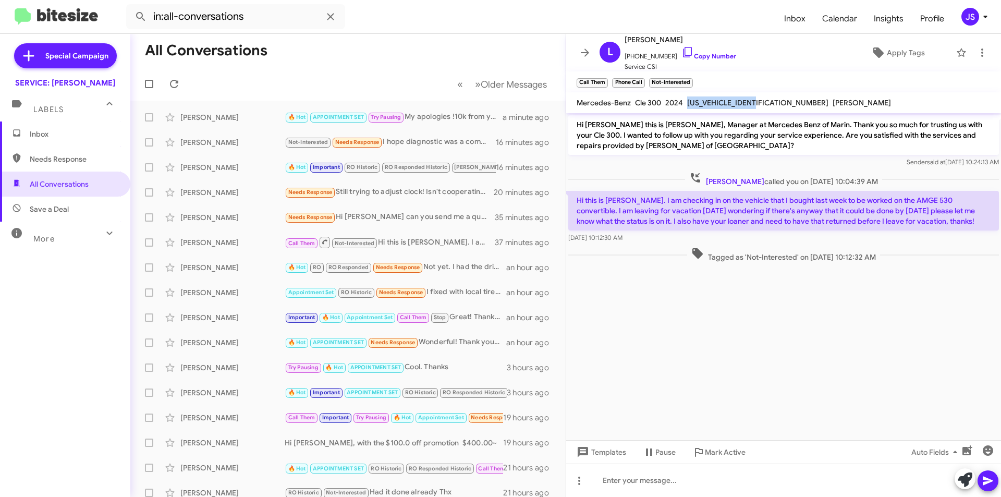
drag, startPoint x: 689, startPoint y: 100, endPoint x: 763, endPoint y: 104, distance: 74.1
click at [763, 104] on div "W1KMJ4HBXRF017755" at bounding box center [757, 102] width 145 height 13
copy span "W1KMJ4HBXRF017755"
click at [255, 11] on input "in:all-conversations" at bounding box center [235, 16] width 219 height 25
click at [62, 134] on span "Inbox (1)" at bounding box center [74, 134] width 89 height 10
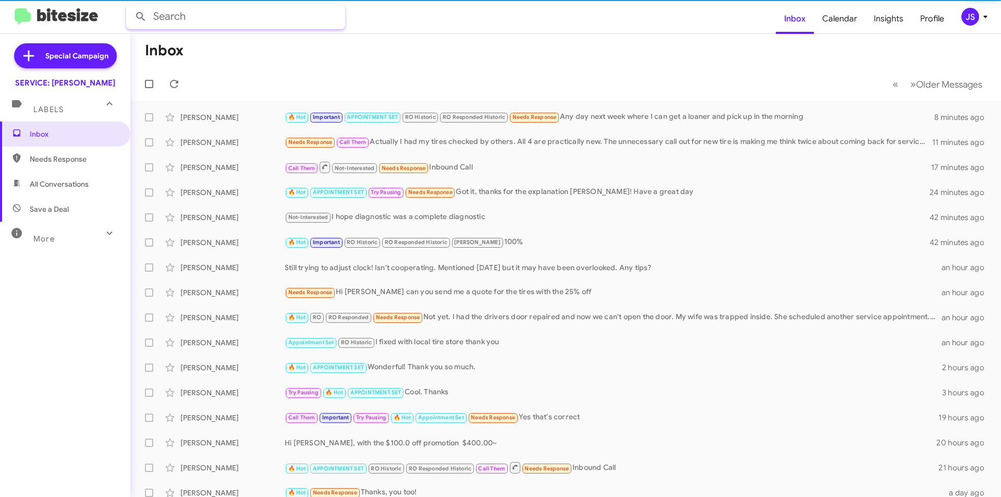
click at [208, 28] on input "text" at bounding box center [235, 16] width 219 height 25
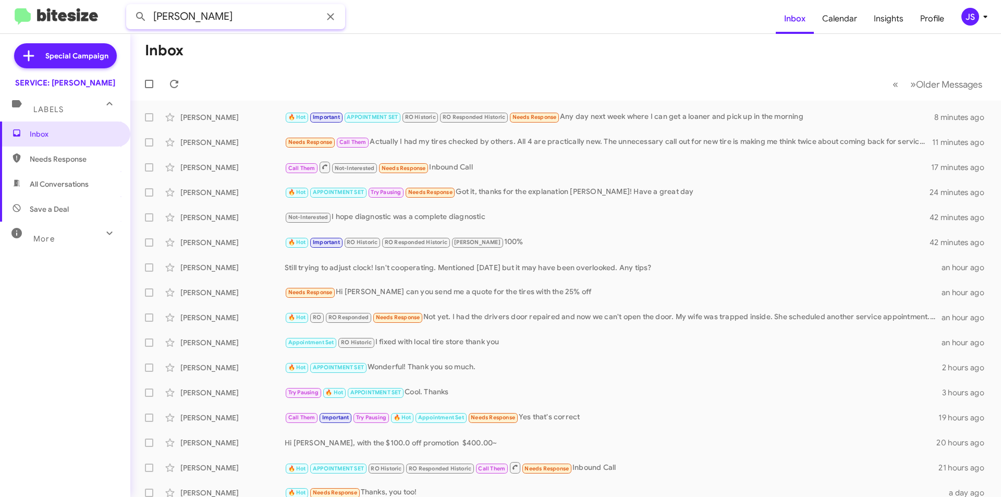
type input "SKINNER"
click at [130, 6] on button at bounding box center [140, 16] width 21 height 21
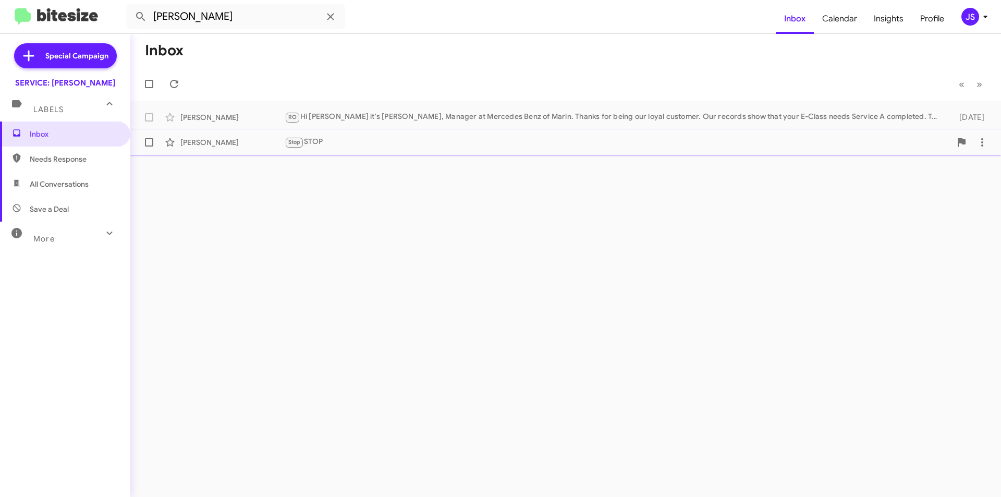
click at [355, 144] on div "Stop STOP" at bounding box center [618, 142] width 666 height 12
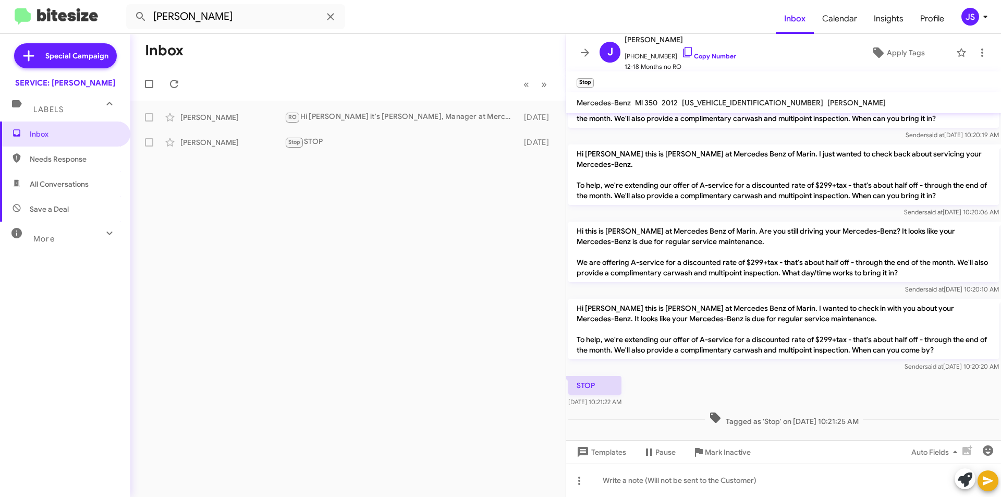
scroll to position [277, 0]
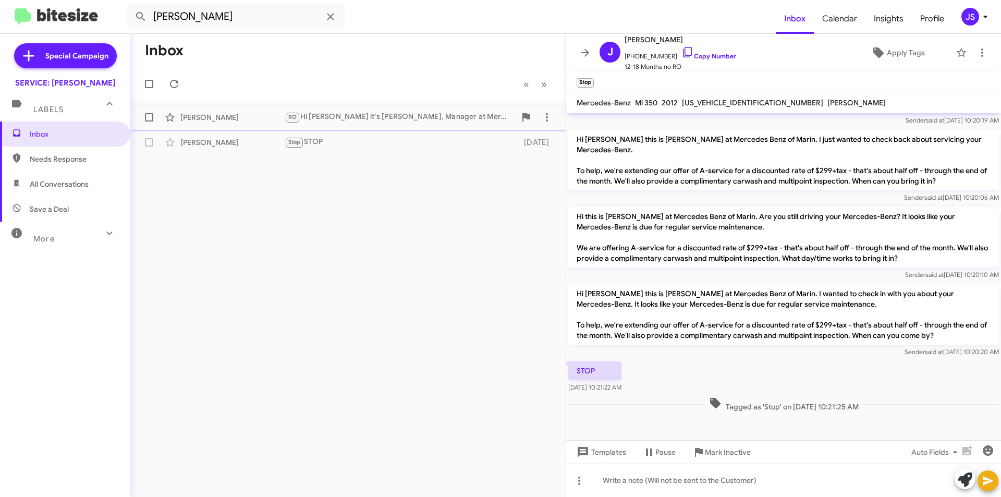
click at [438, 117] on div "RO Hi Jeffrey it's Omar Ibrahimi, Manager at Mercedes Benz of Marin. Thanks for…" at bounding box center [400, 117] width 231 height 12
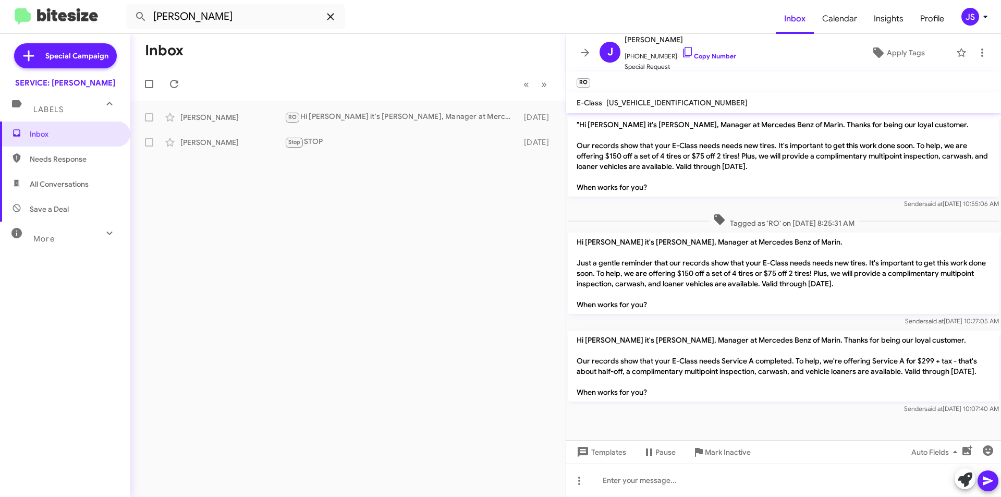
click at [331, 14] on icon at bounding box center [330, 16] width 13 height 13
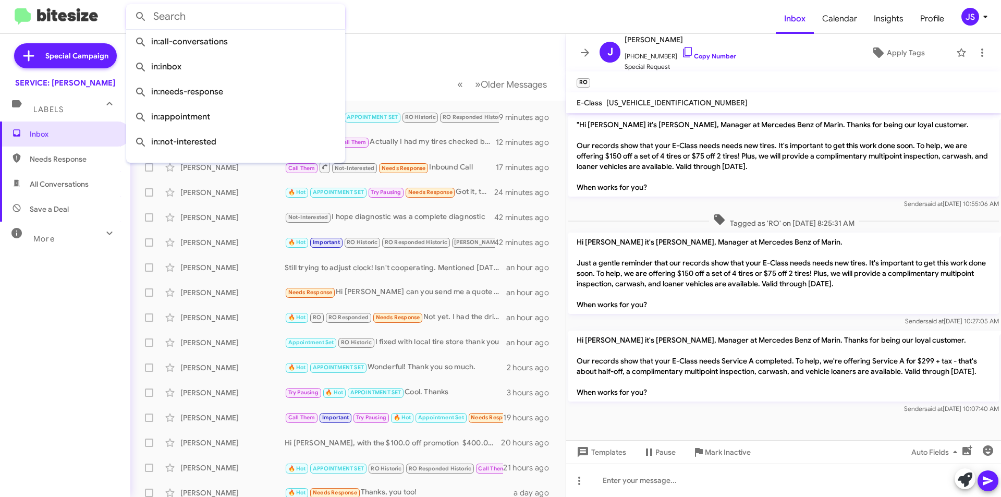
click at [504, 60] on mat-toolbar-row "Inbox" at bounding box center [347, 50] width 435 height 33
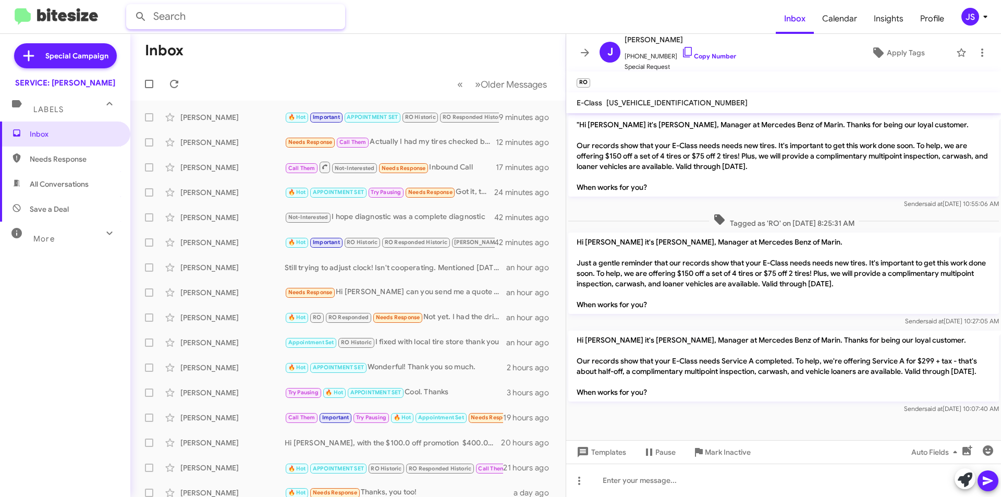
click at [282, 20] on input "text" at bounding box center [235, 16] width 219 height 25
type input "SARAH"
click at [130, 6] on button at bounding box center [140, 16] width 21 height 21
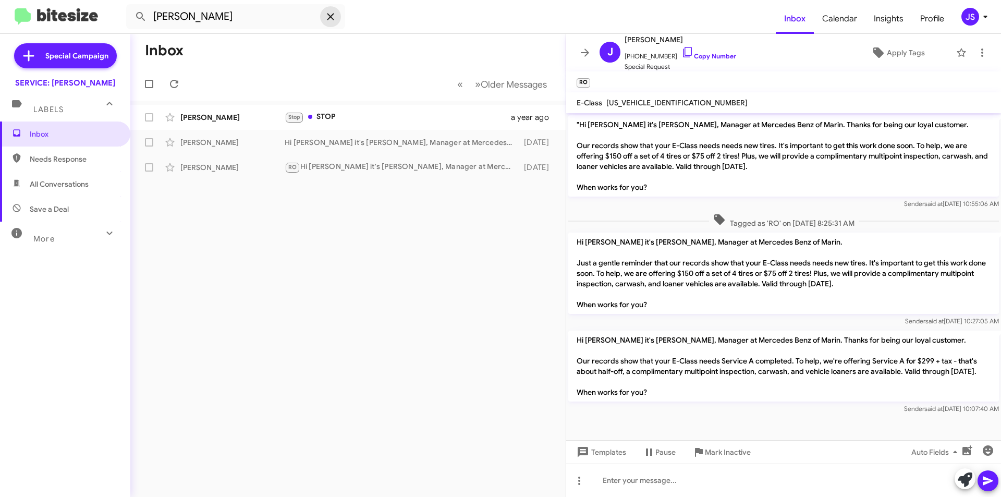
click at [332, 18] on icon at bounding box center [330, 16] width 7 height 7
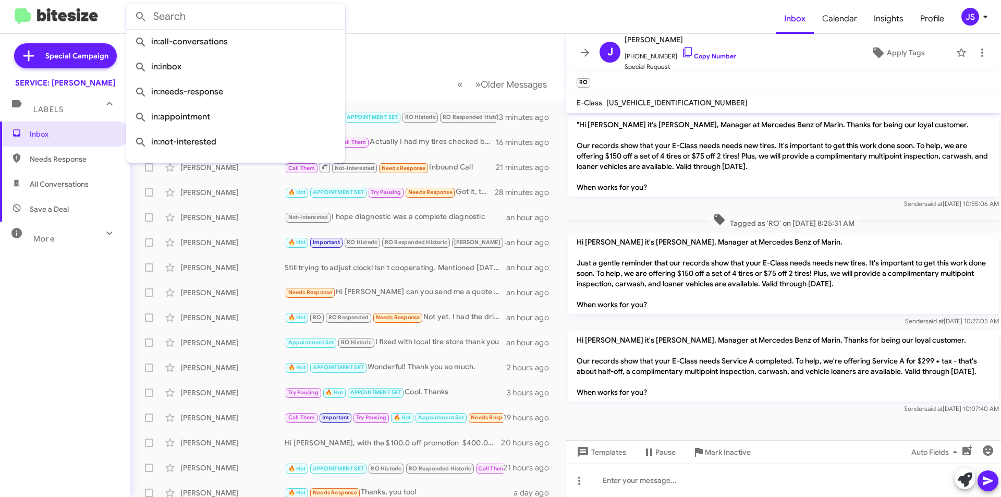
click at [193, 15] on input "text" at bounding box center [235, 16] width 219 height 25
paste input "4JGCB65E46A026839"
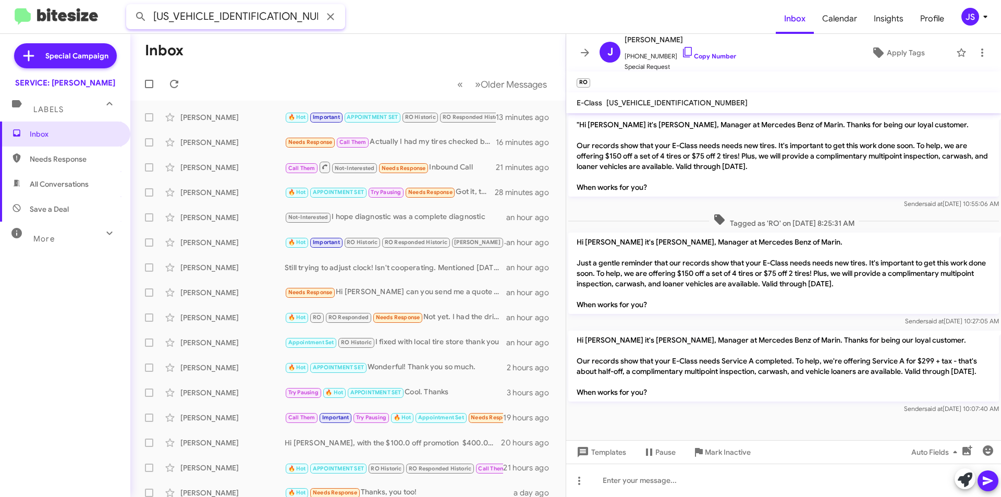
click at [130, 6] on button at bounding box center [140, 16] width 21 height 21
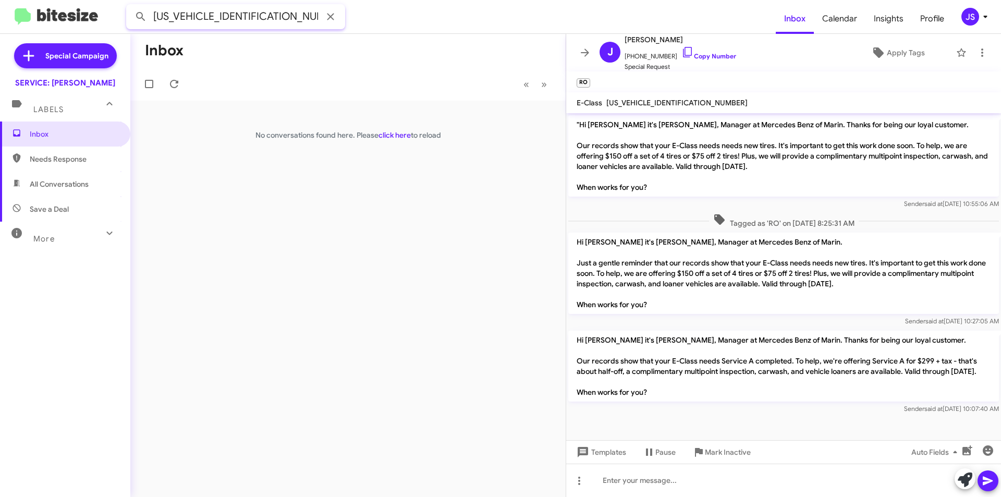
drag, startPoint x: 270, startPoint y: 25, endPoint x: 34, endPoint y: 42, distance: 236.9
click at [34, 42] on div "4JGCB65E46A026839 Inbox Calendar Insights Profile JS Special Campaign SERVICE: …" at bounding box center [500, 248] width 1001 height 497
type input "SKINNER"
click at [130, 6] on button at bounding box center [140, 16] width 21 height 21
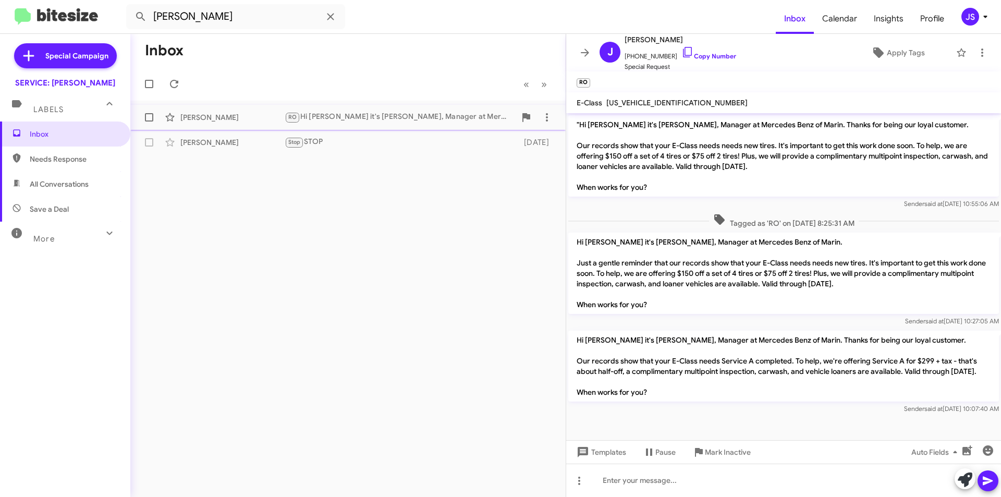
click at [289, 115] on span "RO" at bounding box center [292, 117] width 8 height 7
click at [405, 143] on div "Stop STOP" at bounding box center [400, 142] width 231 height 12
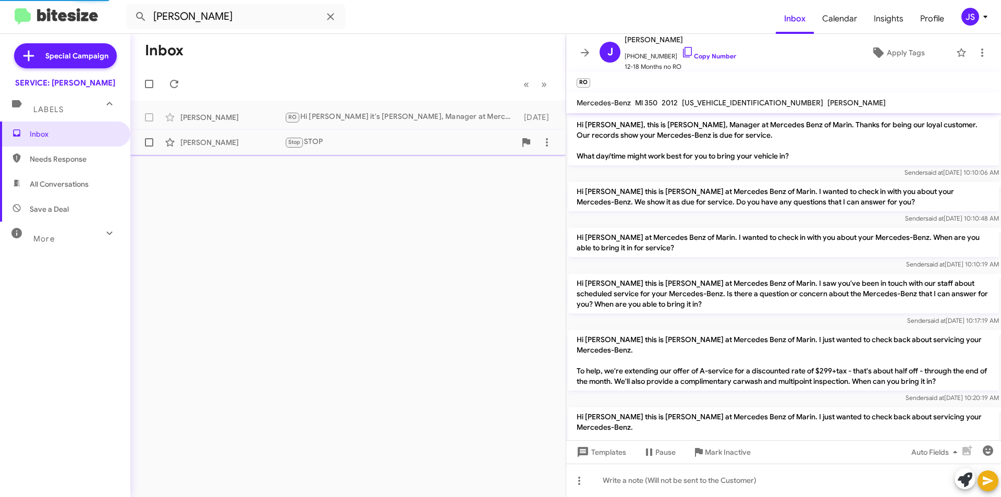
scroll to position [277, 0]
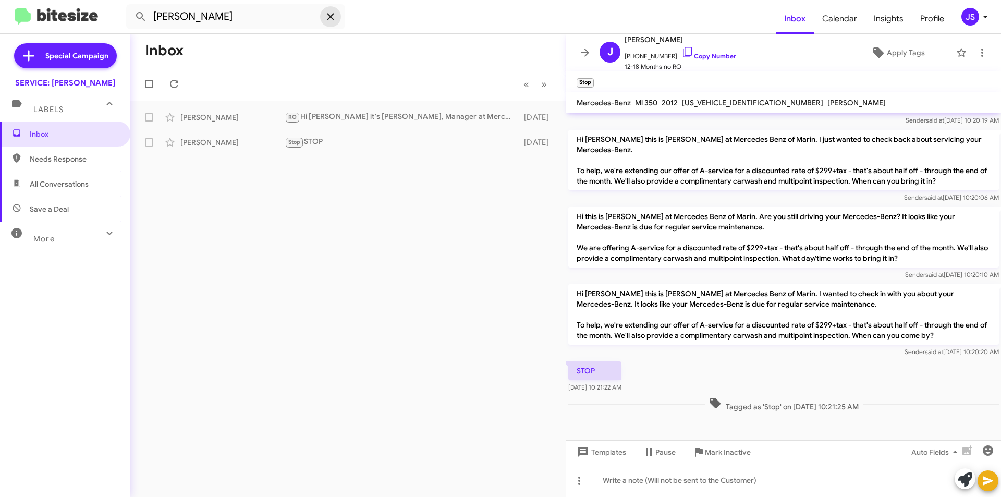
click at [336, 17] on icon at bounding box center [330, 16] width 13 height 13
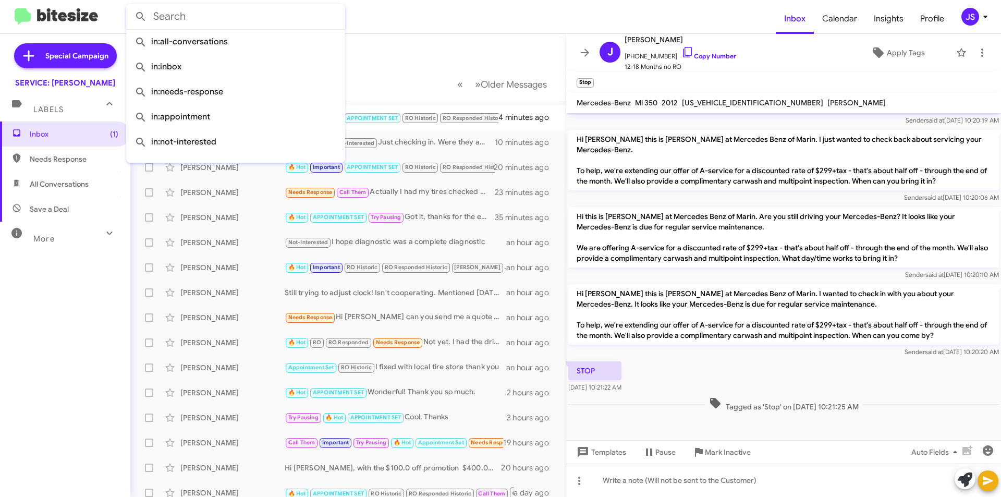
click at [407, 19] on form at bounding box center [451, 16] width 650 height 25
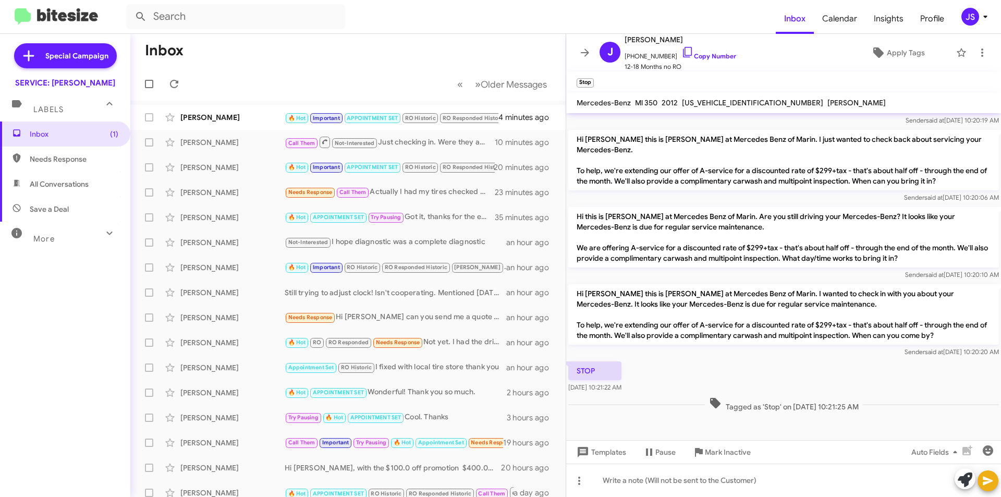
click at [218, 103] on mat-action-list "Shahrzad Hamidi 🔥 Hot Important APPOINTMENT SET RO Historic RO Responded Histor…" at bounding box center [347, 353] width 435 height 505
click at [212, 117] on div "[PERSON_NAME]" at bounding box center [232, 117] width 104 height 10
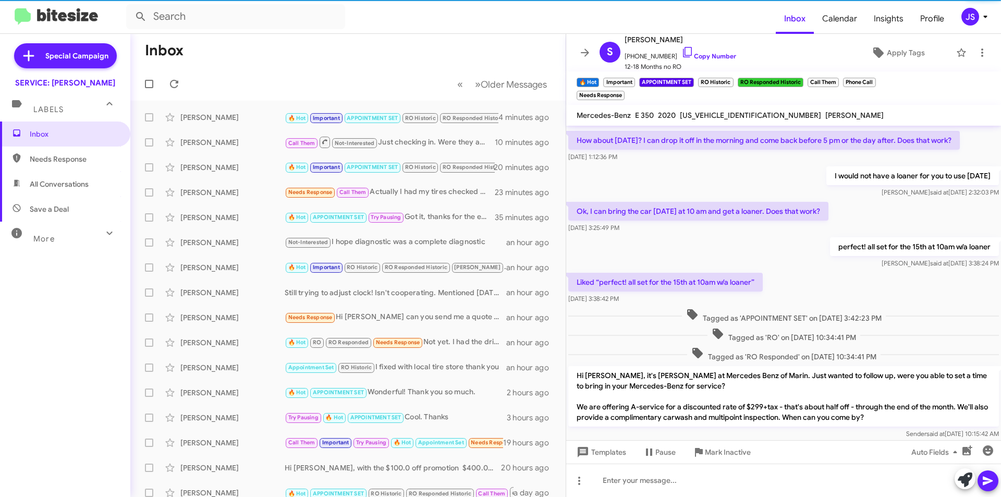
scroll to position [641, 0]
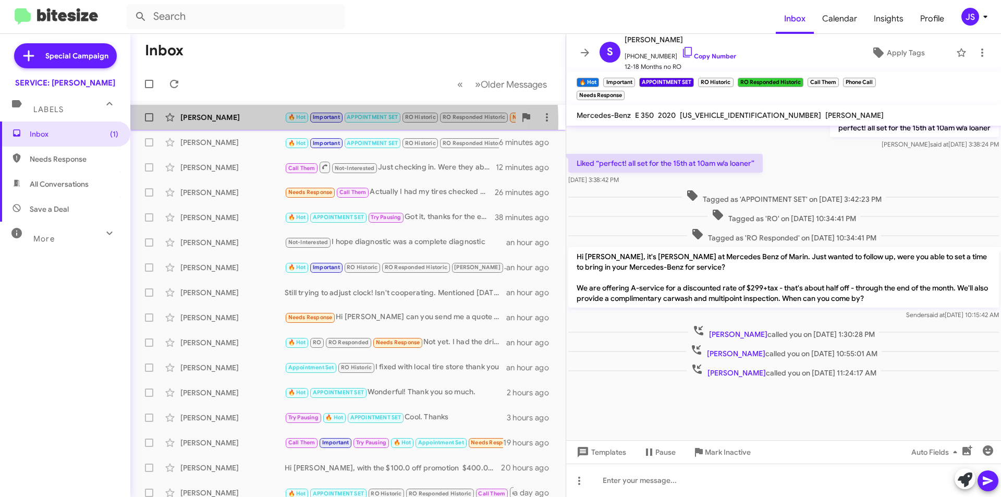
click at [278, 123] on div "Marc Rankin 🔥 Hot Important APPOINTMENT SET RO Historic RO Responded Historic N…" at bounding box center [348, 117] width 419 height 21
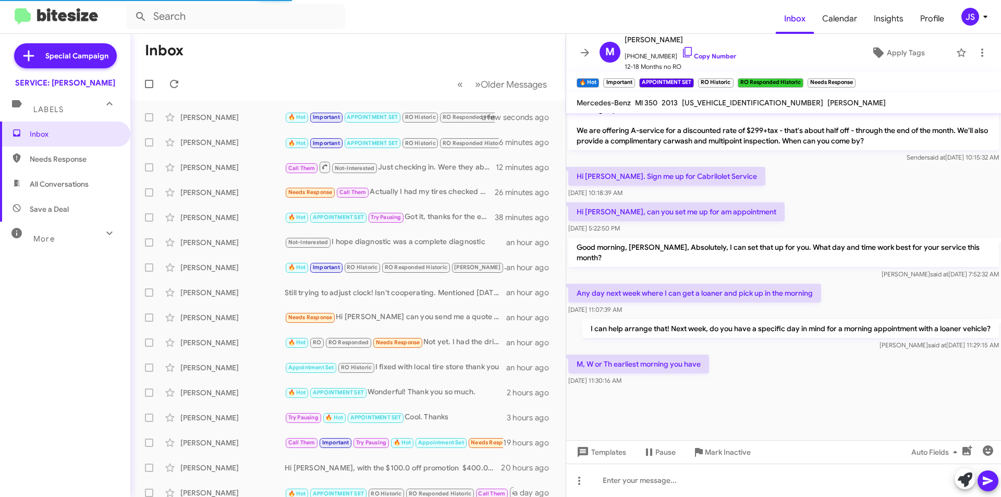
scroll to position [527, 0]
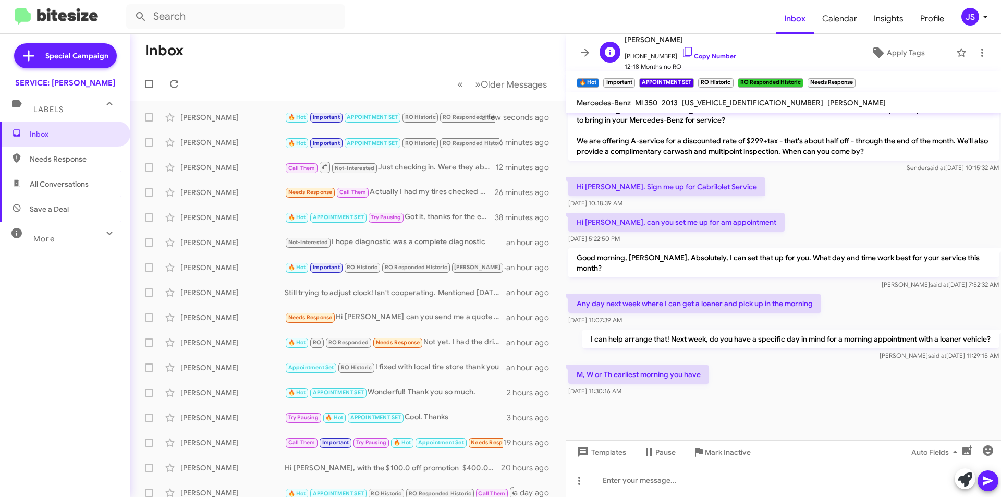
click at [685, 49] on span "+14156990100 Copy Number" at bounding box center [681, 54] width 112 height 16
drag, startPoint x: 682, startPoint y: 55, endPoint x: 720, endPoint y: 44, distance: 39.6
click at [682, 55] on icon at bounding box center [687, 52] width 13 height 13
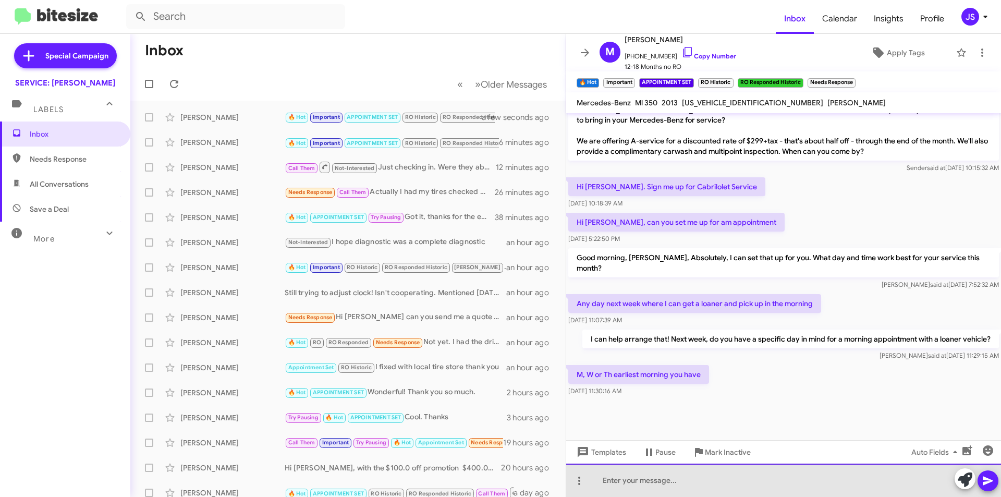
click at [702, 478] on div at bounding box center [783, 480] width 435 height 33
drag, startPoint x: 742, startPoint y: 478, endPoint x: 505, endPoint y: 474, distance: 237.8
click at [505, 474] on div "Inbox « Previous » Next Older Messages Marc Rankin 🔥 Hot Important APPOINTMENT …" at bounding box center [565, 265] width 871 height 463
click at [698, 477] on div "Wednesday at 7:30am" at bounding box center [783, 480] width 435 height 33
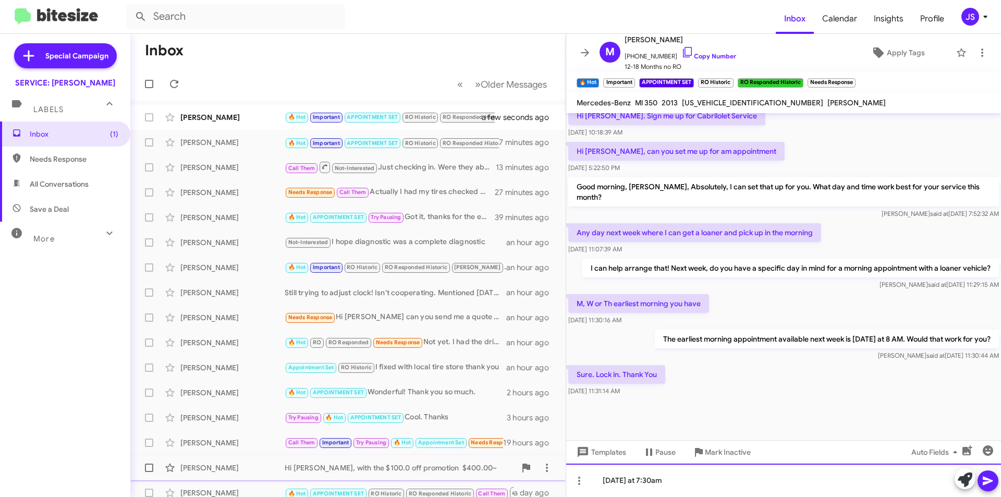
drag, startPoint x: 767, startPoint y: 475, endPoint x: 547, endPoint y: 475, distance: 220.0
click at [547, 475] on div "Inbox « Previous » Next Older Messages Marc Rankin 🔥 Hot Important APPOINTMENT …" at bounding box center [565, 265] width 871 height 463
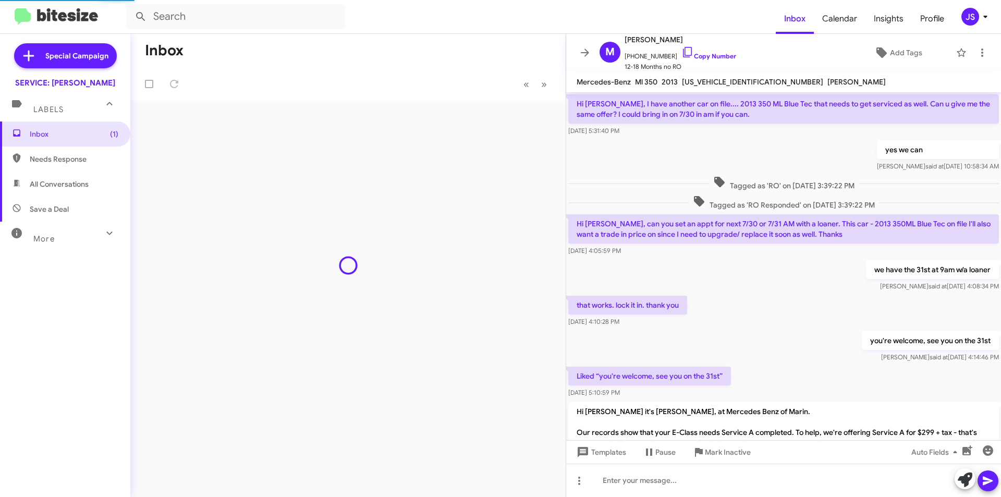
scroll to position [506, 0]
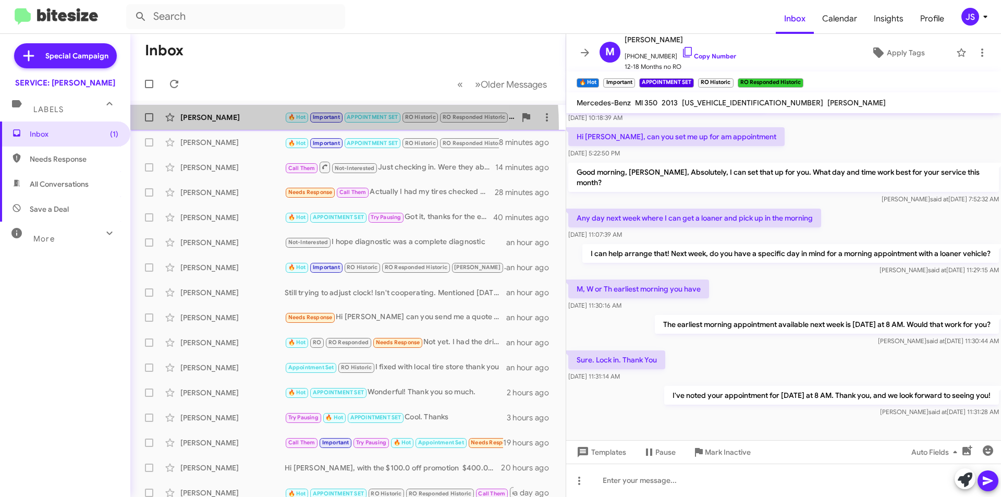
click at [269, 127] on div "[PERSON_NAME] 🔥 Hot Important APPOINTMENT SET RO Historic RO Responded Historic…" at bounding box center [348, 117] width 419 height 21
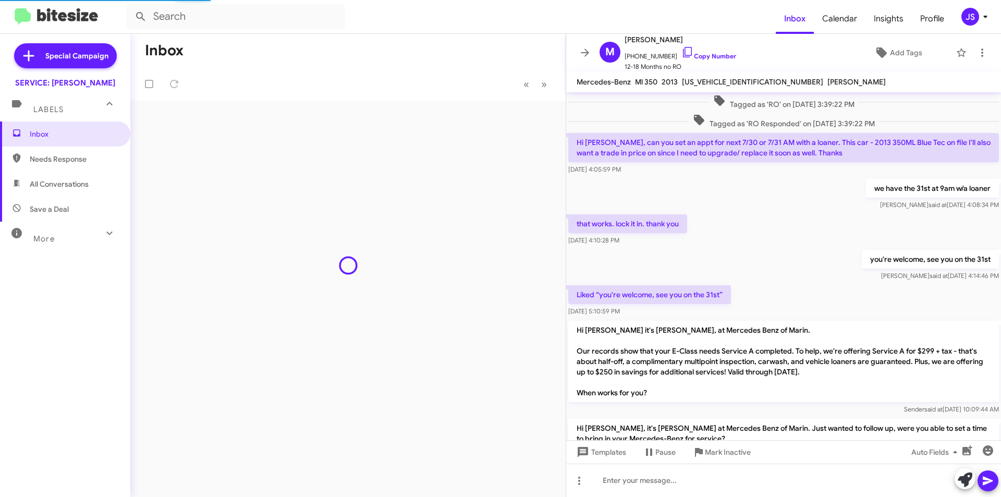
scroll to position [480, 0]
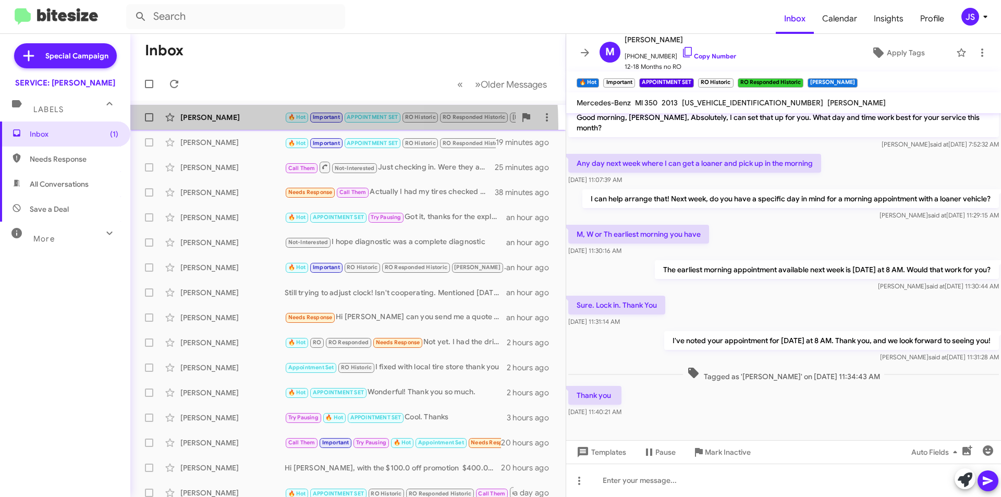
click at [226, 127] on div "[PERSON_NAME] 🔥 Hot Important APPOINTMENT SET RO Historic RO Responded Historic…" at bounding box center [348, 117] width 419 height 21
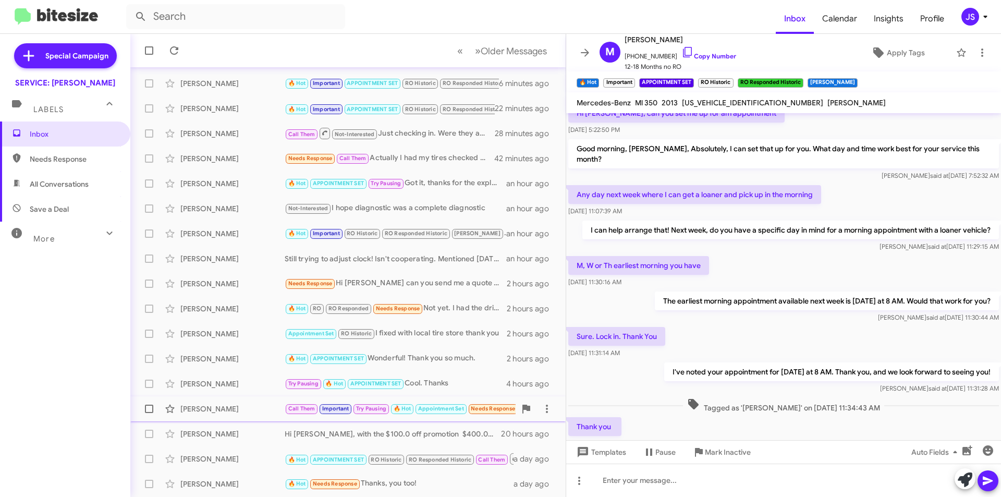
scroll to position [52, 0]
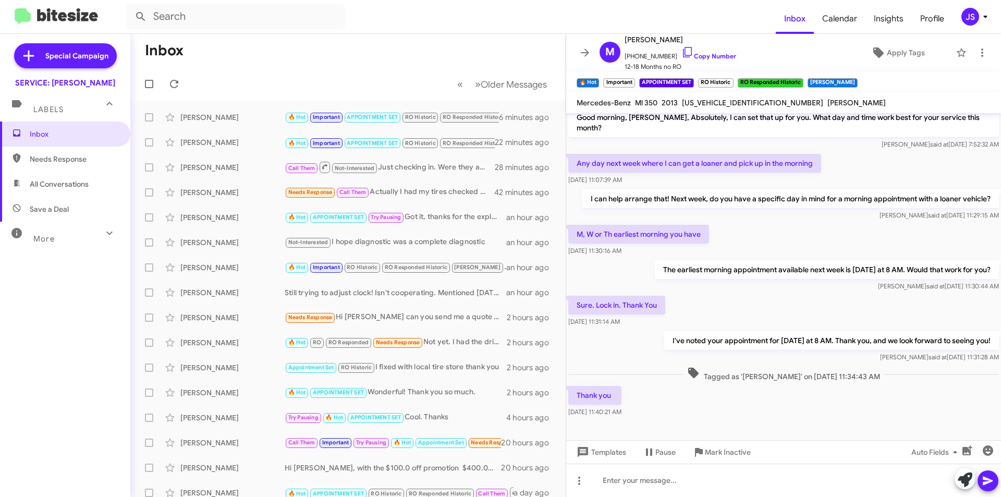
scroll to position [501, 0]
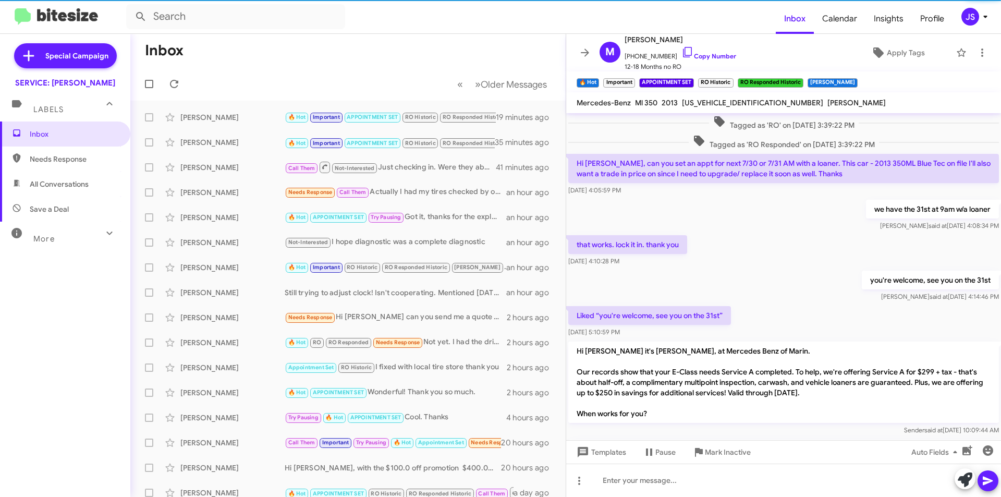
scroll to position [501, 0]
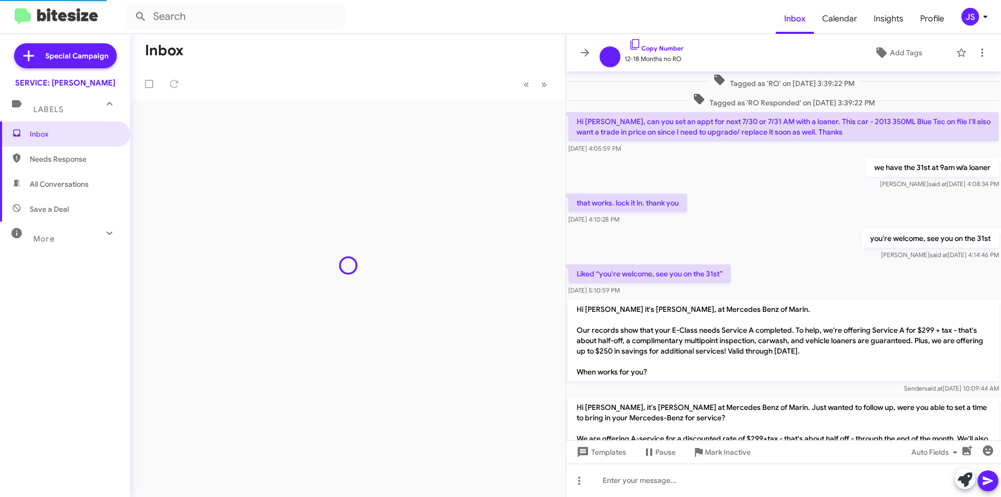
scroll to position [459, 0]
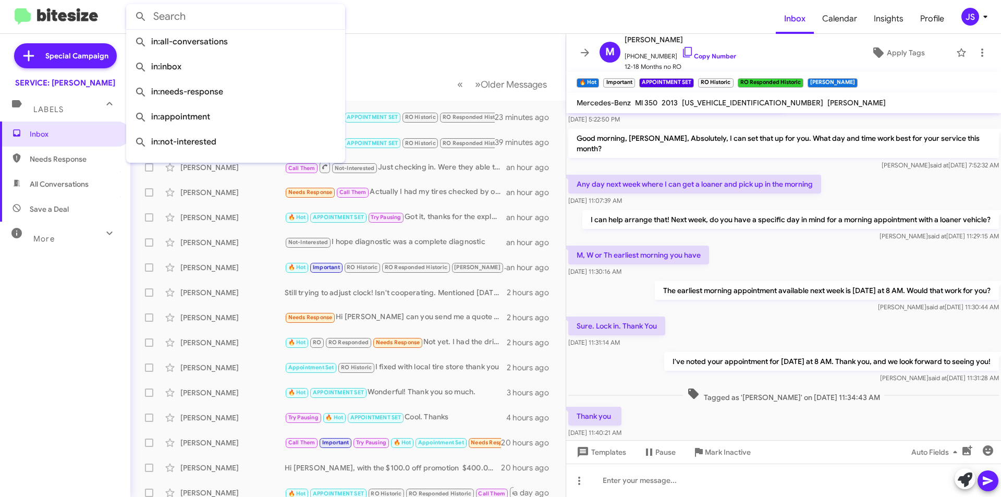
click at [228, 16] on input "text" at bounding box center [235, 16] width 219 height 25
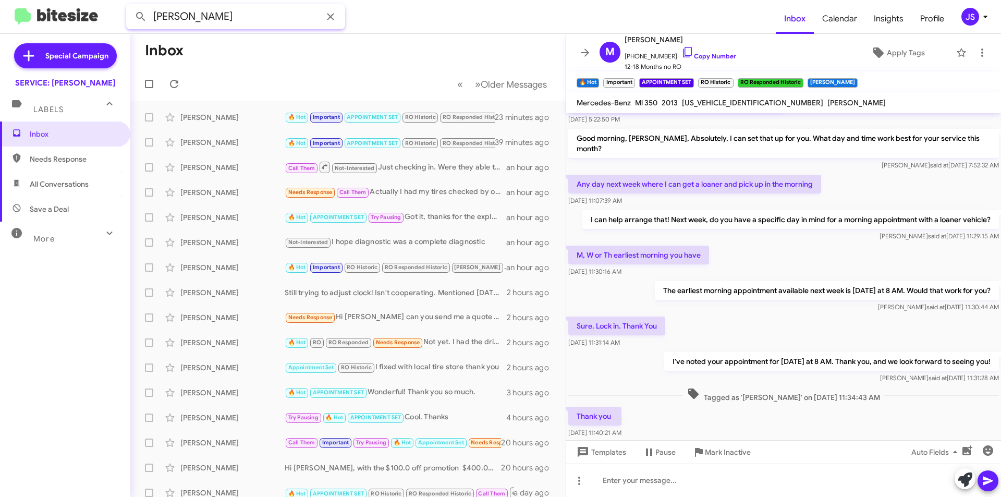
type input "[PERSON_NAME]"
click at [130, 6] on button at bounding box center [140, 16] width 21 height 21
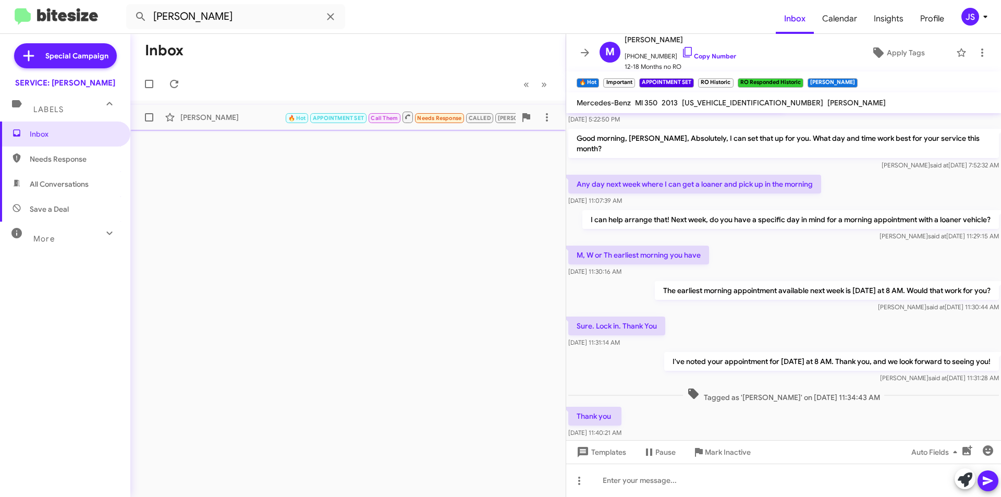
click at [242, 117] on div "[PERSON_NAME]" at bounding box center [232, 117] width 104 height 10
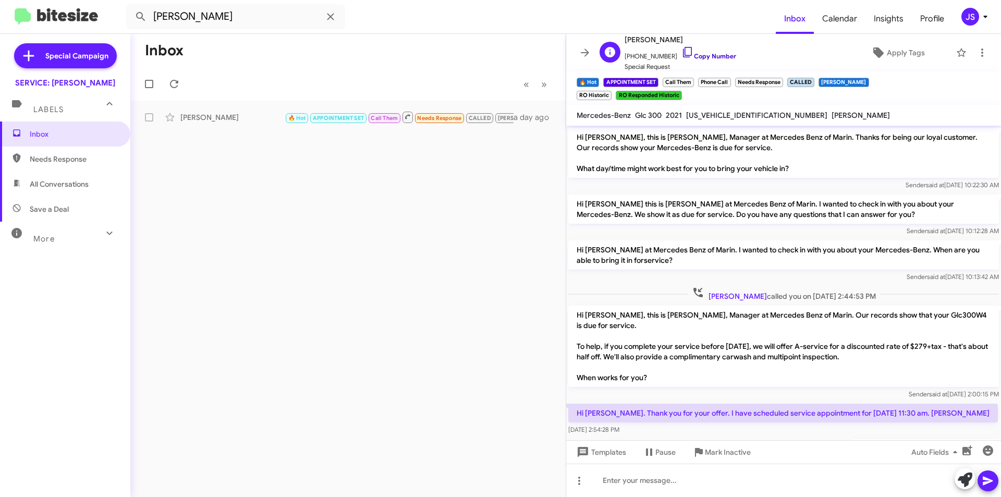
click at [684, 52] on link "Copy Number" at bounding box center [708, 56] width 55 height 8
